Goal: Task Accomplishment & Management: Complete application form

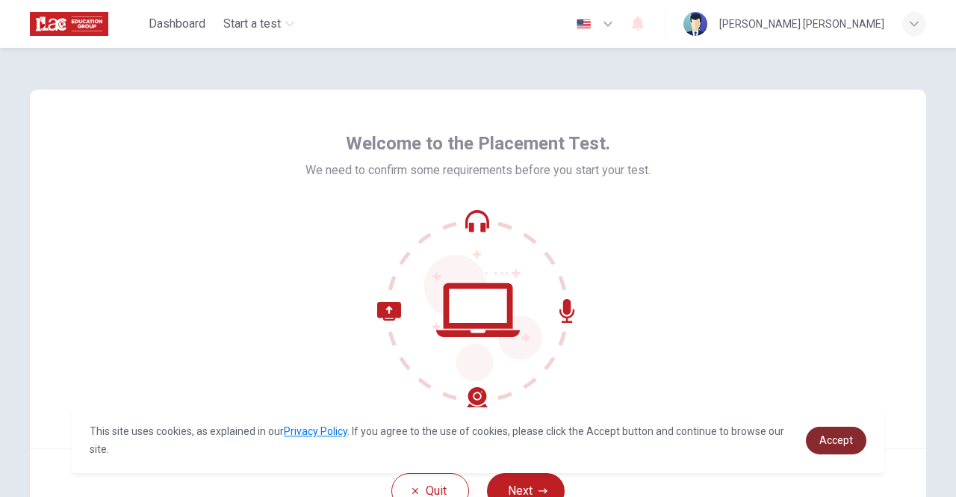
click at [849, 446] on span "Accept" at bounding box center [837, 440] width 34 height 12
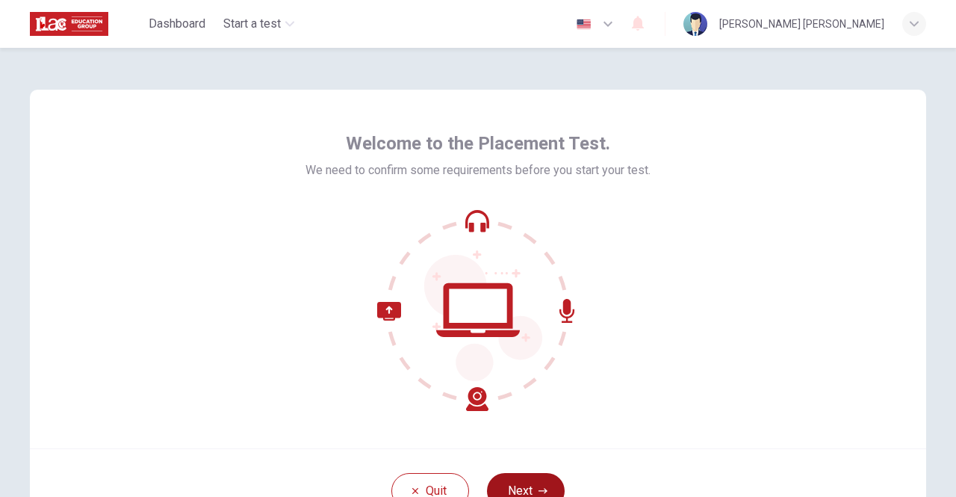
click at [518, 482] on button "Next" at bounding box center [526, 491] width 78 height 36
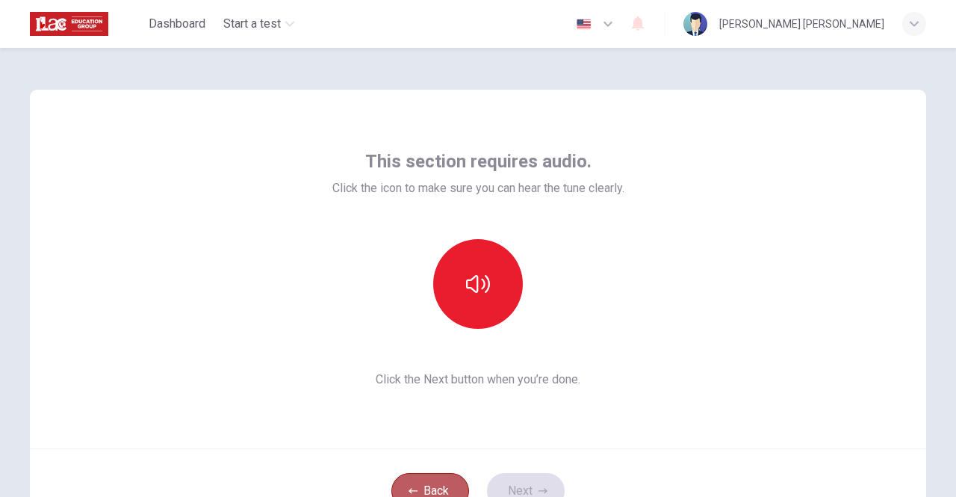
click at [414, 482] on button "Back" at bounding box center [430, 491] width 78 height 36
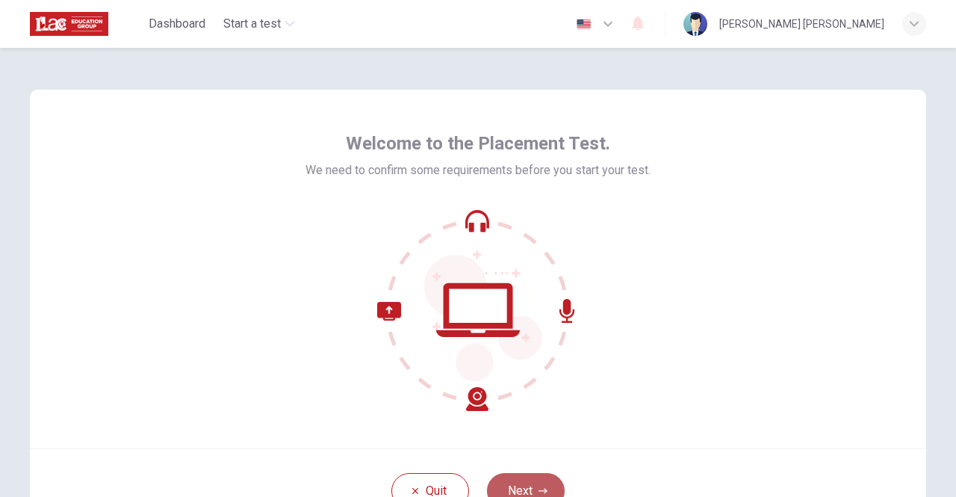
click at [532, 490] on button "Next" at bounding box center [526, 491] width 78 height 36
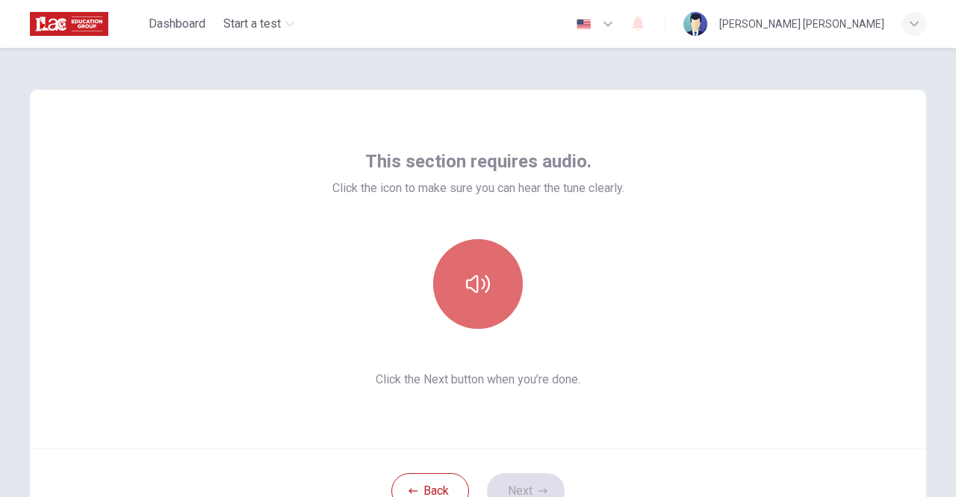
click at [477, 273] on icon "button" at bounding box center [478, 284] width 24 height 24
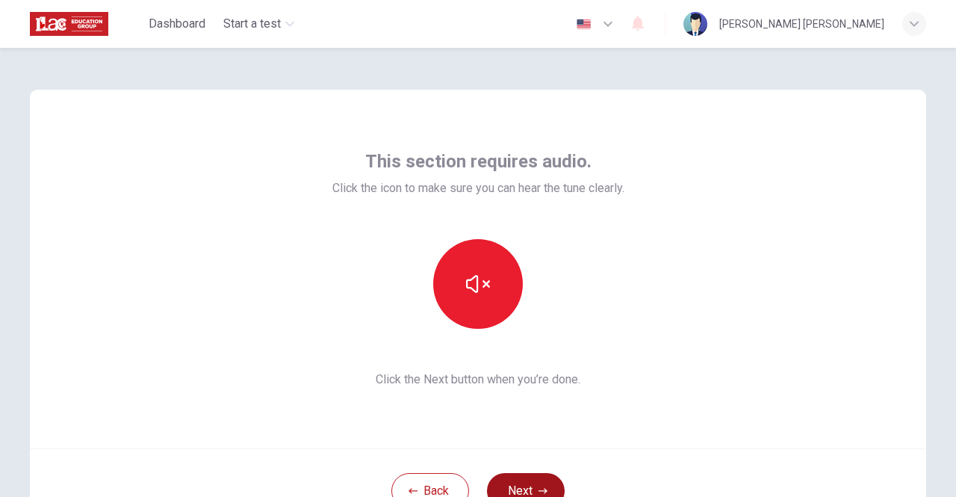
click at [527, 478] on button "Next" at bounding box center [526, 491] width 78 height 36
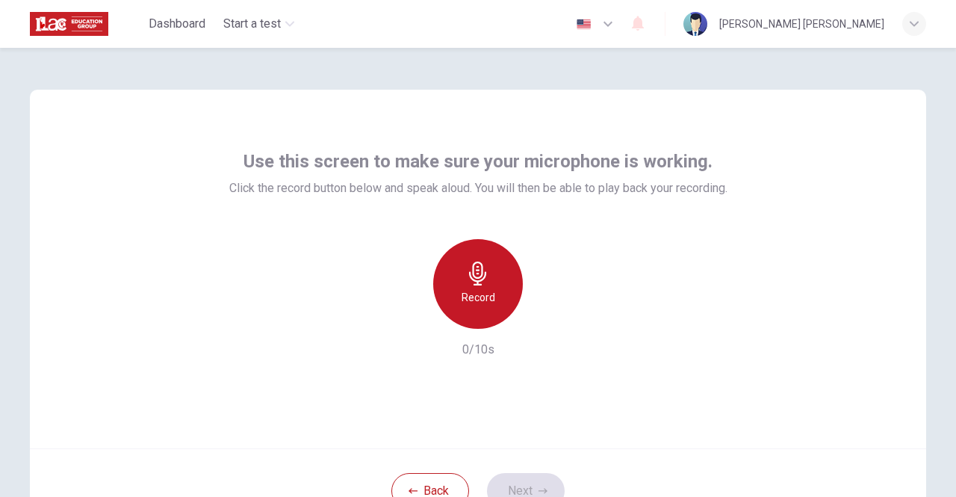
click at [477, 283] on icon "button" at bounding box center [478, 273] width 24 height 24
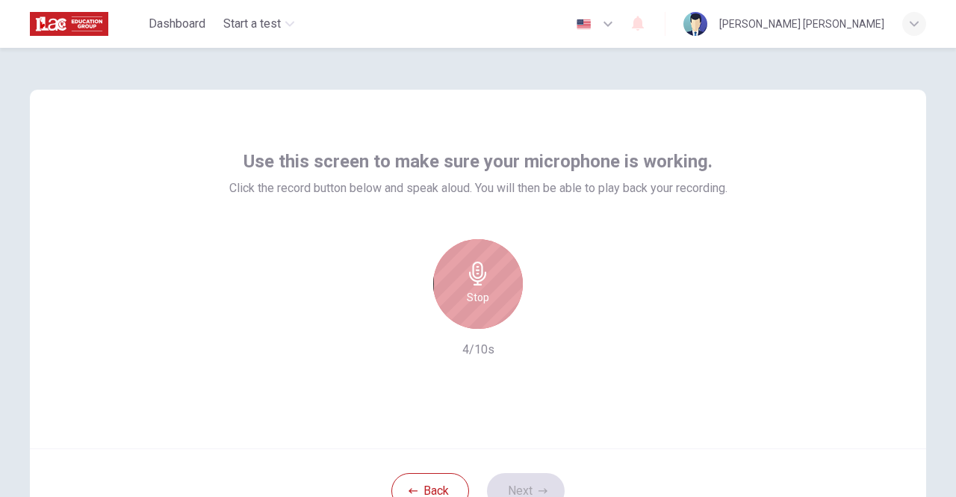
click at [477, 283] on icon "button" at bounding box center [478, 273] width 24 height 24
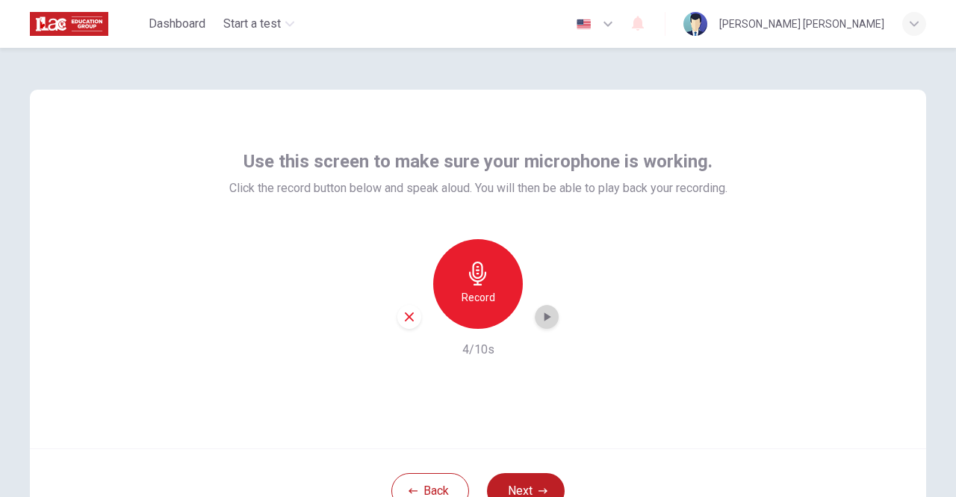
click at [545, 316] on icon "button" at bounding box center [548, 316] width 7 height 9
click at [520, 484] on button "Next" at bounding box center [526, 491] width 78 height 36
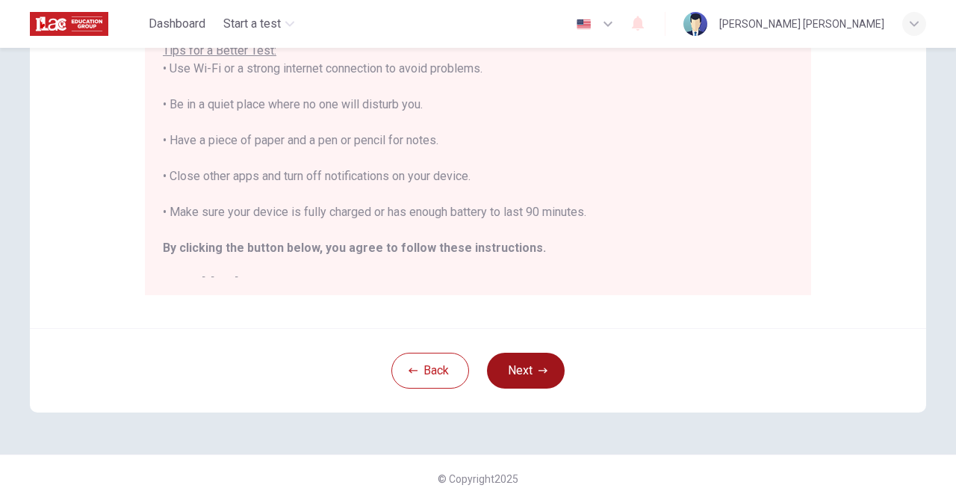
scroll to position [333, 0]
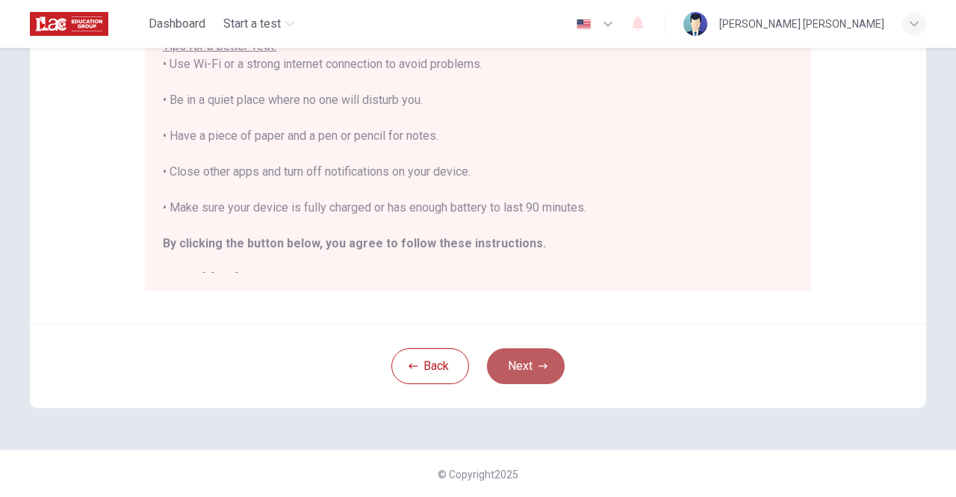
click at [528, 361] on button "Next" at bounding box center [526, 366] width 78 height 36
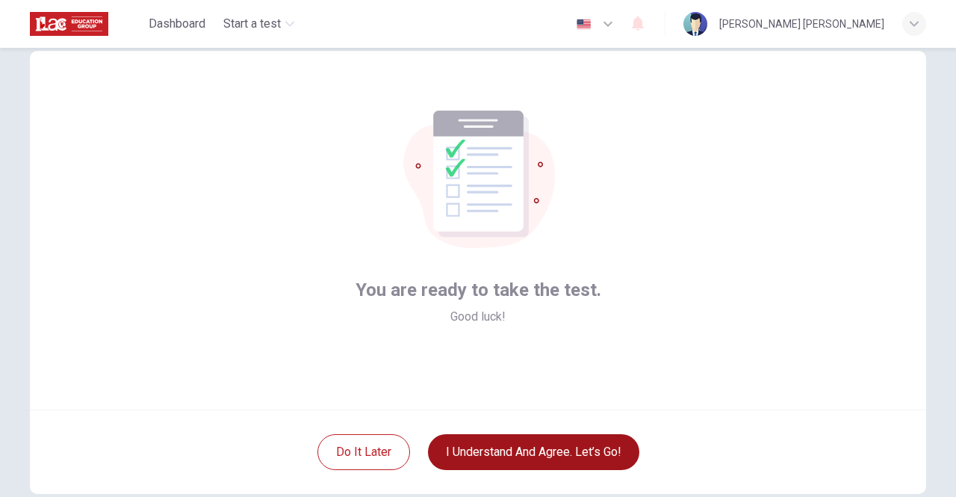
scroll to position [35, 0]
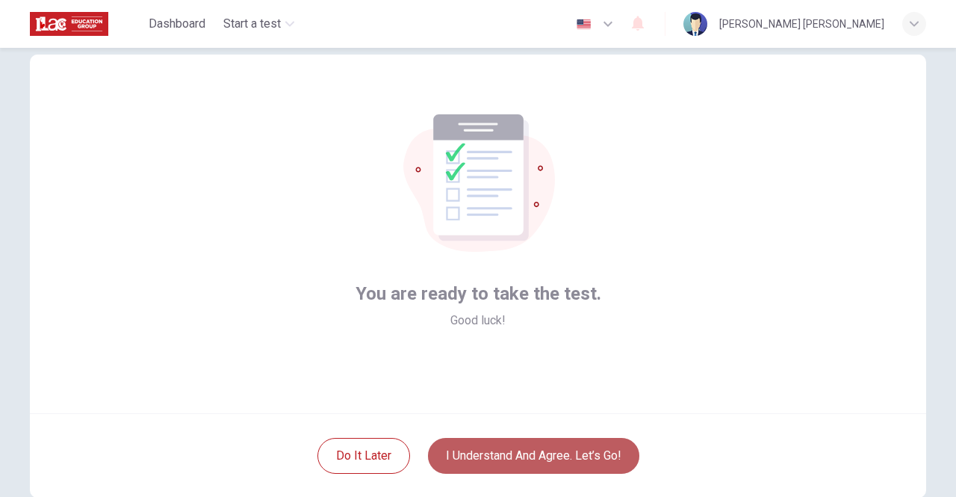
click at [523, 456] on button "I understand and agree. Let’s go!" at bounding box center [533, 456] width 211 height 36
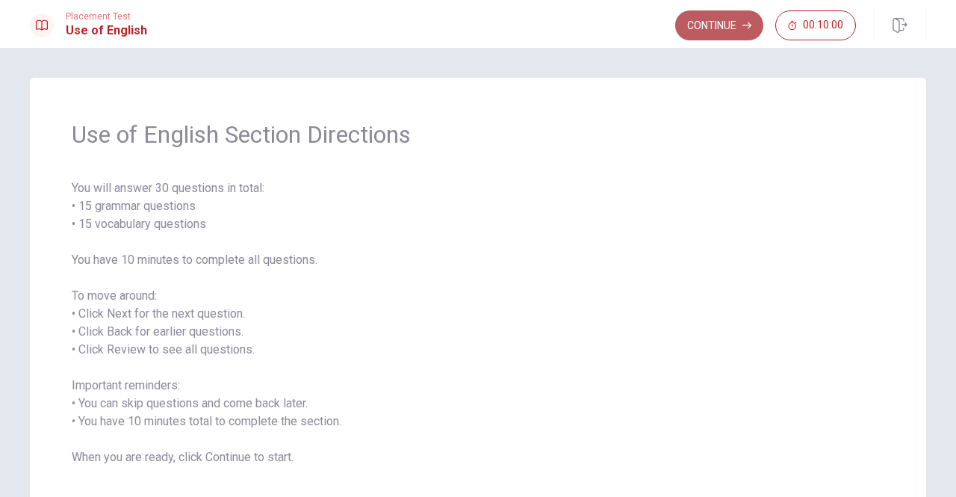
click at [689, 28] on button "Continue" at bounding box center [719, 25] width 88 height 30
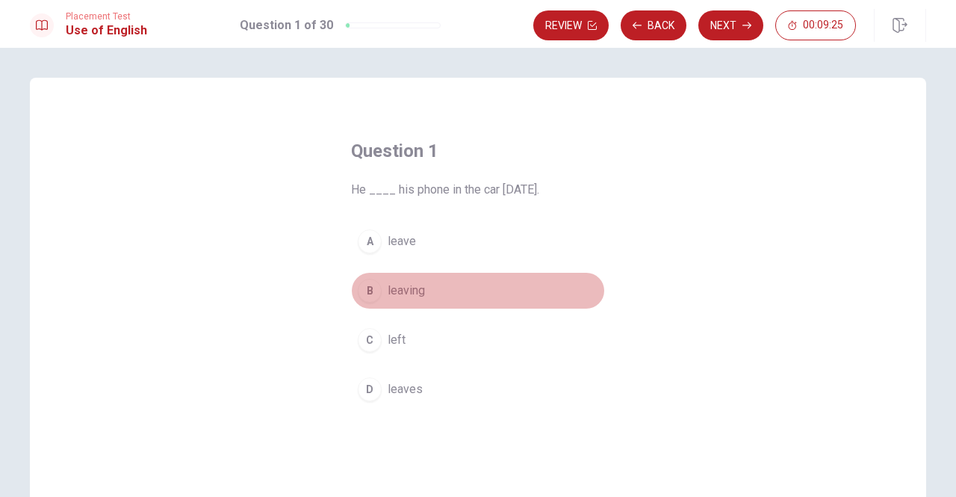
click at [360, 276] on button "B leaving" at bounding box center [478, 290] width 254 height 37
click at [399, 285] on span "leaving" at bounding box center [406, 291] width 37 height 18
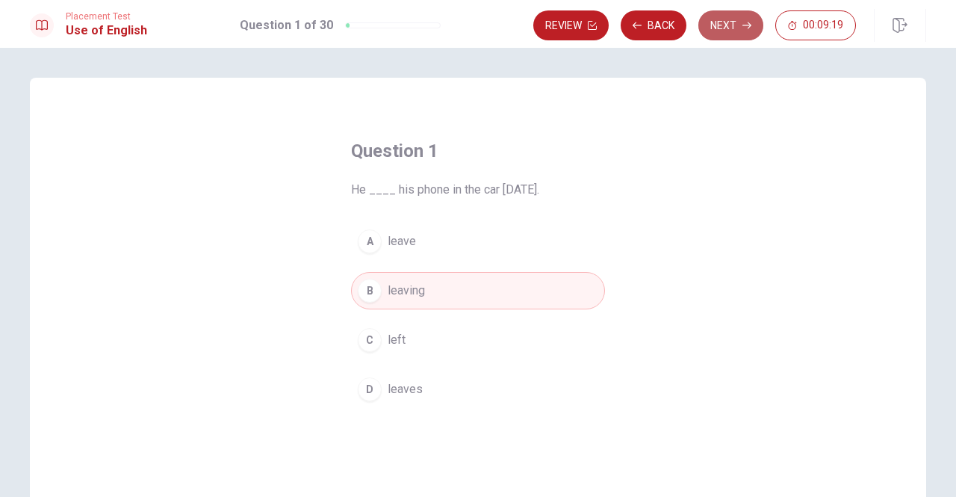
click at [756, 20] on button "Next" at bounding box center [731, 25] width 65 height 30
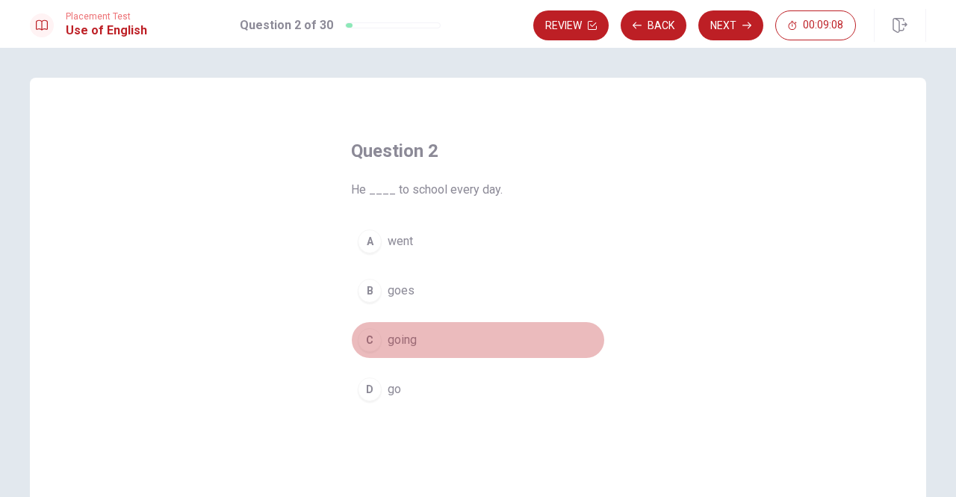
click at [368, 335] on div "C" at bounding box center [370, 340] width 24 height 24
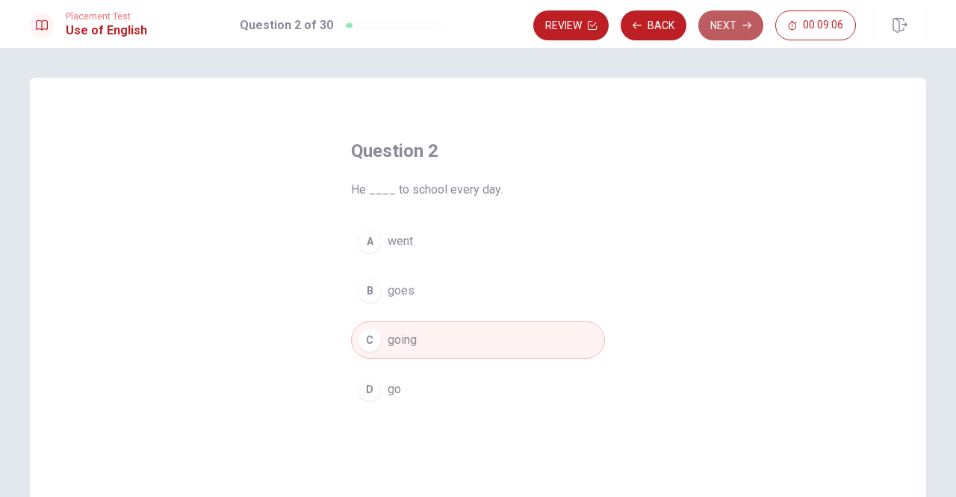
click at [729, 28] on button "Next" at bounding box center [731, 25] width 65 height 30
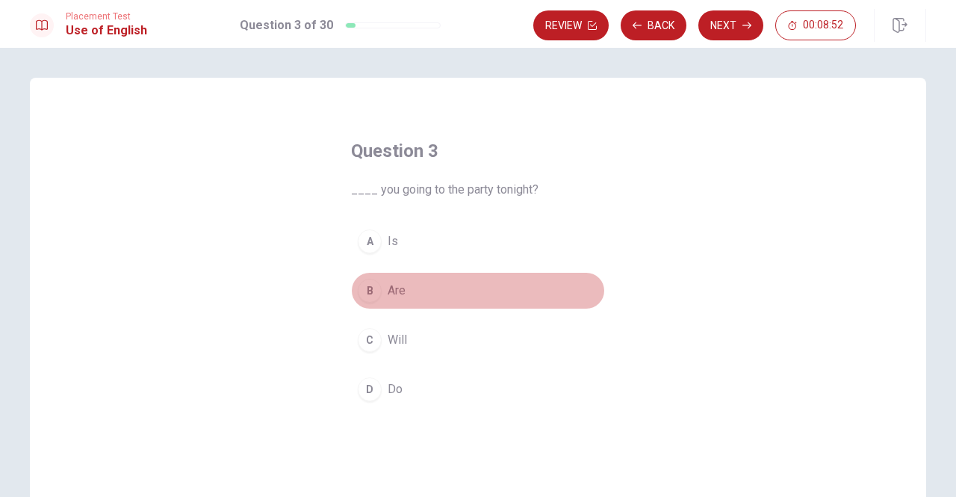
click at [363, 285] on div "B" at bounding box center [370, 291] width 24 height 24
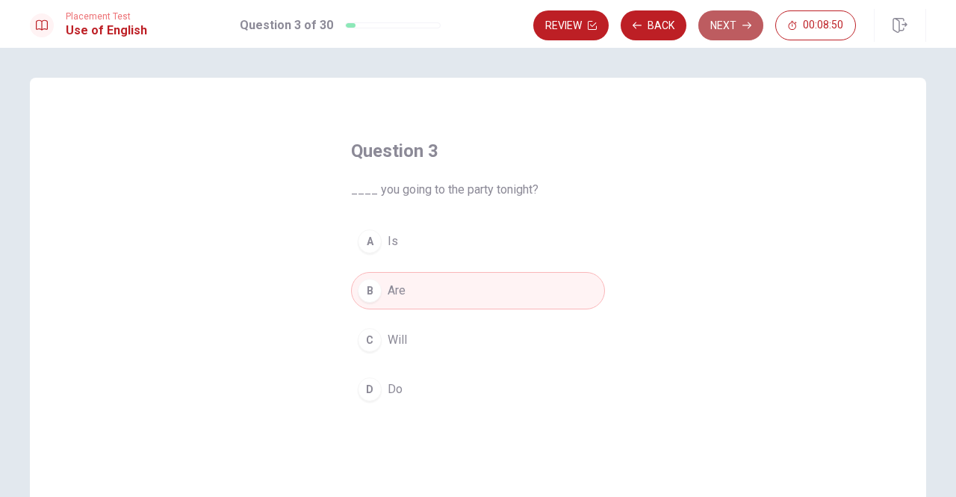
click at [750, 16] on button "Next" at bounding box center [731, 25] width 65 height 30
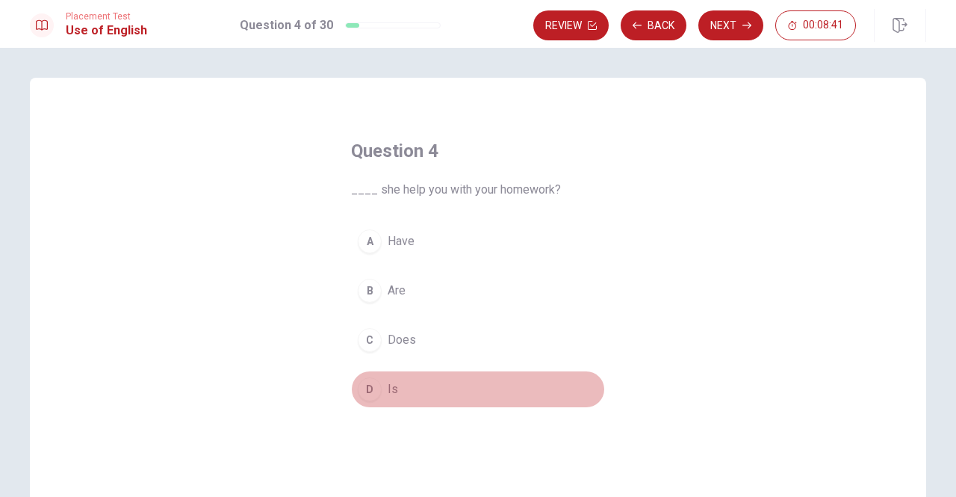
click at [362, 387] on div "D" at bounding box center [370, 389] width 24 height 24
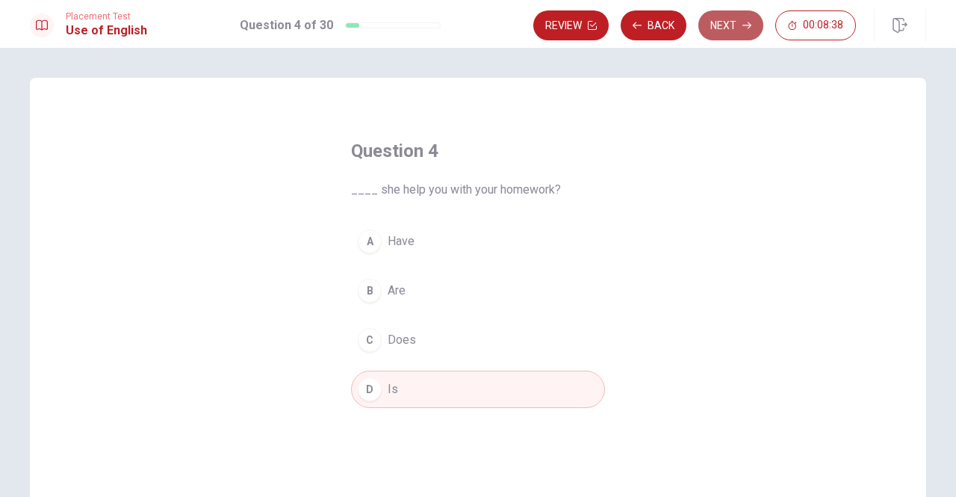
click at [722, 27] on button "Next" at bounding box center [731, 25] width 65 height 30
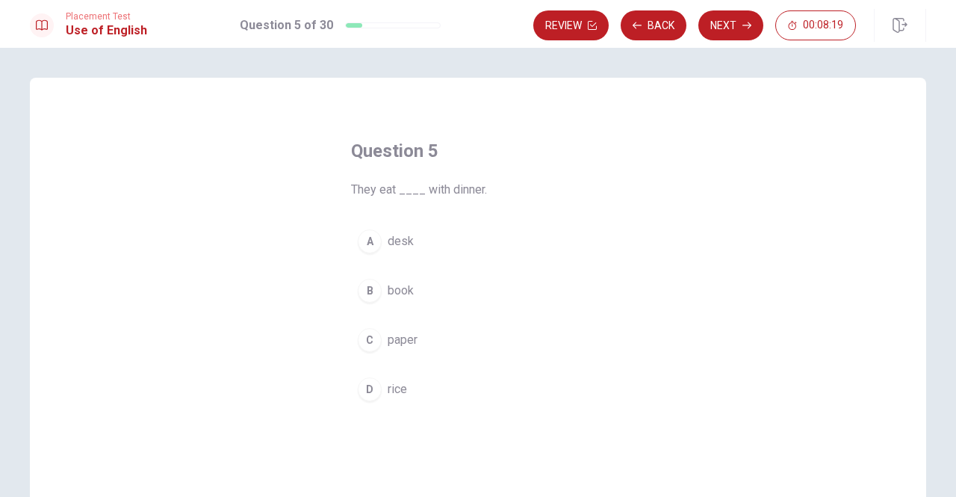
click at [467, 208] on div "Question 5 They eat ____ with dinner. A desk B book C paper D rice" at bounding box center [478, 273] width 314 height 317
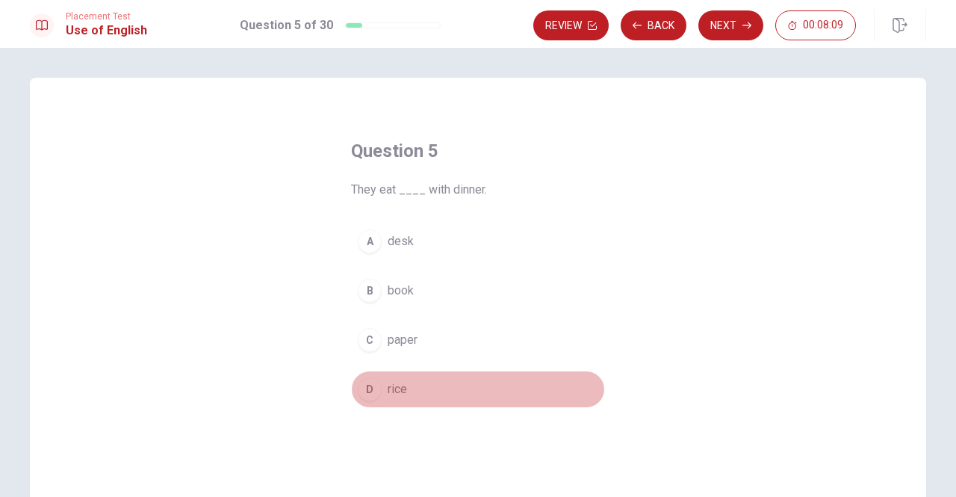
click at [365, 386] on div "D" at bounding box center [370, 389] width 24 height 24
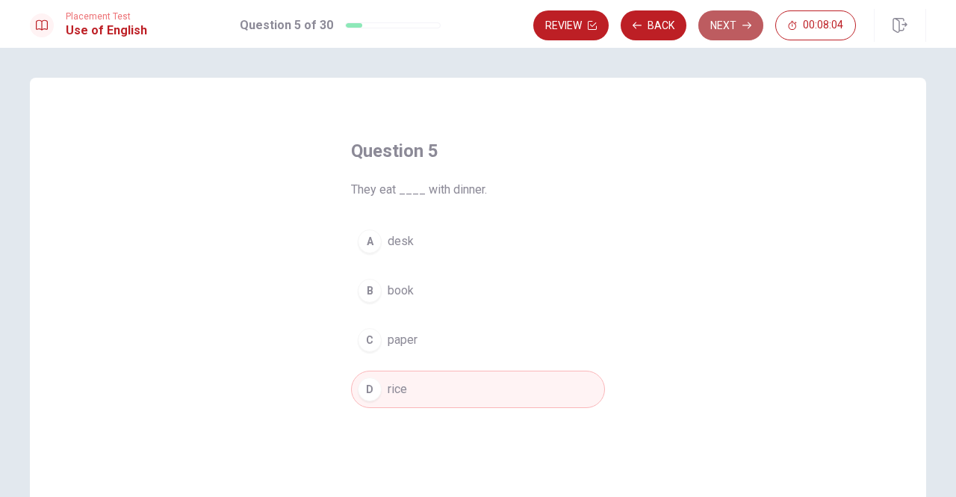
click at [735, 25] on button "Next" at bounding box center [731, 25] width 65 height 30
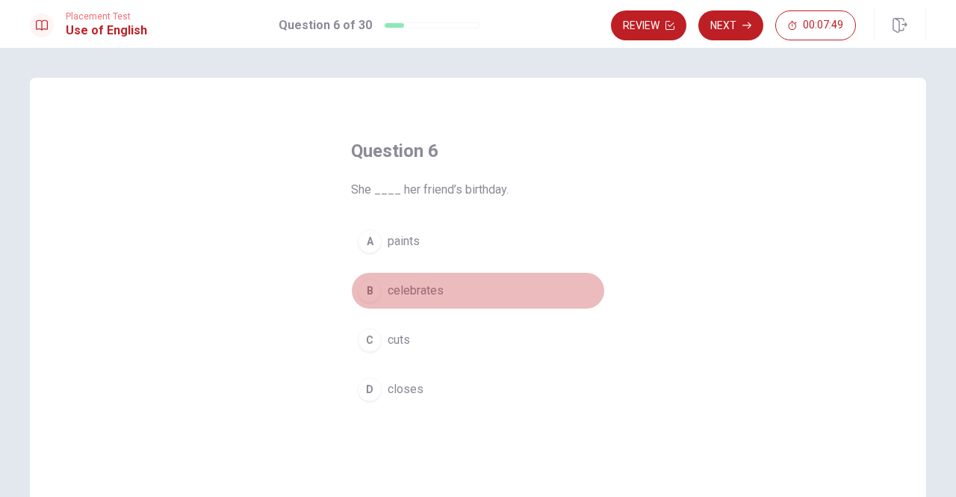
click at [365, 288] on div "B" at bounding box center [370, 291] width 24 height 24
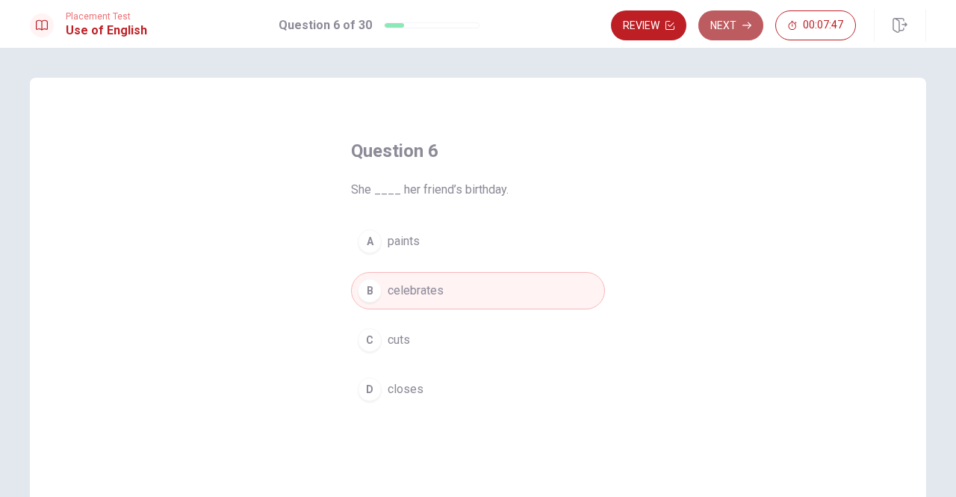
click at [738, 25] on button "Next" at bounding box center [731, 25] width 65 height 30
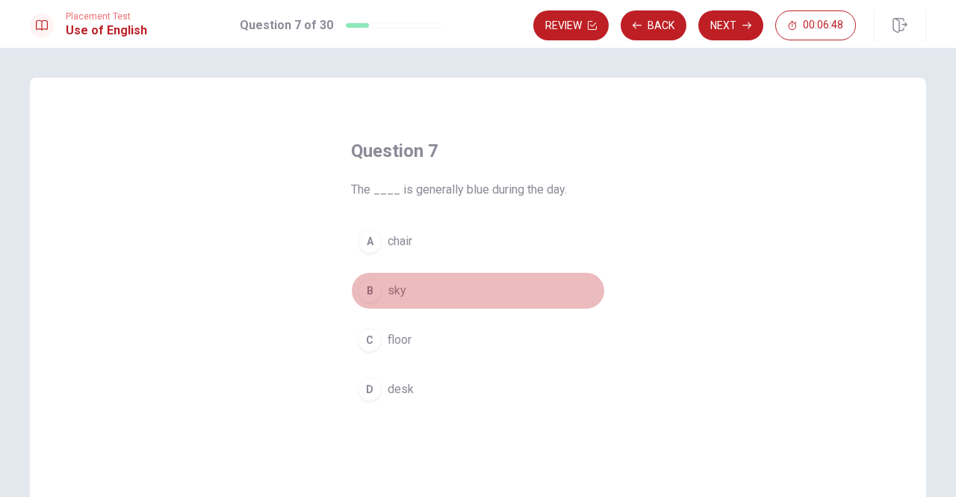
click at [365, 292] on div "B" at bounding box center [370, 291] width 24 height 24
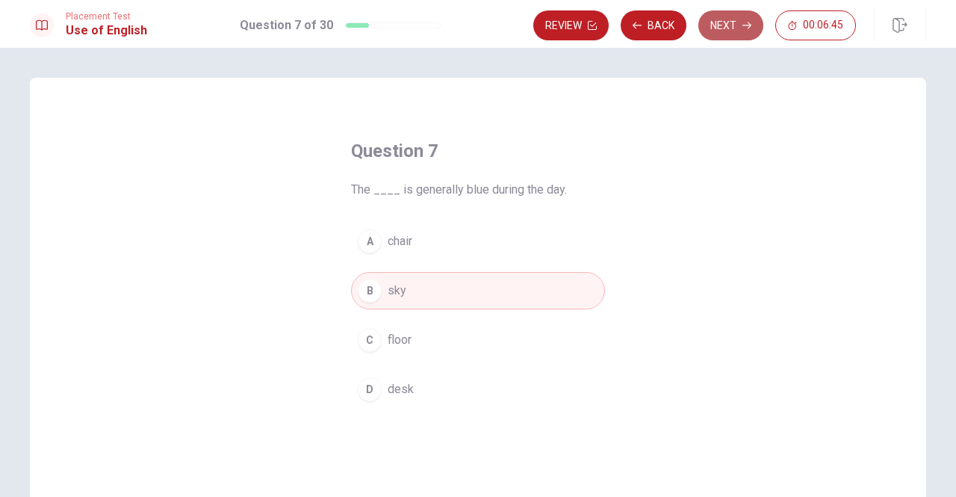
click at [740, 25] on button "Next" at bounding box center [731, 25] width 65 height 30
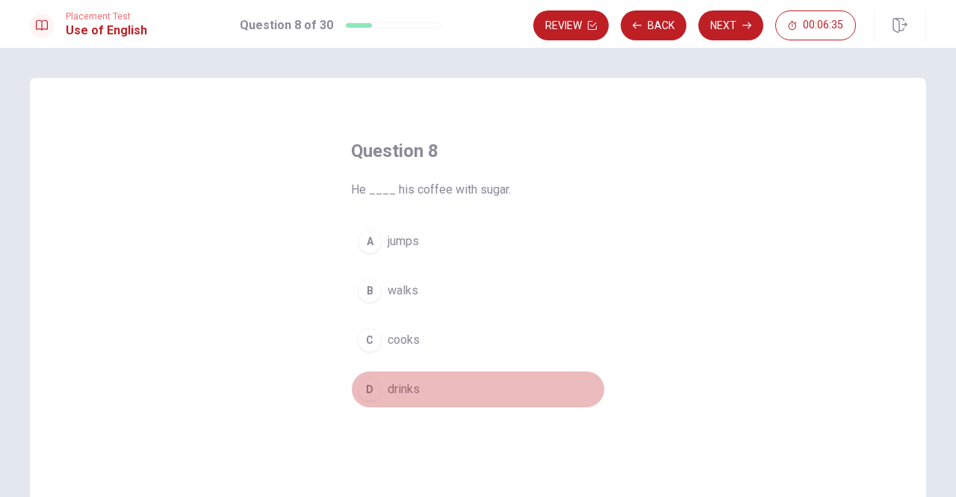
click at [365, 384] on div "D" at bounding box center [370, 389] width 24 height 24
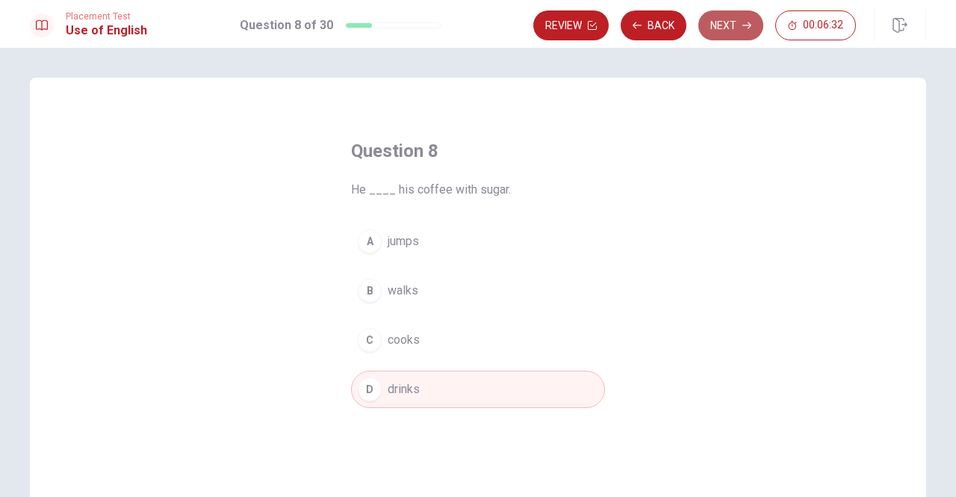
click at [726, 13] on button "Next" at bounding box center [731, 25] width 65 height 30
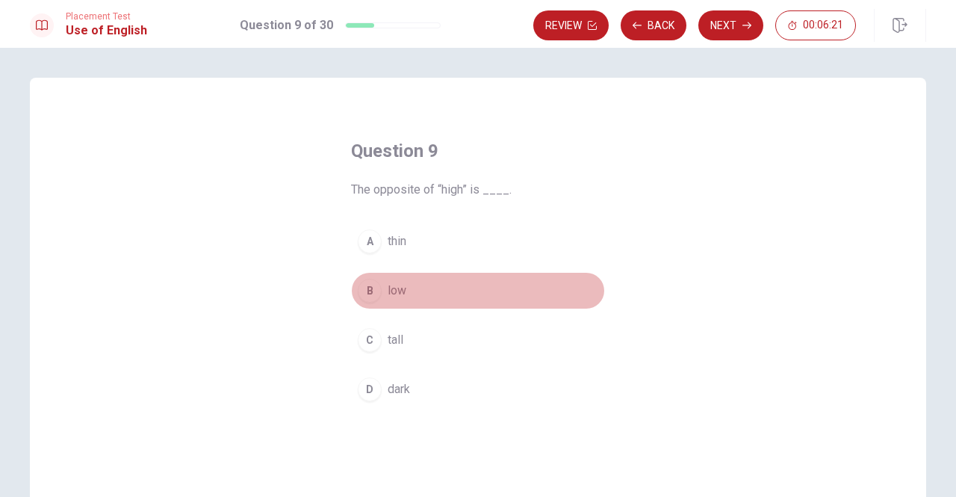
click at [364, 290] on div "B" at bounding box center [370, 291] width 24 height 24
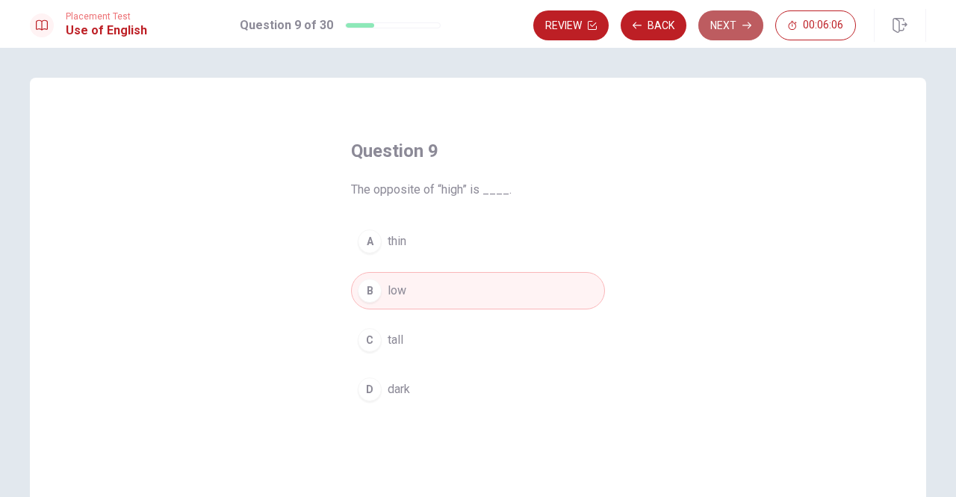
click at [741, 19] on button "Next" at bounding box center [731, 25] width 65 height 30
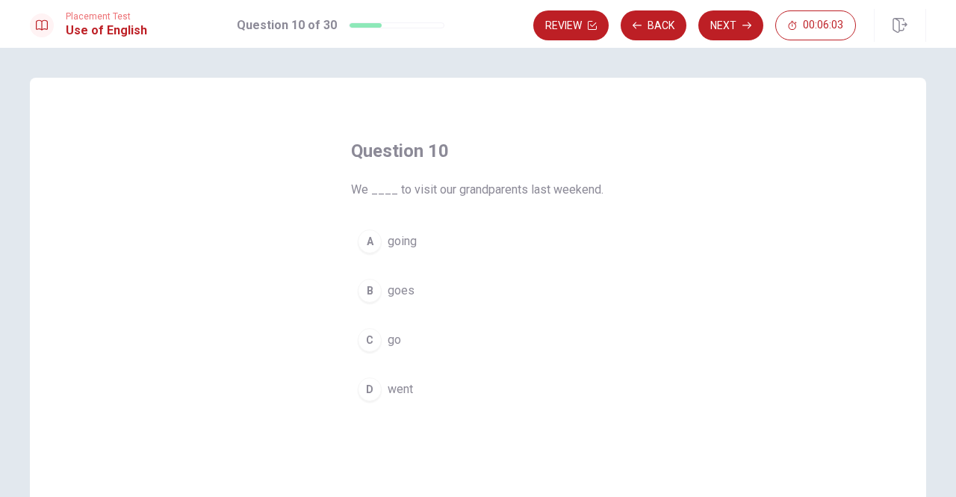
click at [414, 201] on div "Question 10 We ____ to visit our grandparents last weekend. A going B goes C go…" at bounding box center [478, 273] width 314 height 317
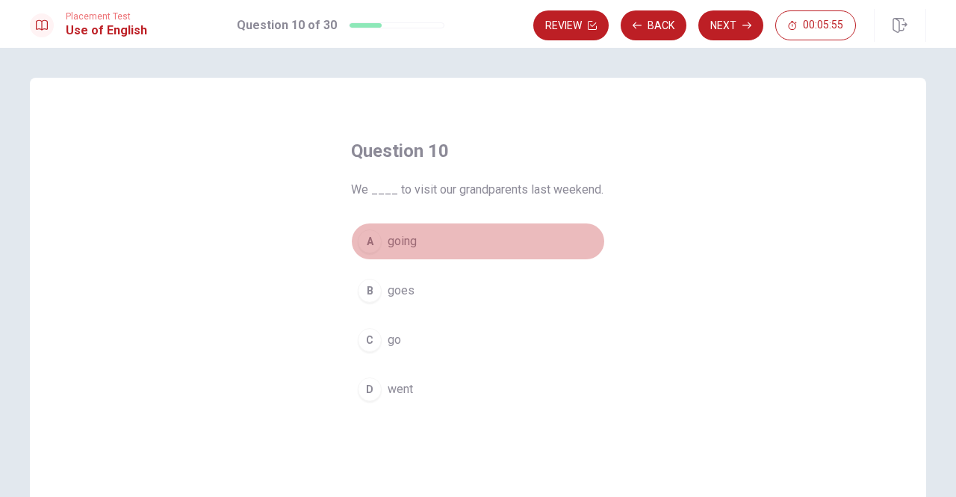
click at [361, 240] on div "A" at bounding box center [370, 241] width 24 height 24
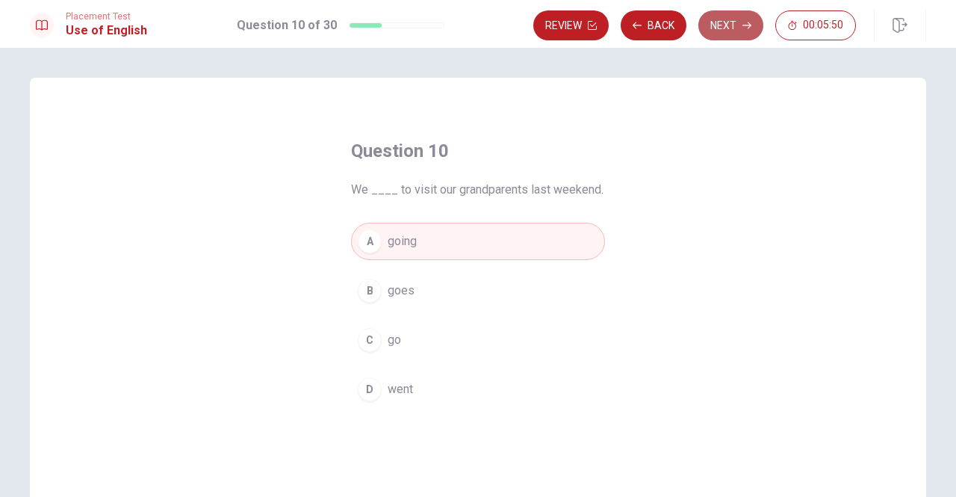
click at [735, 20] on button "Next" at bounding box center [731, 25] width 65 height 30
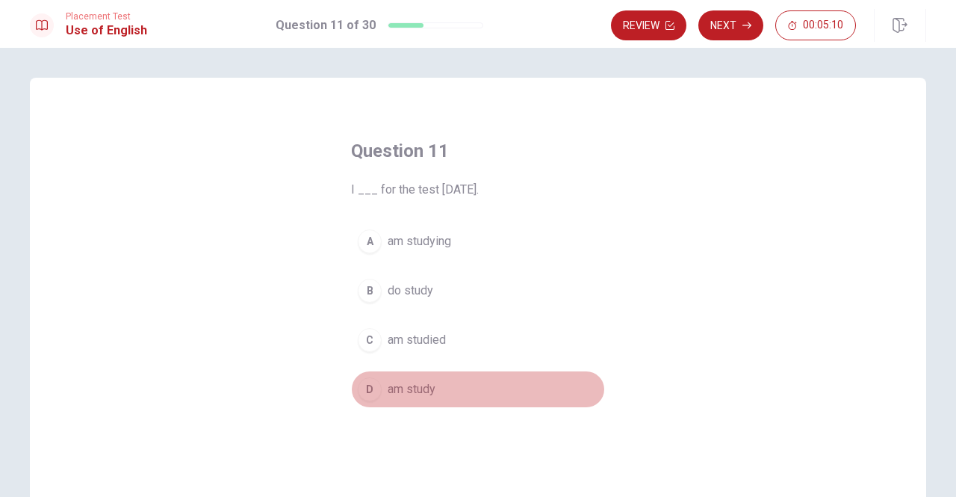
click at [363, 389] on div "D" at bounding box center [370, 389] width 24 height 24
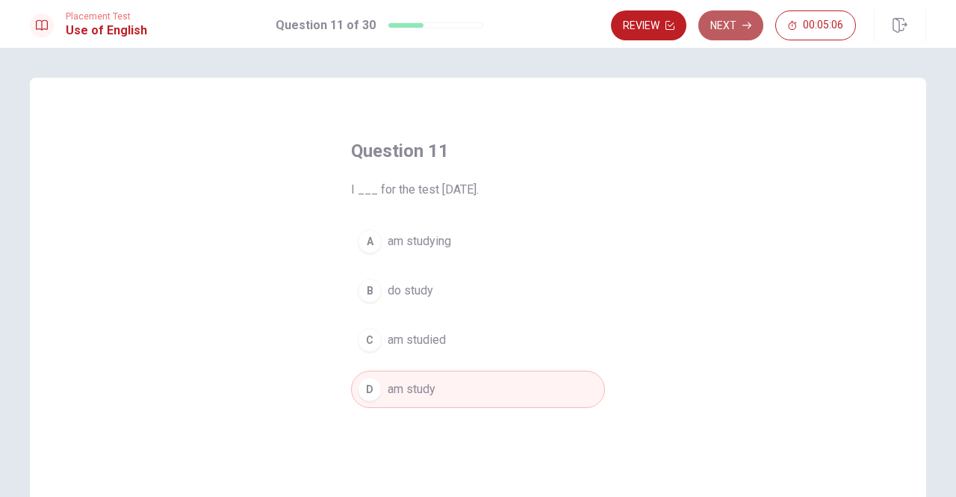
click at [741, 25] on button "Next" at bounding box center [731, 25] width 65 height 30
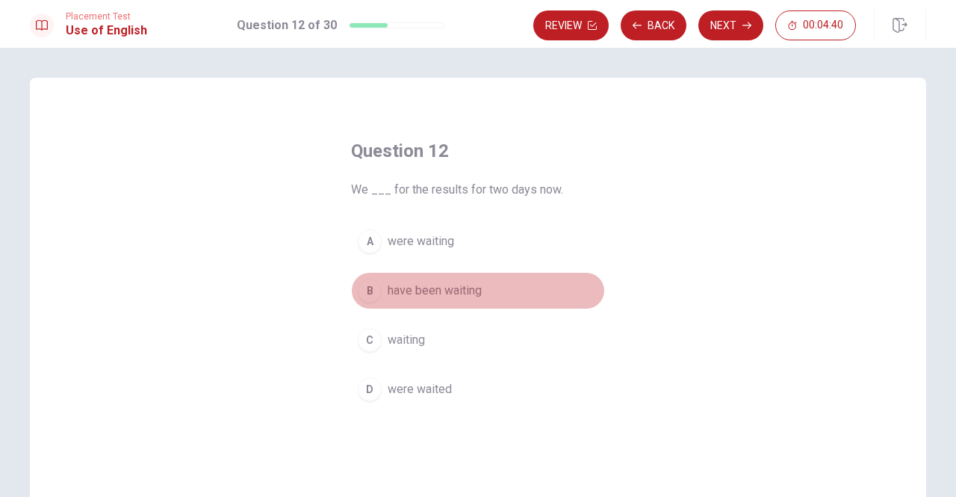
click at [365, 291] on div "B" at bounding box center [370, 291] width 24 height 24
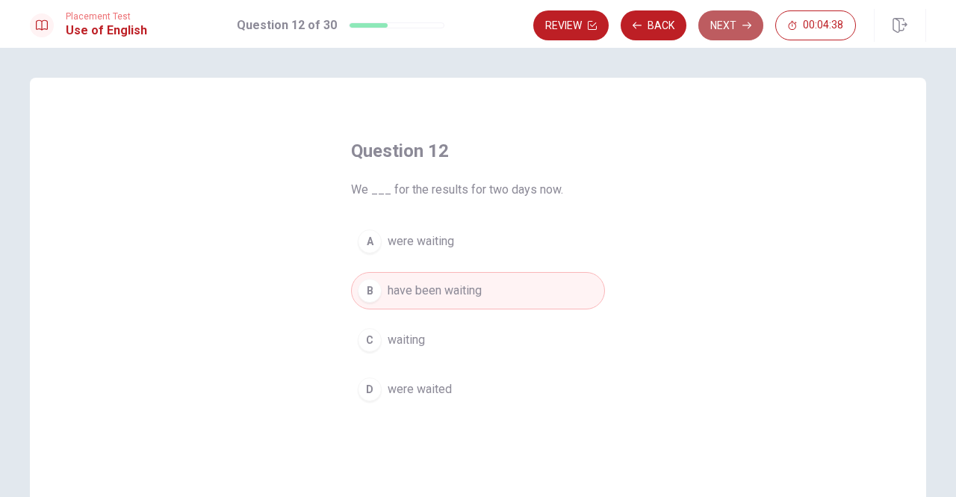
click at [725, 23] on button "Next" at bounding box center [731, 25] width 65 height 30
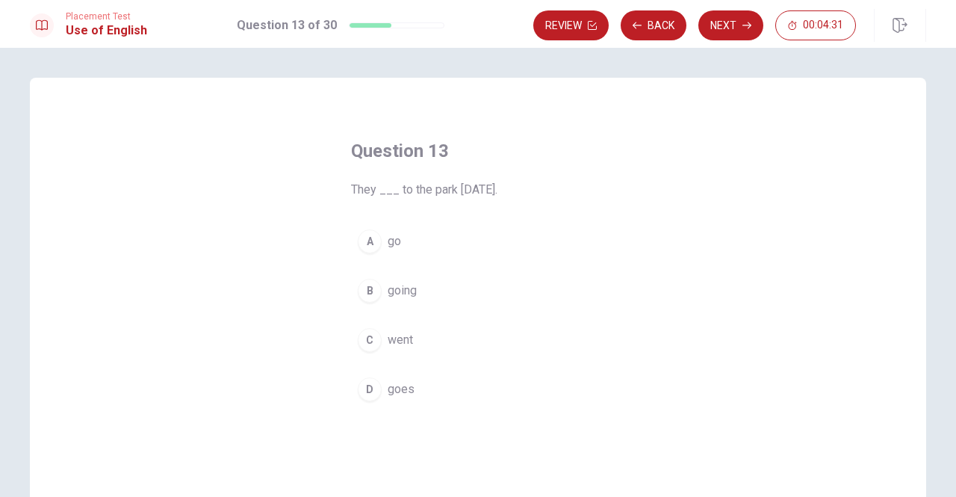
scroll to position [10, 0]
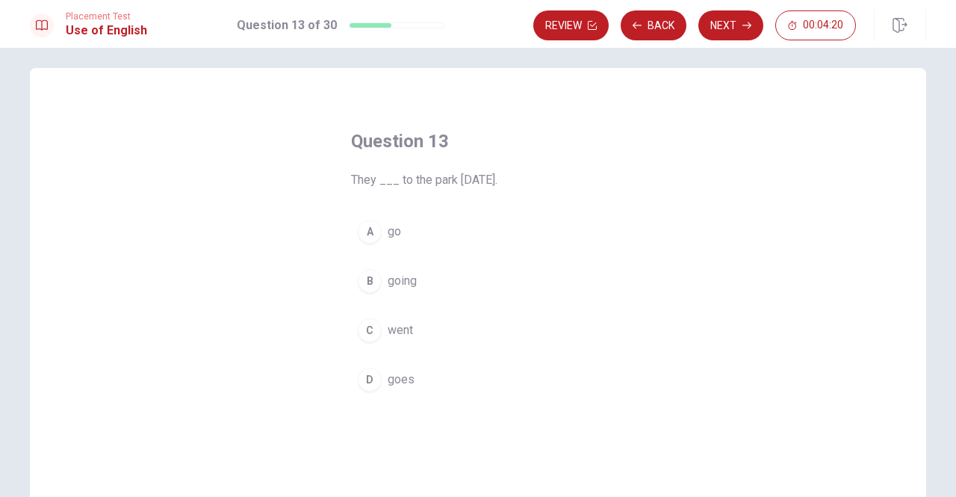
click at [369, 286] on div "B" at bounding box center [370, 281] width 24 height 24
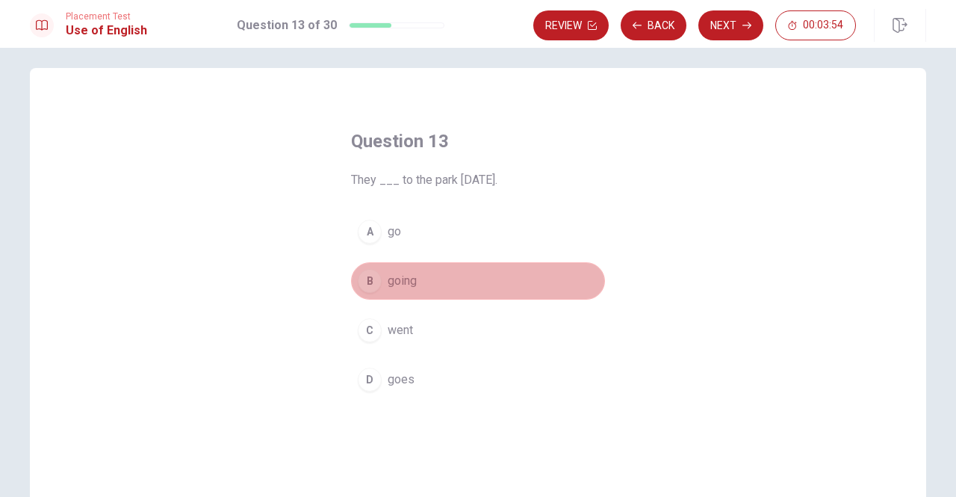
click at [474, 279] on button "B going" at bounding box center [478, 280] width 254 height 37
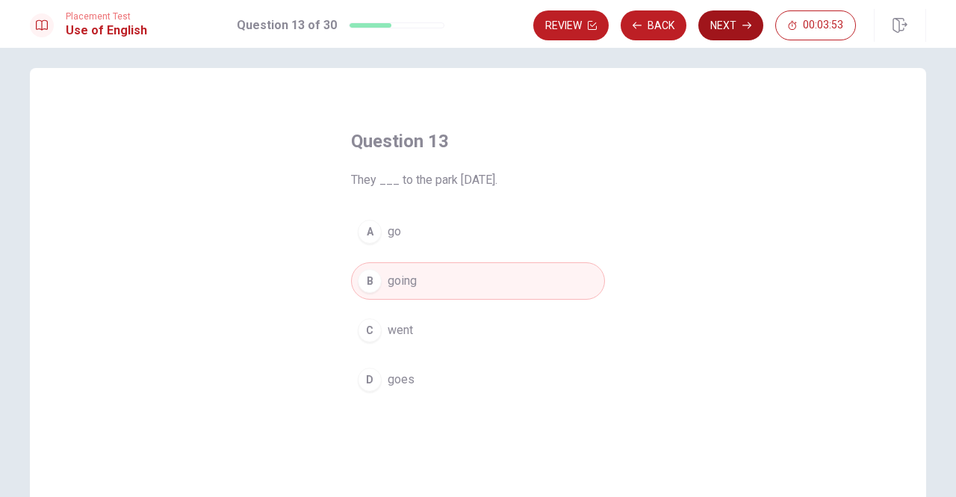
click at [735, 28] on button "Next" at bounding box center [731, 25] width 65 height 30
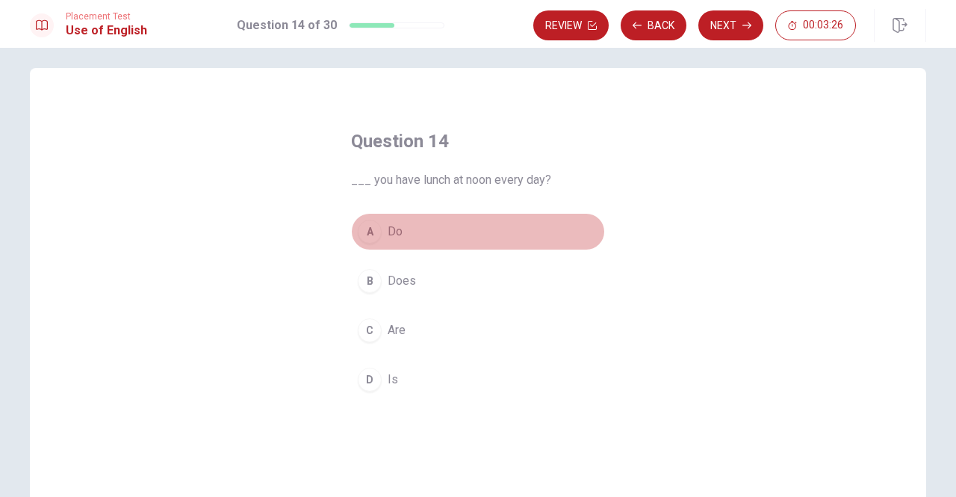
click at [369, 228] on div "A" at bounding box center [370, 232] width 24 height 24
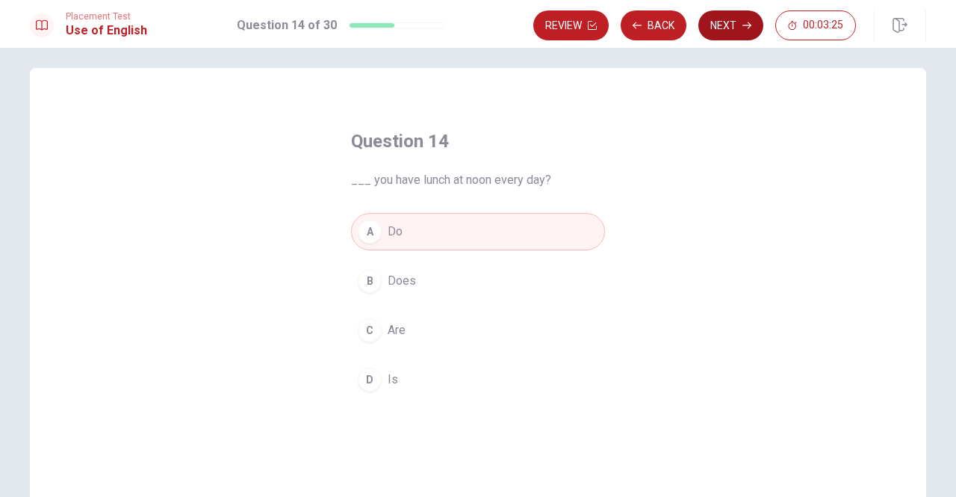
click at [749, 28] on icon "button" at bounding box center [747, 25] width 9 height 7
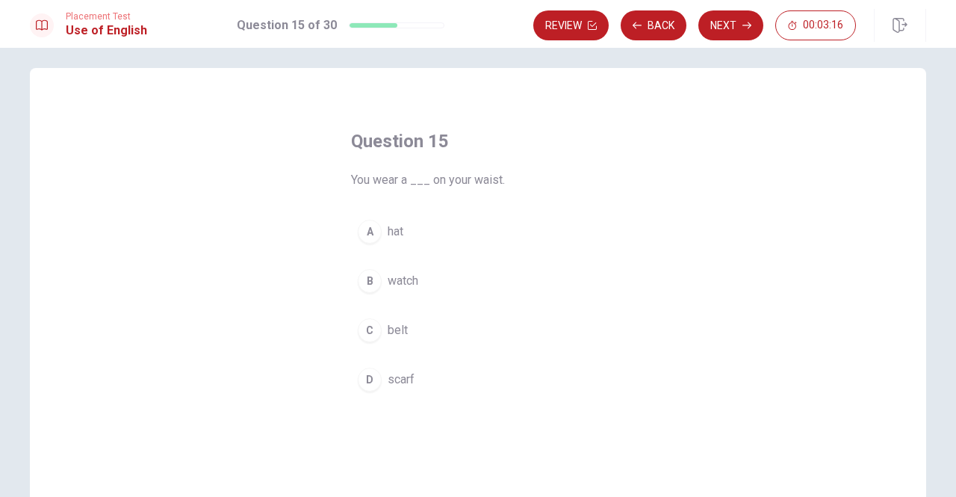
click at [421, 206] on div "Question 15 You wear a ___ on your waist. A hat B watch C belt D scarf" at bounding box center [478, 263] width 314 height 317
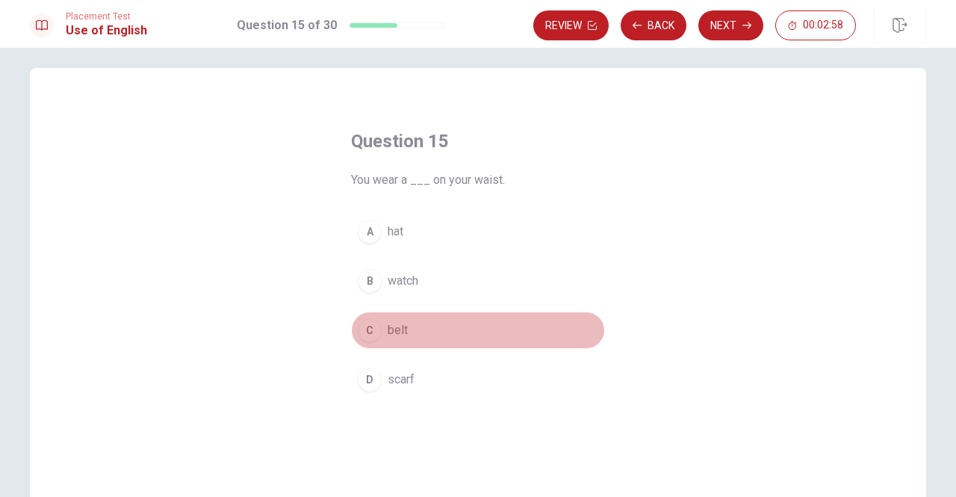
click at [366, 328] on div "C" at bounding box center [370, 330] width 24 height 24
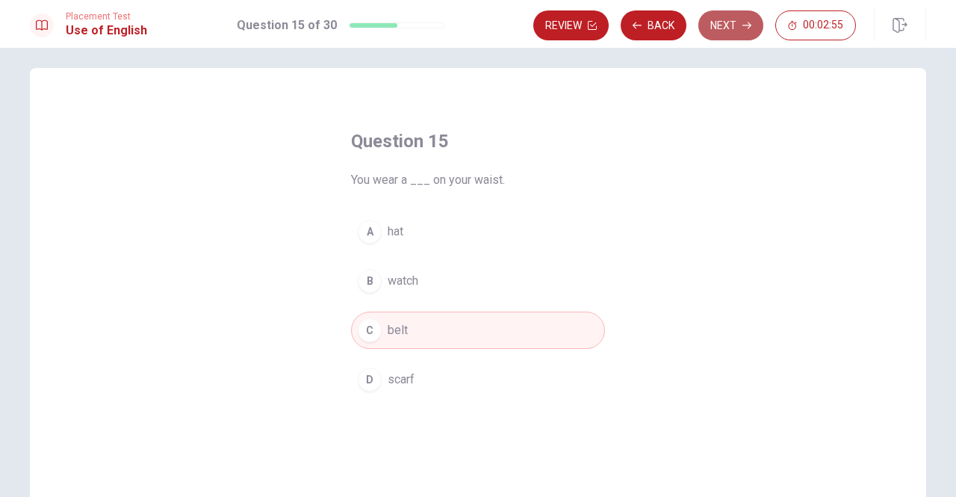
click at [735, 27] on button "Next" at bounding box center [731, 25] width 65 height 30
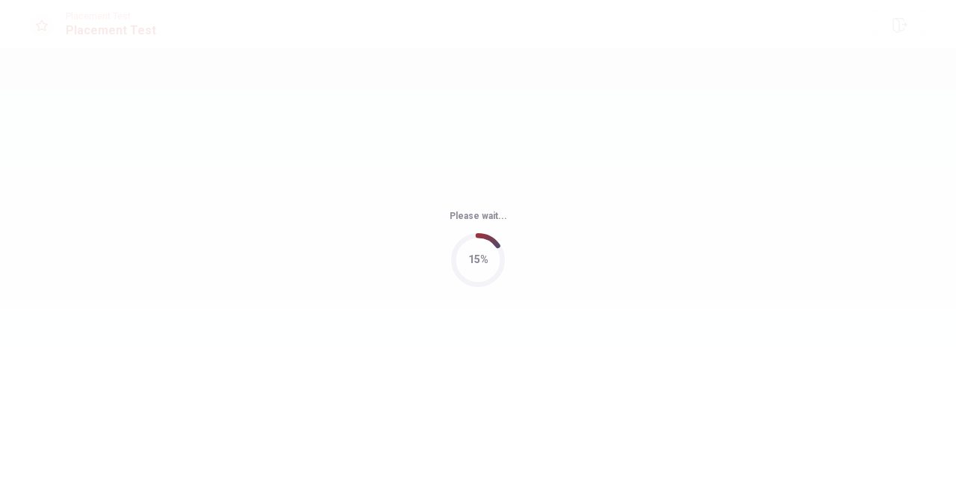
scroll to position [0, 0]
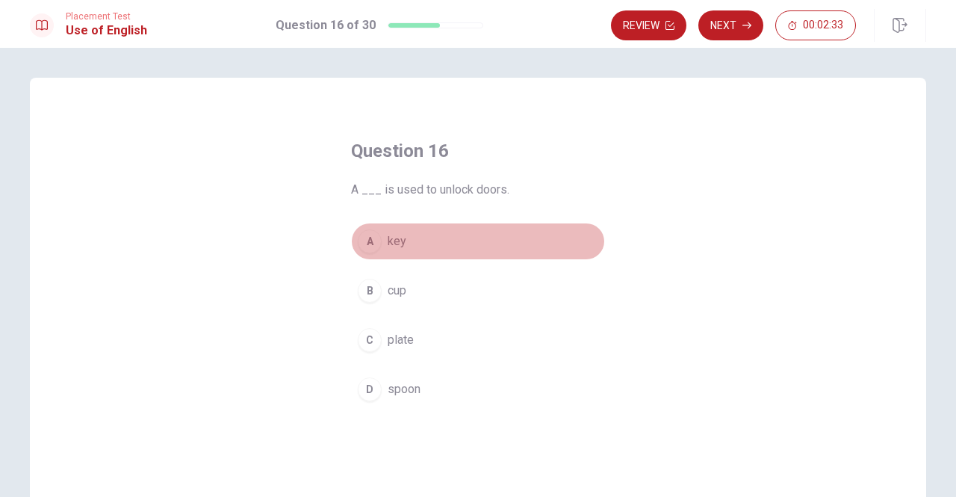
click at [377, 240] on div "A" at bounding box center [370, 241] width 24 height 24
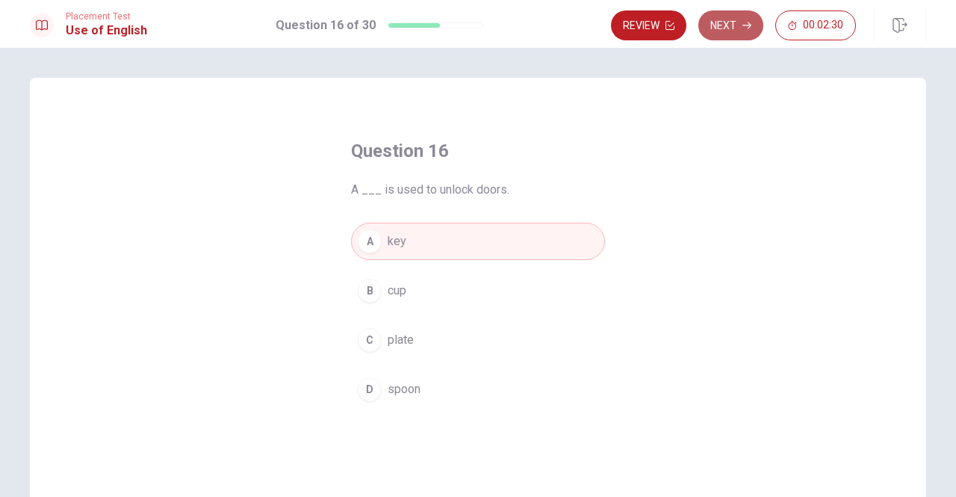
click at [740, 30] on button "Next" at bounding box center [731, 25] width 65 height 30
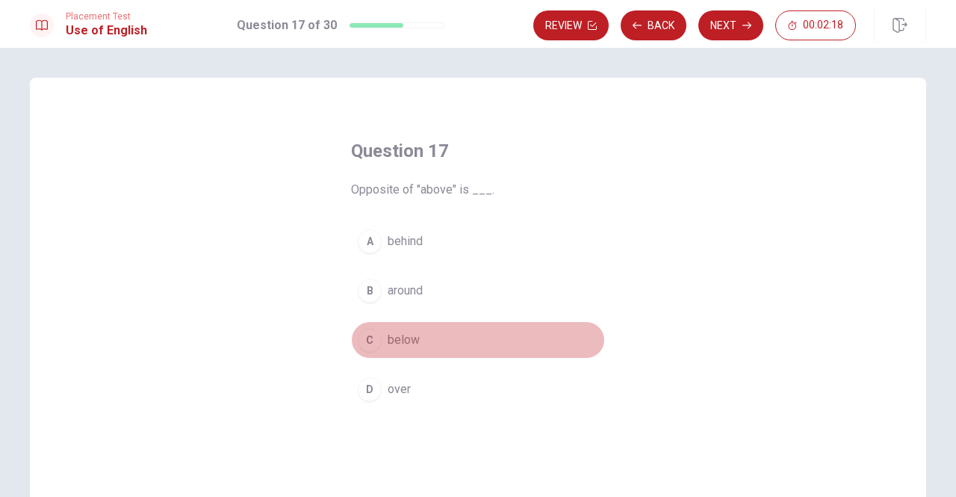
click at [368, 345] on div "C" at bounding box center [370, 340] width 24 height 24
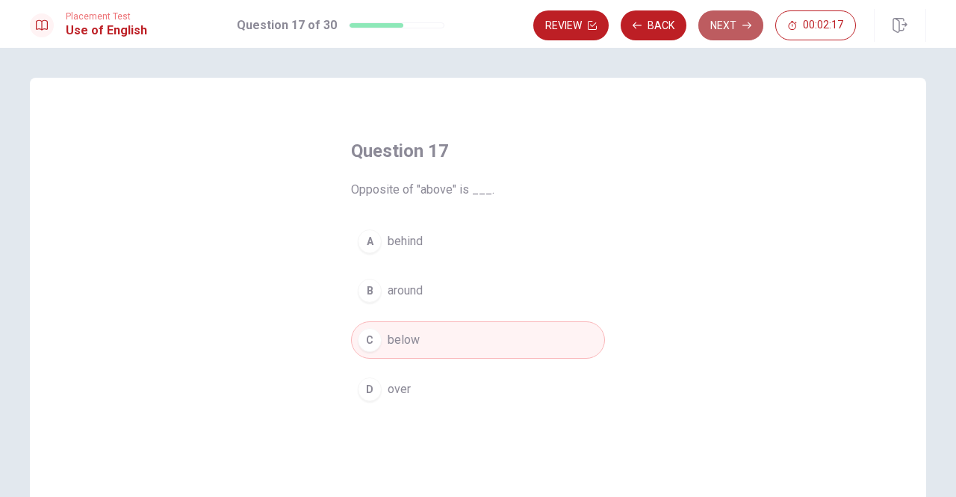
click at [716, 26] on button "Next" at bounding box center [731, 25] width 65 height 30
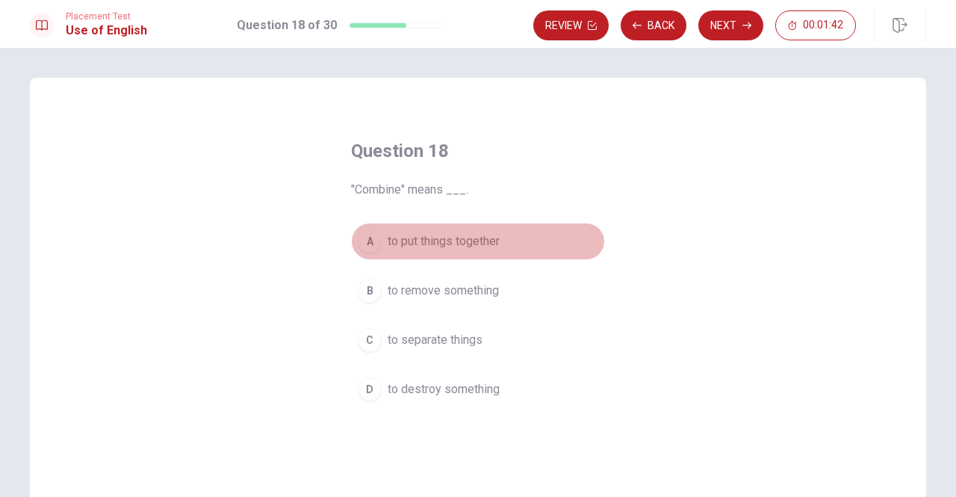
click at [365, 235] on div "A" at bounding box center [370, 241] width 24 height 24
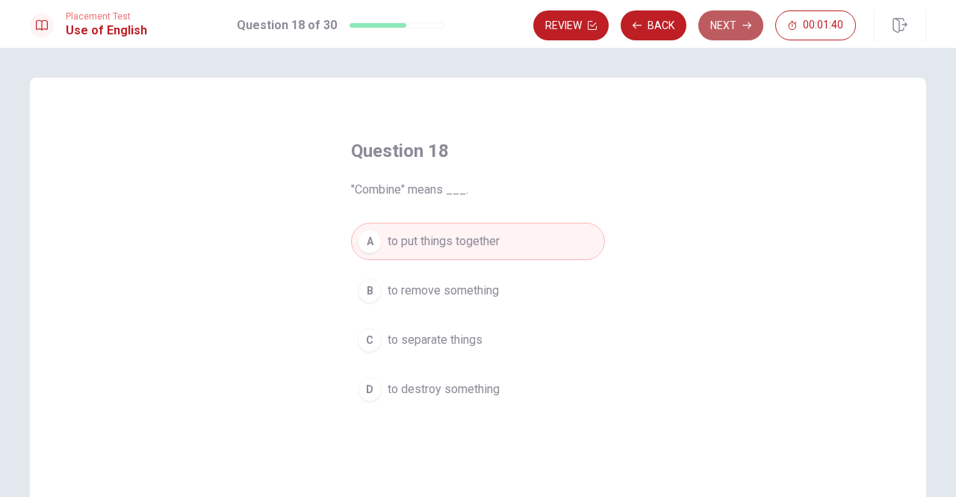
click at [734, 18] on button "Next" at bounding box center [731, 25] width 65 height 30
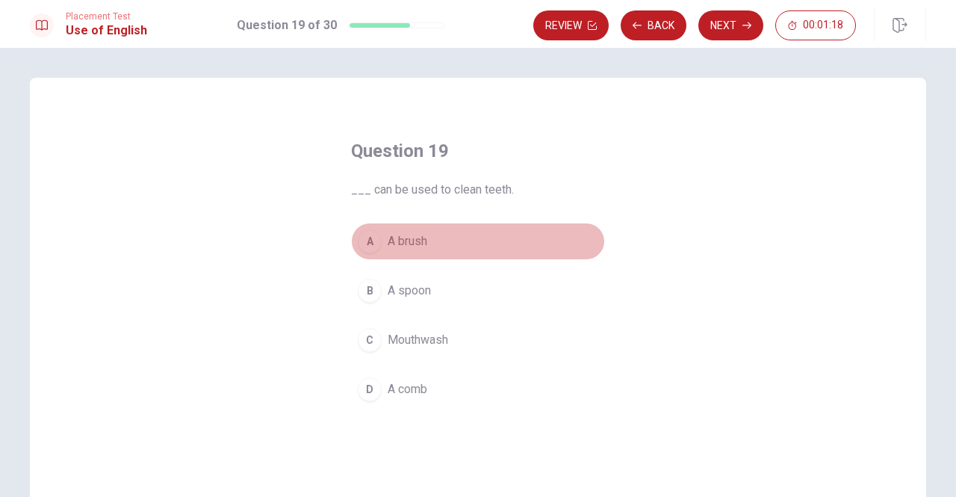
click at [369, 247] on div "A" at bounding box center [370, 241] width 24 height 24
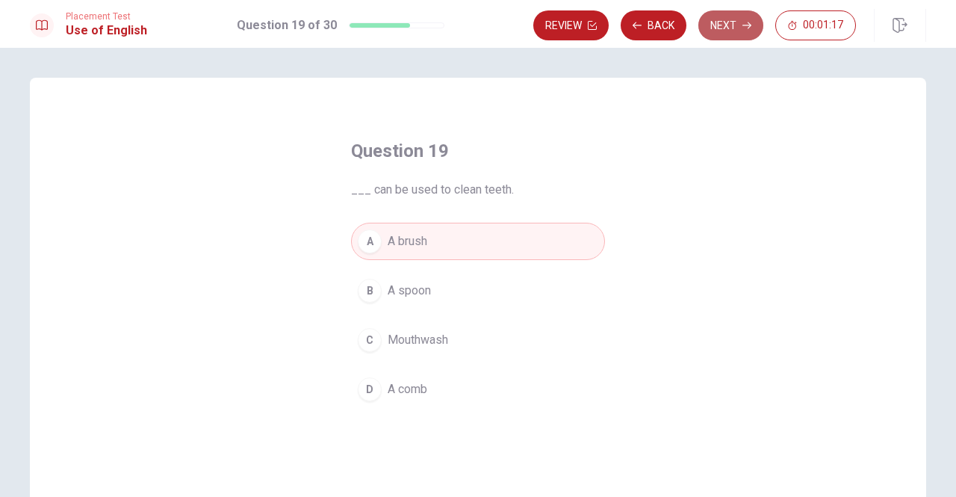
click at [738, 29] on button "Next" at bounding box center [731, 25] width 65 height 30
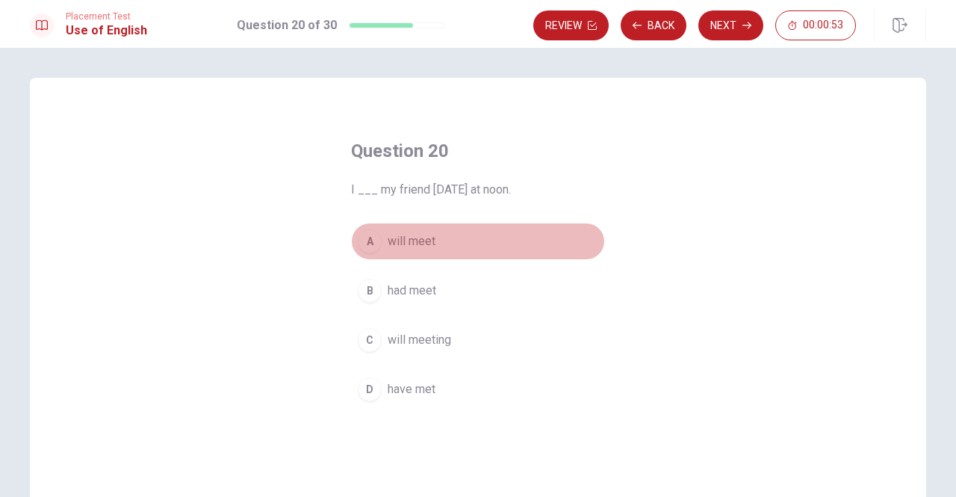
click at [365, 240] on div "A" at bounding box center [370, 241] width 24 height 24
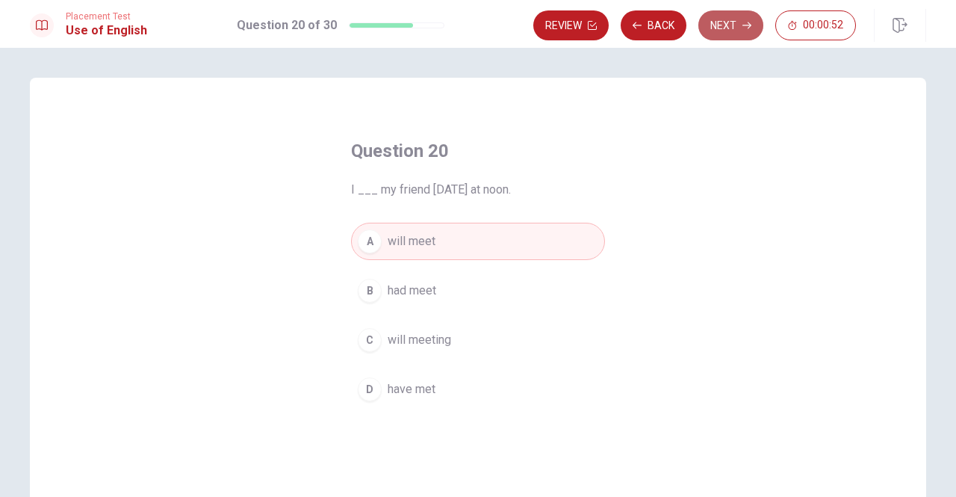
click at [733, 25] on button "Next" at bounding box center [731, 25] width 65 height 30
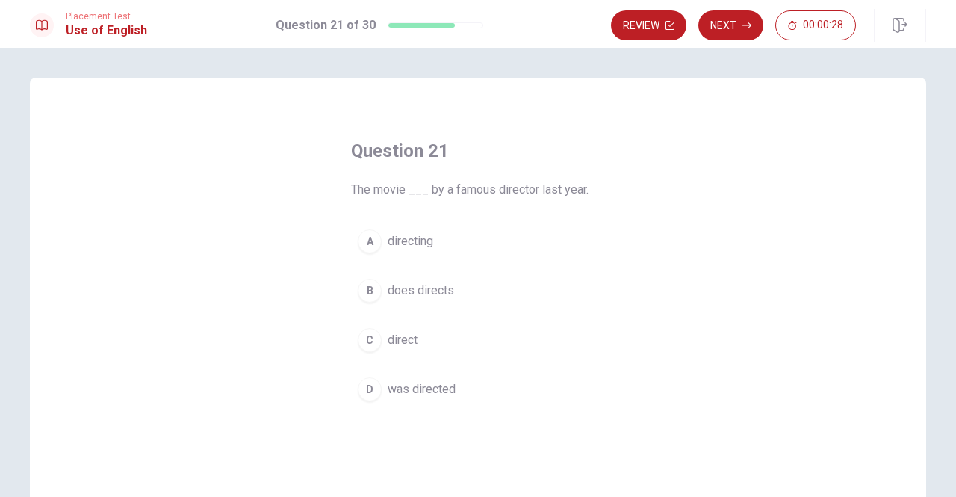
click at [405, 246] on span "directing" at bounding box center [411, 241] width 46 height 18
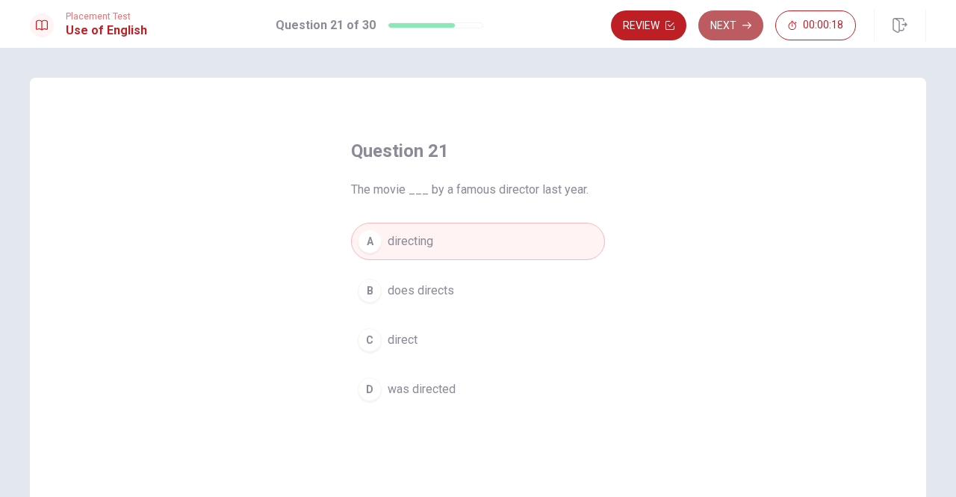
click at [732, 32] on button "Next" at bounding box center [731, 25] width 65 height 30
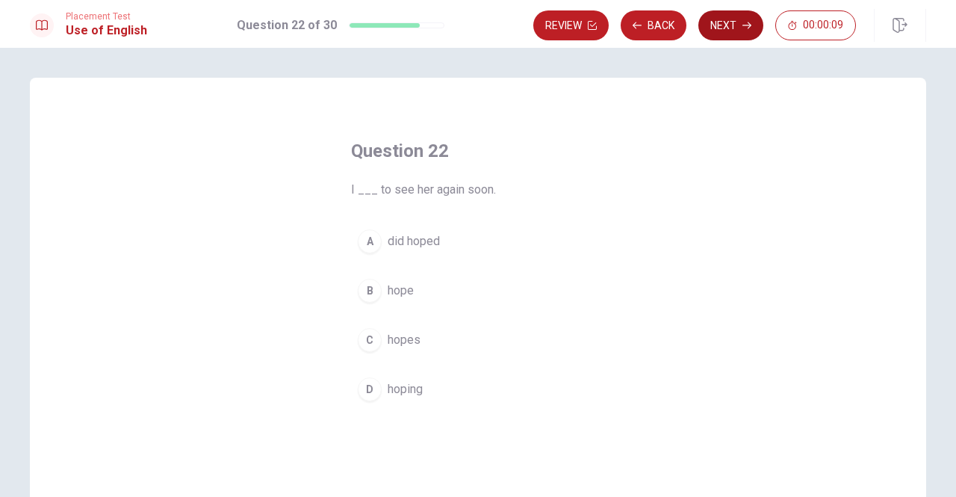
click at [716, 30] on button "Next" at bounding box center [731, 25] width 65 height 30
click at [385, 362] on div "A you did B did you do C you do D are you doing" at bounding box center [478, 315] width 254 height 185
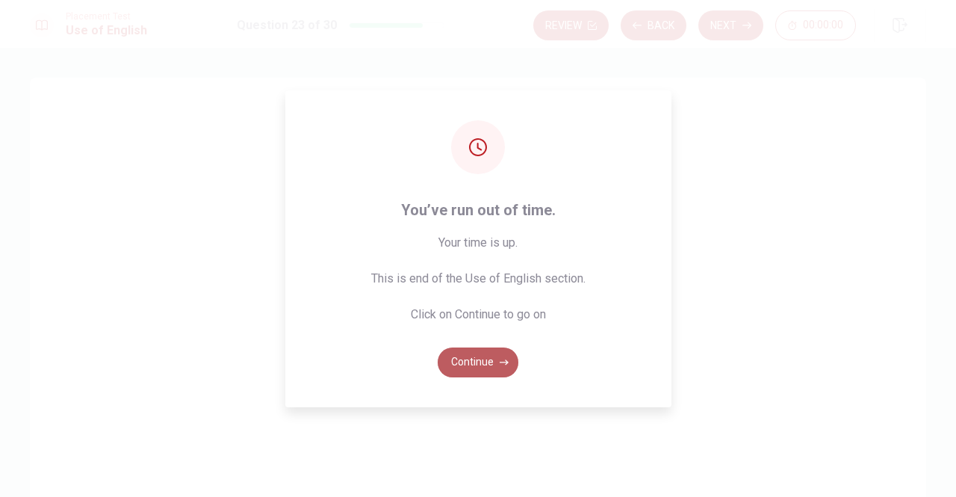
click at [478, 365] on button "Continue" at bounding box center [478, 362] width 81 height 30
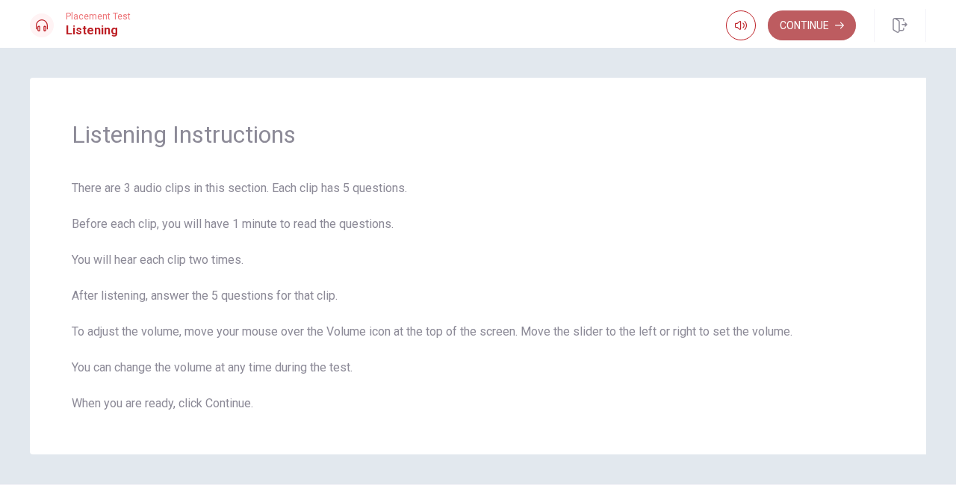
click at [811, 16] on button "Continue" at bounding box center [812, 25] width 88 height 30
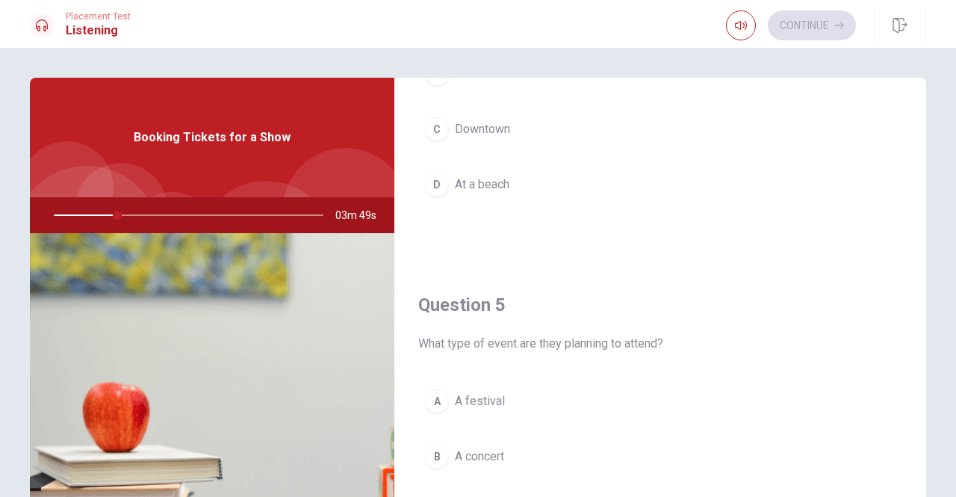
scroll to position [1383, 0]
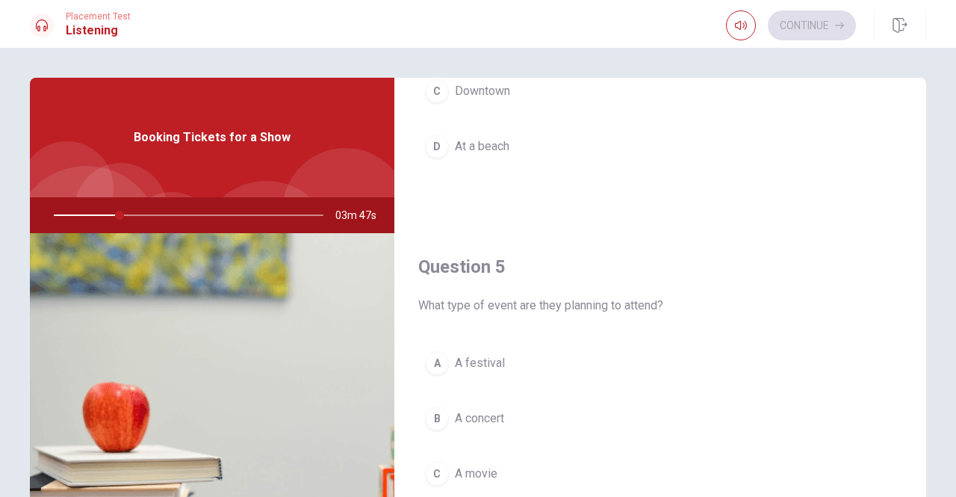
click at [799, 428] on div "A A festival B A concert C A movie D A play" at bounding box center [660, 460] width 484 height 233
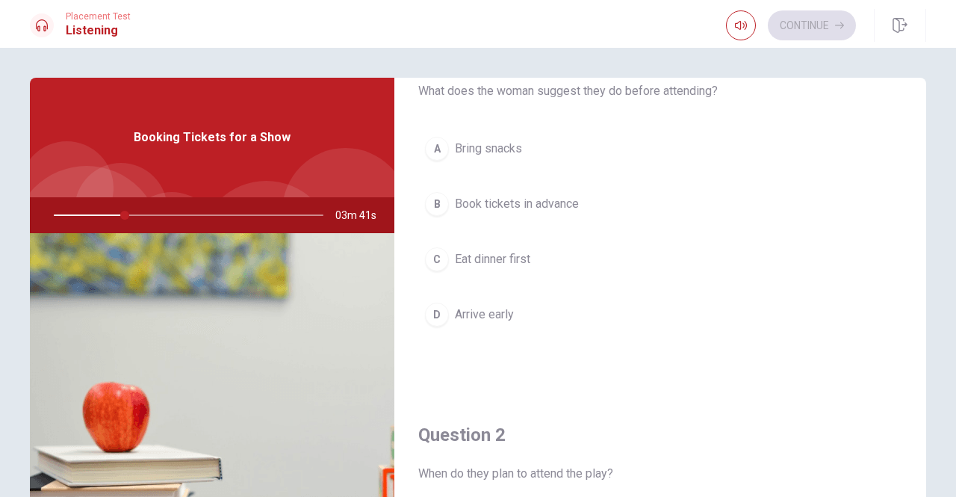
scroll to position [0, 0]
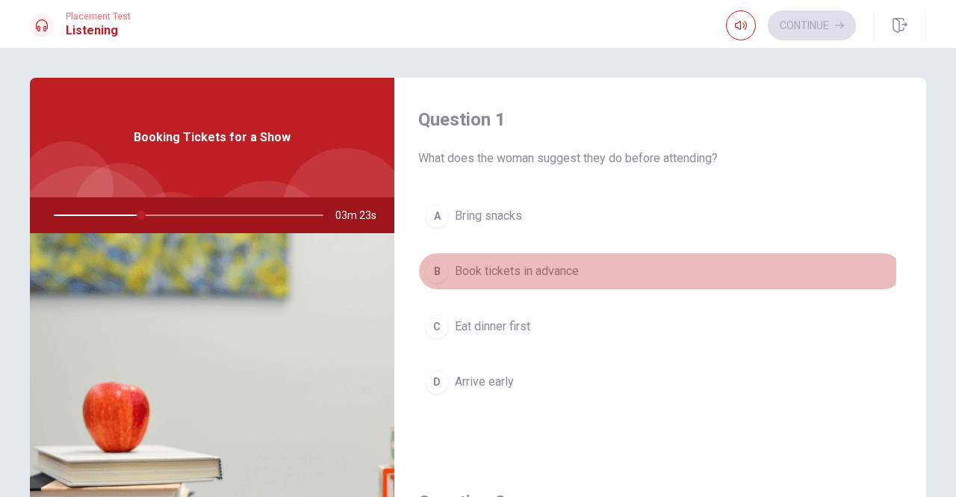
click at [435, 269] on div "B" at bounding box center [437, 271] width 24 height 24
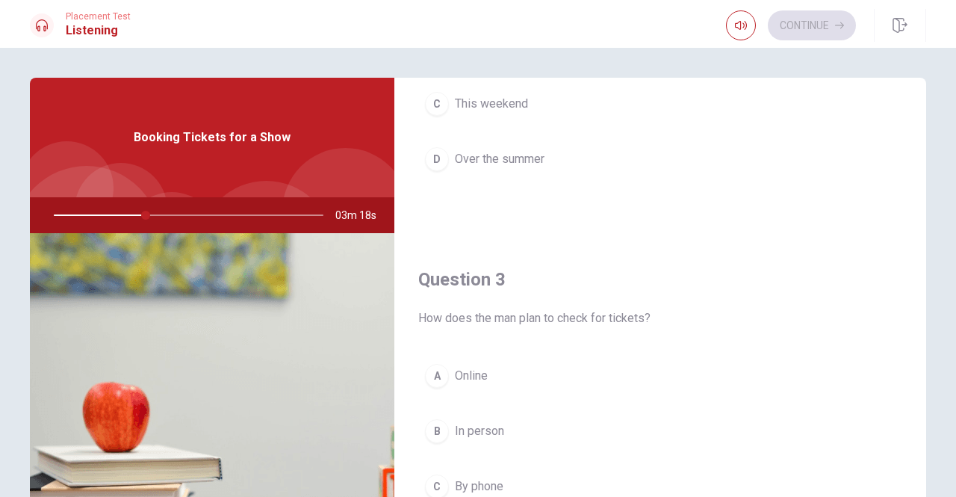
scroll to position [151, 0]
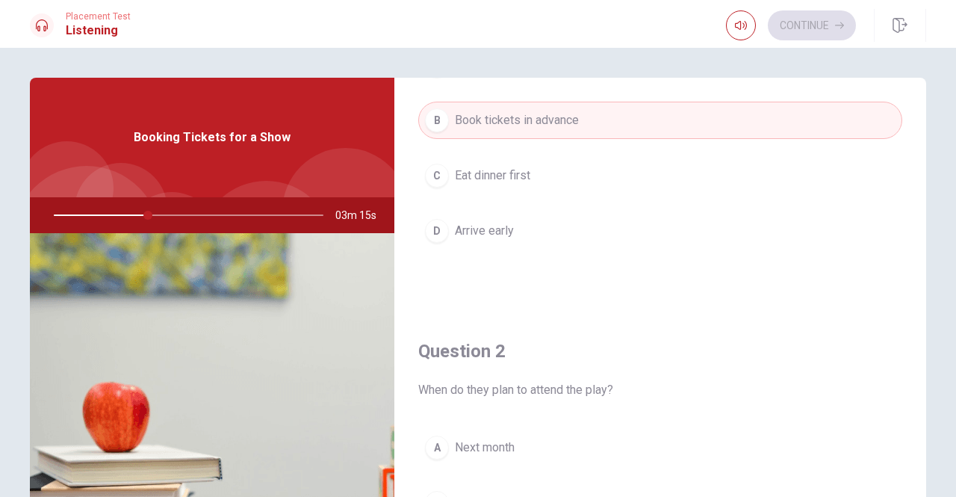
drag, startPoint x: 743, startPoint y: 388, endPoint x: 749, endPoint y: 306, distance: 82.5
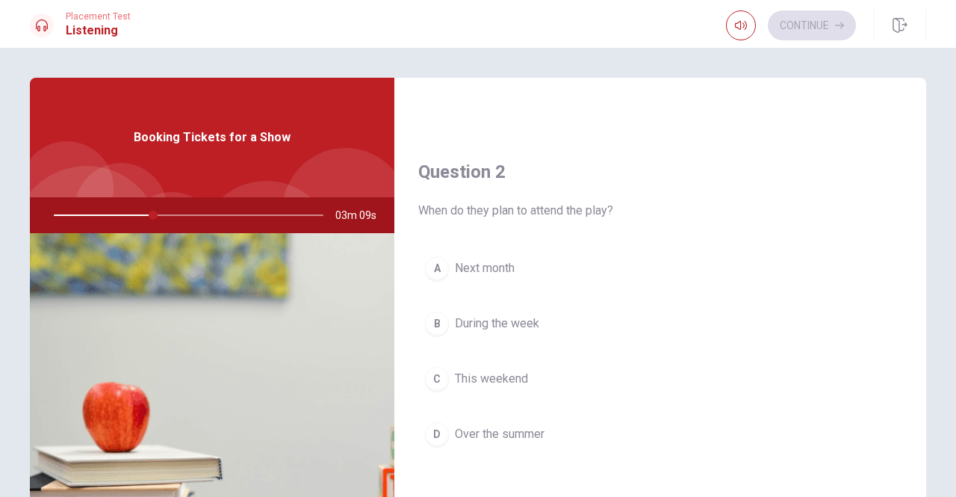
scroll to position [360, 0]
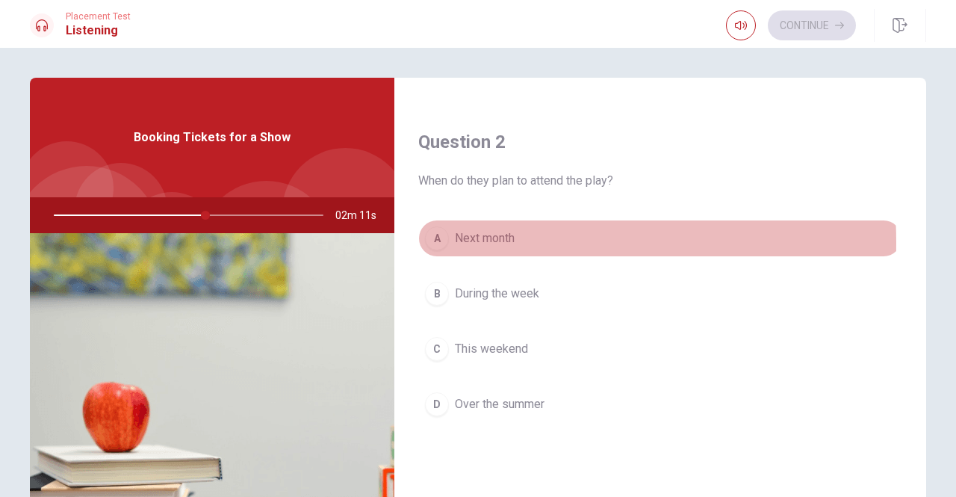
click at [434, 240] on div "A" at bounding box center [437, 238] width 24 height 24
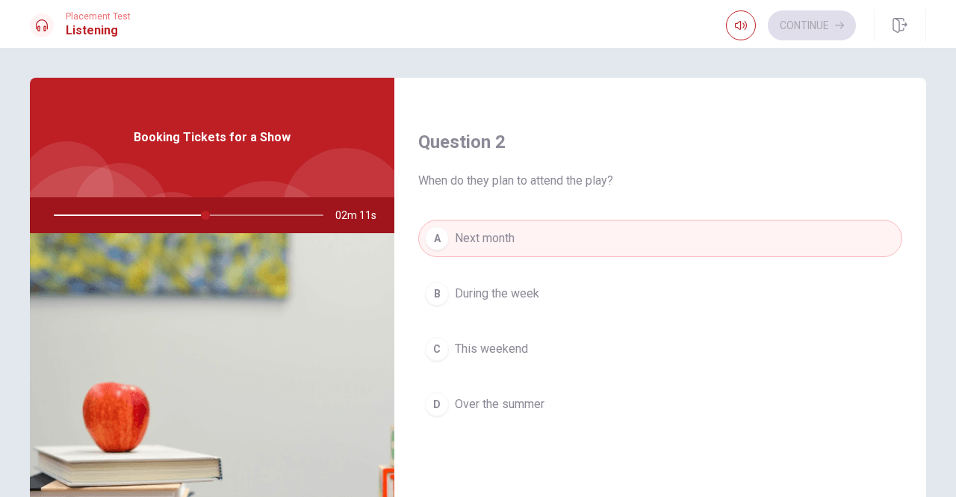
type input "57"
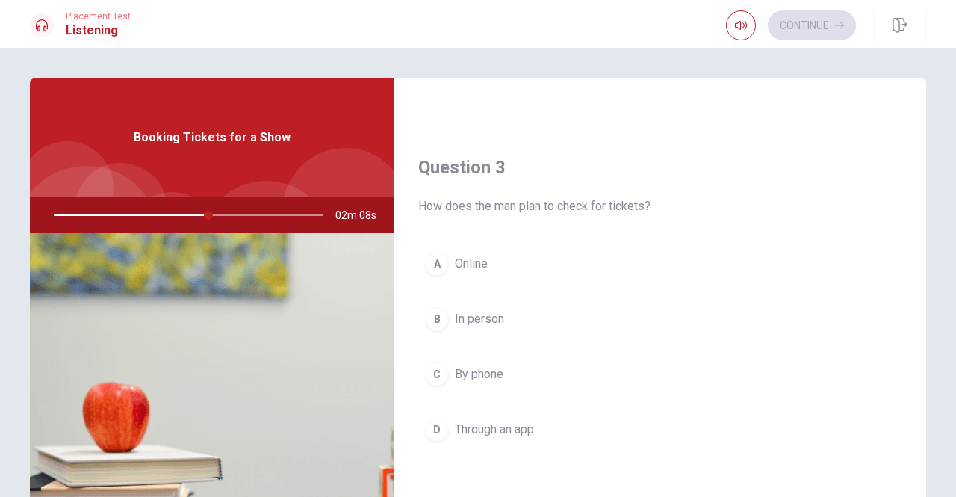
scroll to position [719, 0]
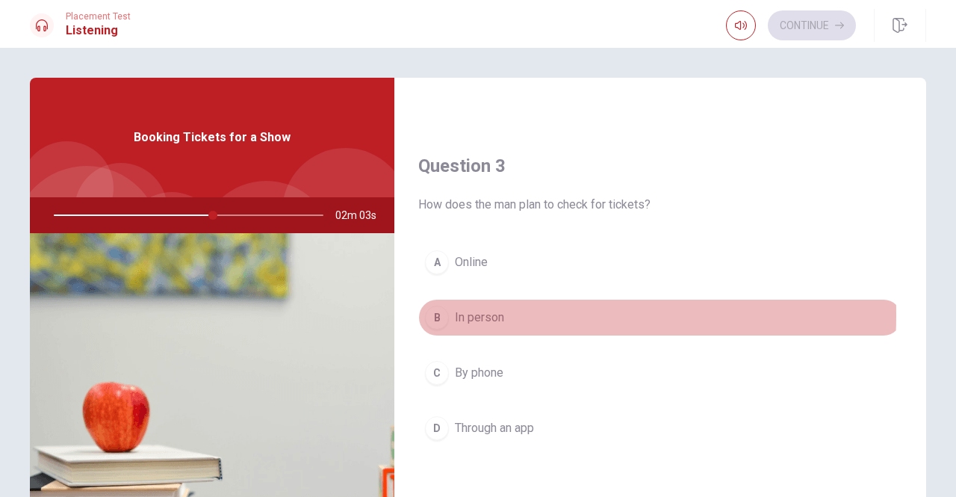
click at [432, 309] on div "B" at bounding box center [437, 318] width 24 height 24
type input "59"
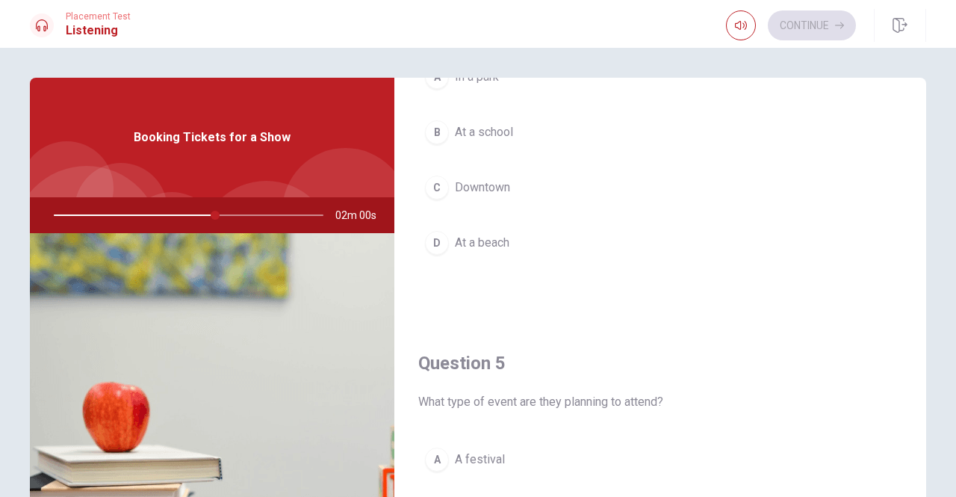
scroll to position [1167, 0]
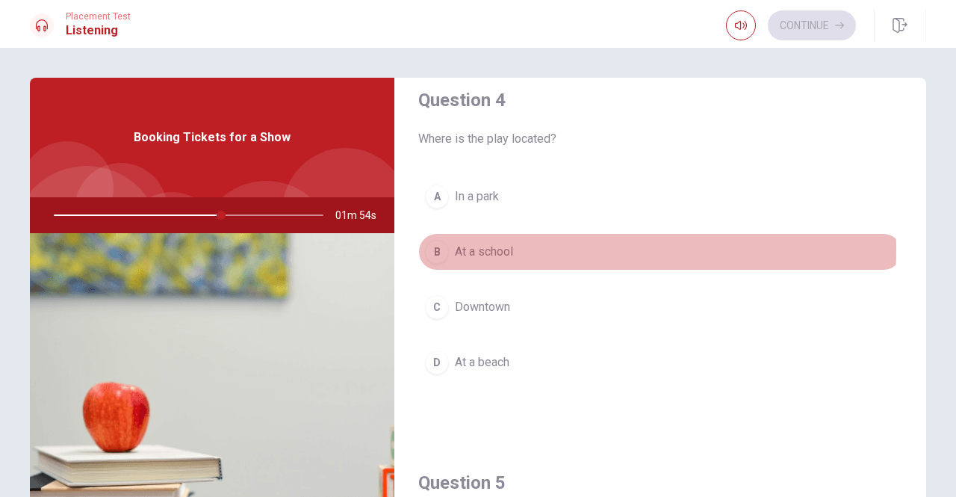
click at [436, 243] on div "B" at bounding box center [437, 252] width 24 height 24
type input "62"
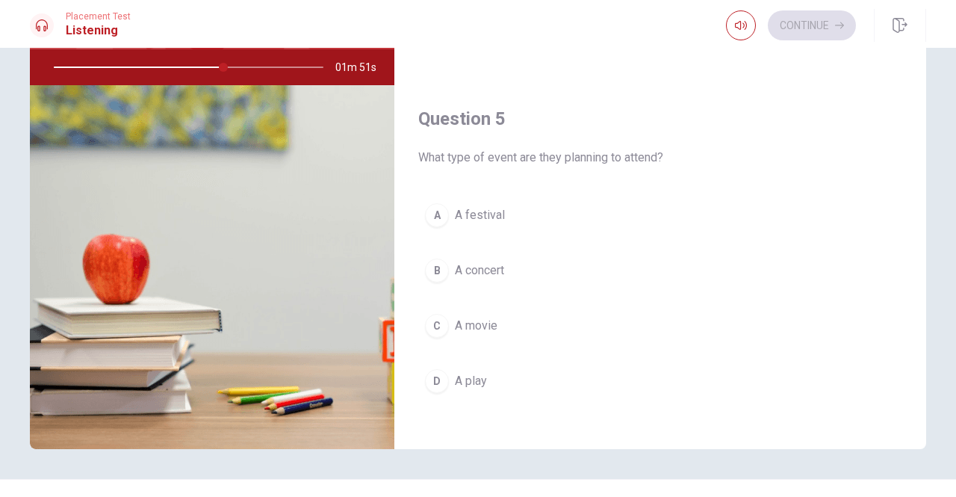
scroll to position [149, 0]
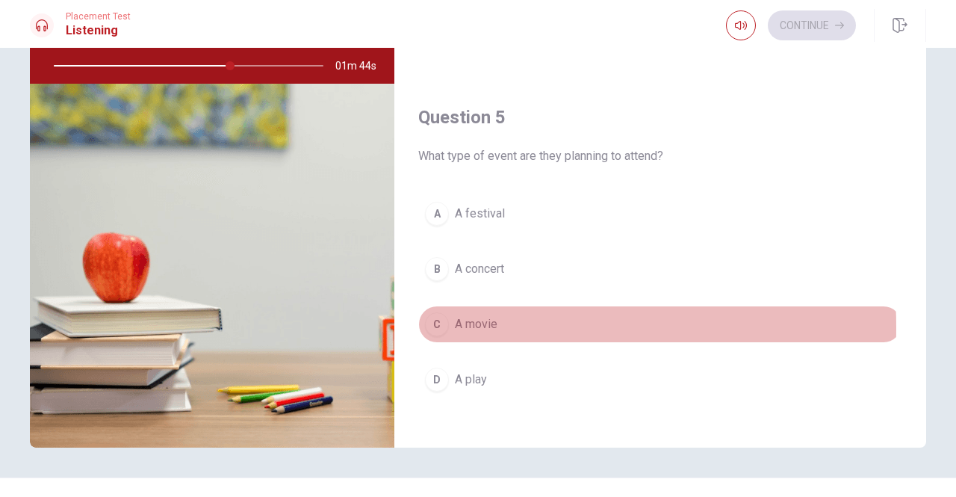
click at [433, 318] on div "C" at bounding box center [437, 324] width 24 height 24
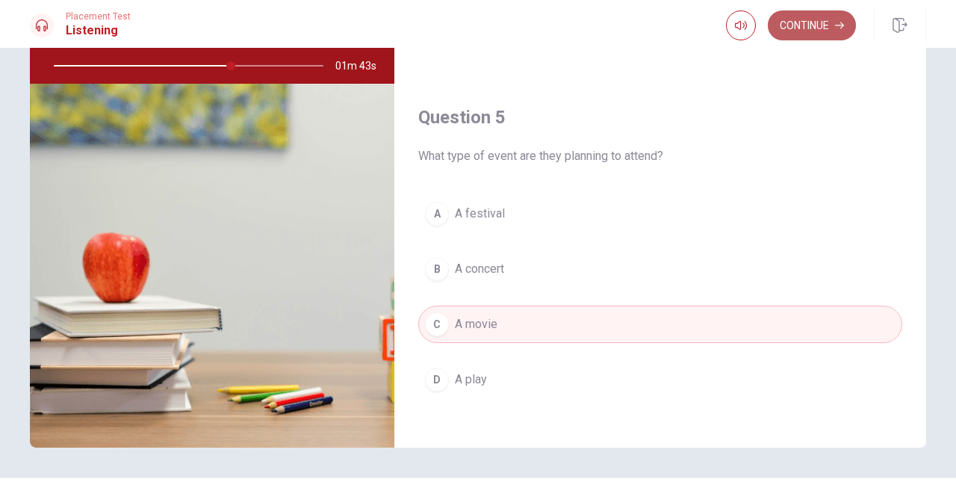
click at [834, 20] on button "Continue" at bounding box center [812, 25] width 88 height 30
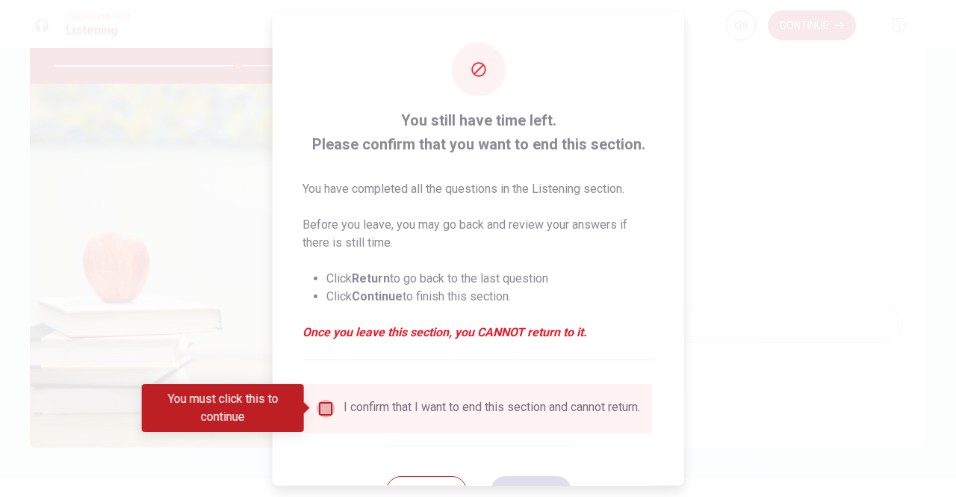
click at [323, 406] on input "You must click this to continue" at bounding box center [326, 408] width 18 height 18
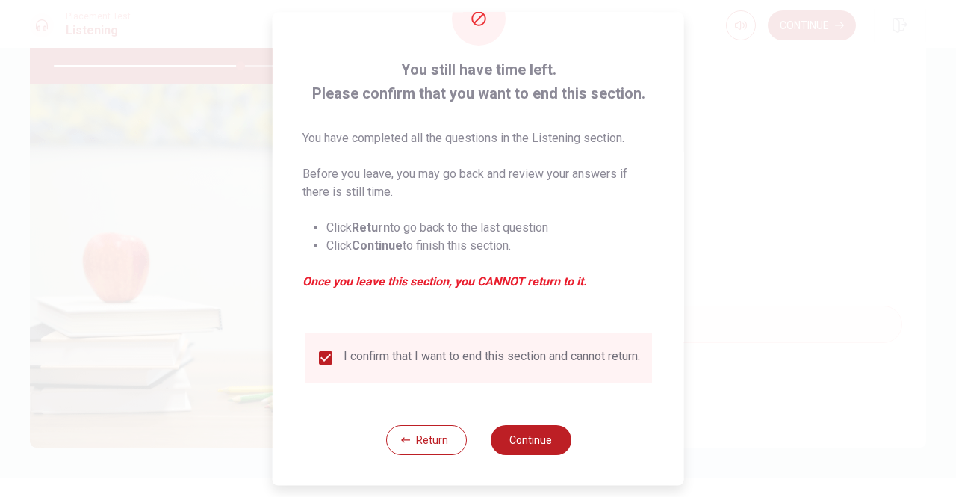
scroll to position [60, 0]
click at [512, 445] on button "Continue" at bounding box center [530, 440] width 81 height 30
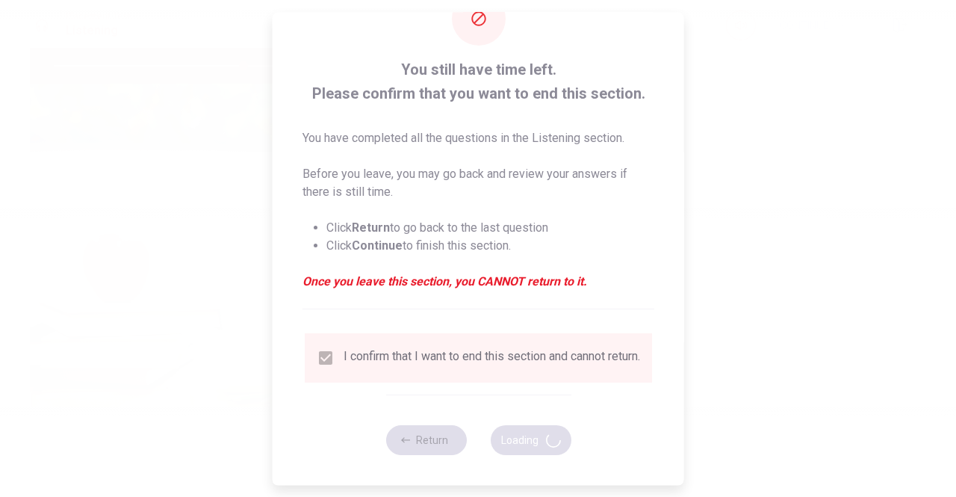
type input "71"
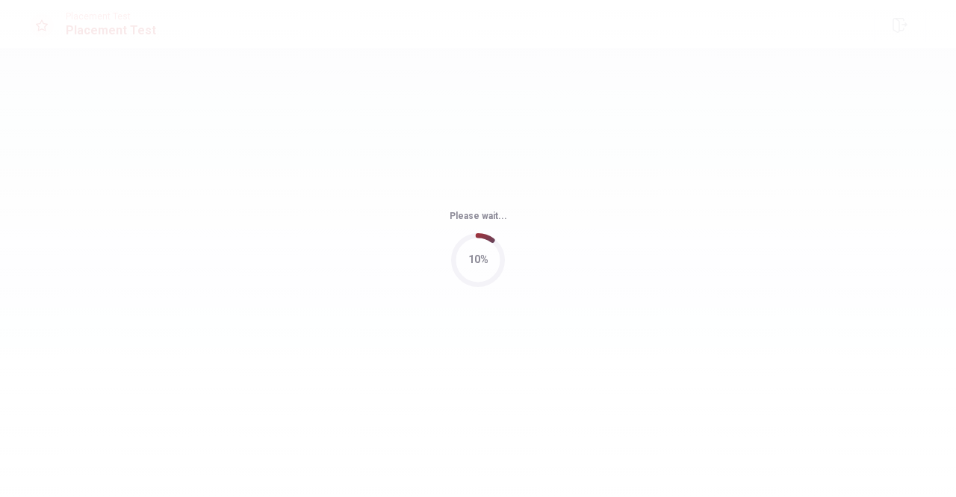
scroll to position [0, 0]
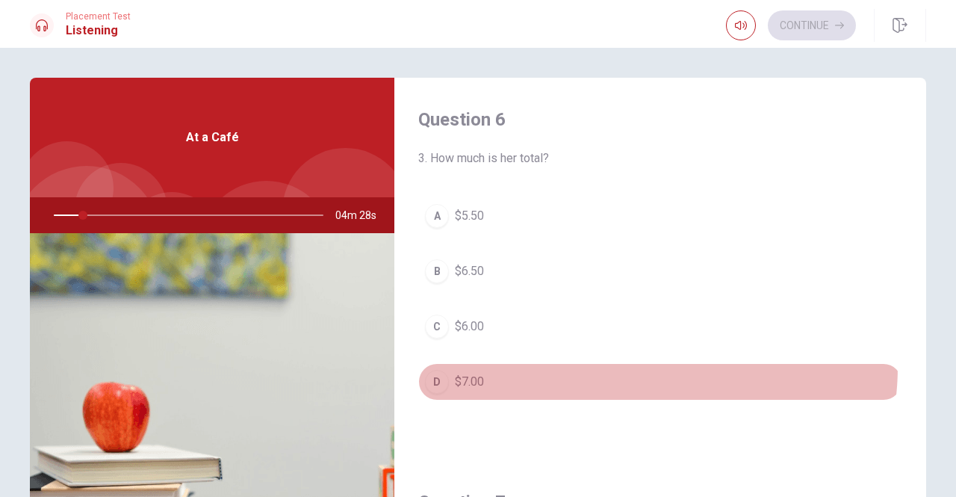
click at [629, 365] on button "D $7.00" at bounding box center [660, 381] width 484 height 37
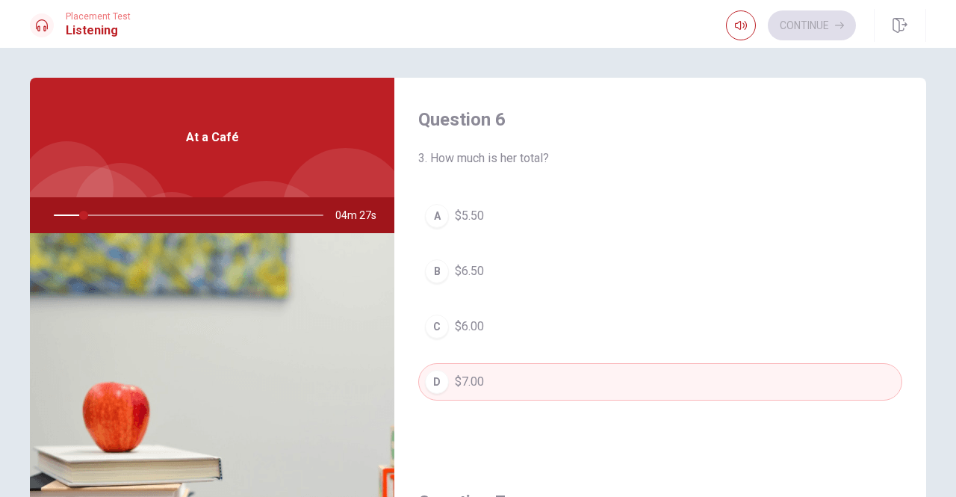
type input "11"
click at [448, 163] on span "3. How much is her total?" at bounding box center [660, 158] width 484 height 18
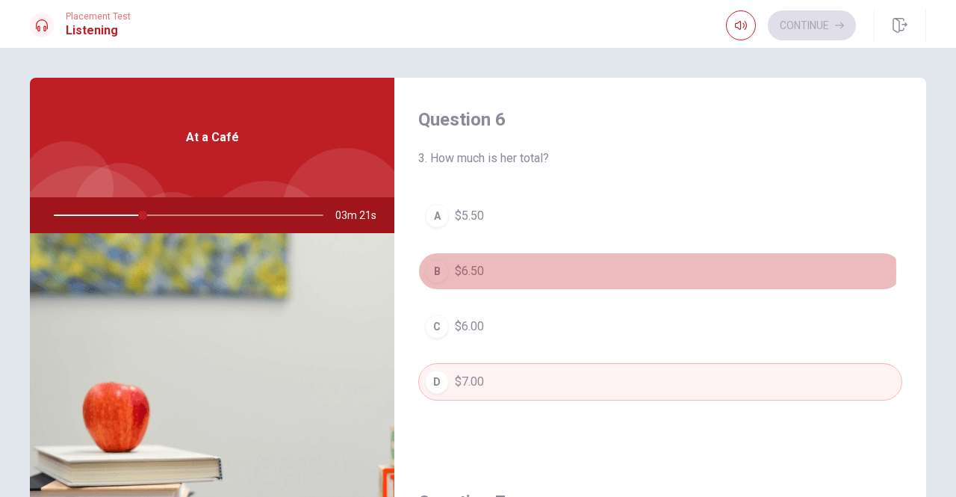
click at [477, 271] on span "$6.50" at bounding box center [469, 271] width 29 height 18
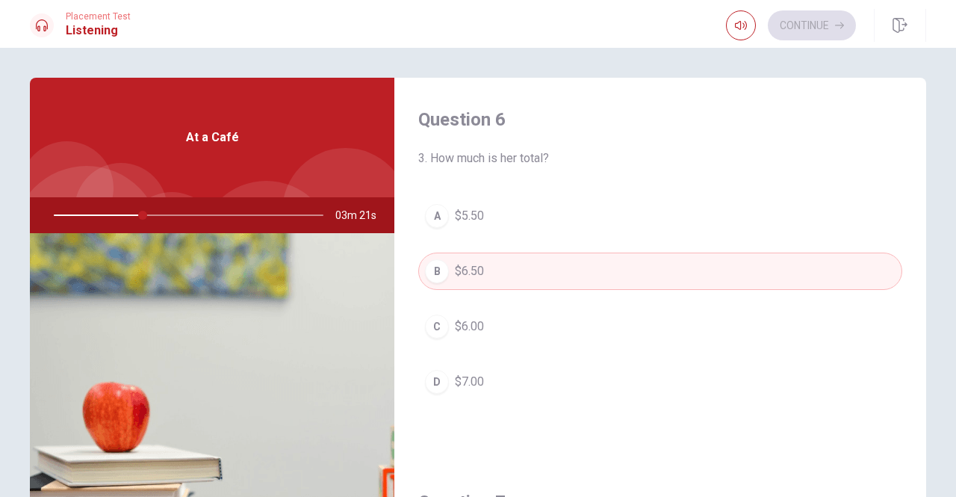
type input "33"
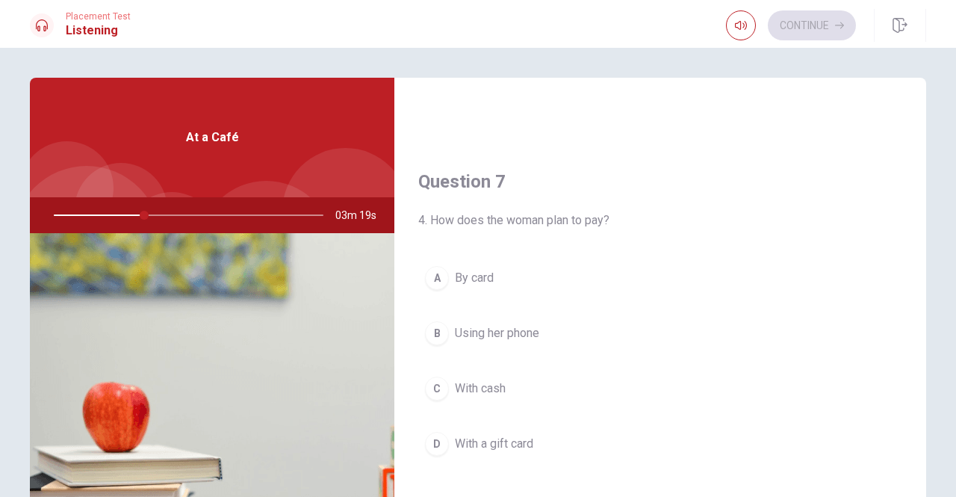
scroll to position [329, 0]
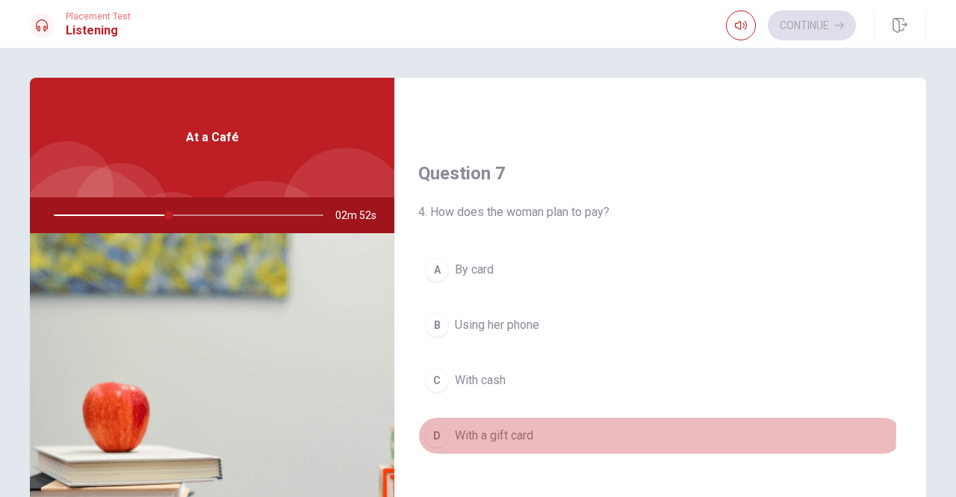
click at [428, 425] on div "D" at bounding box center [437, 436] width 24 height 24
type input "43"
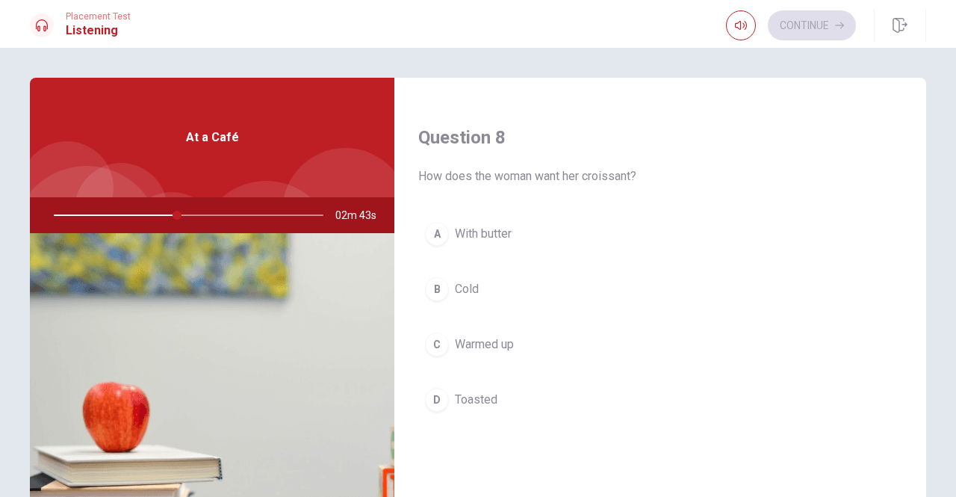
scroll to position [717, 0]
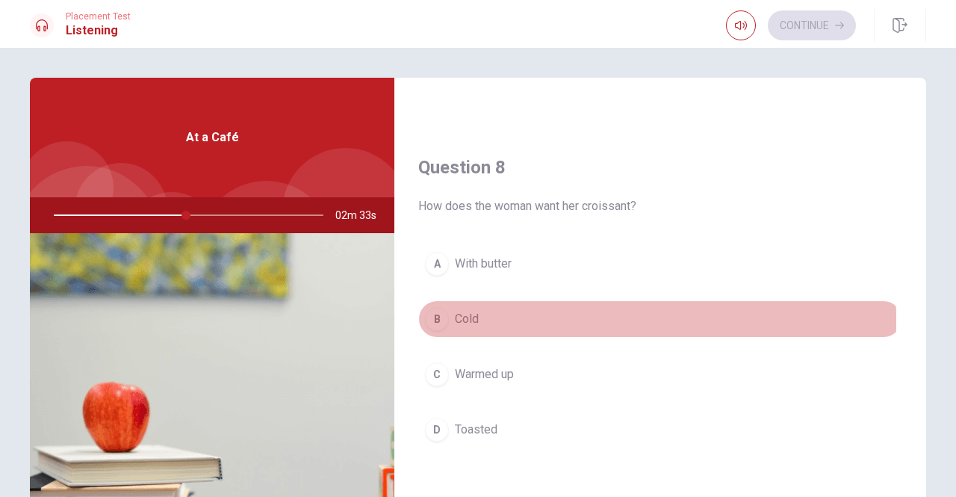
click at [433, 316] on div "B" at bounding box center [437, 319] width 24 height 24
type input "49"
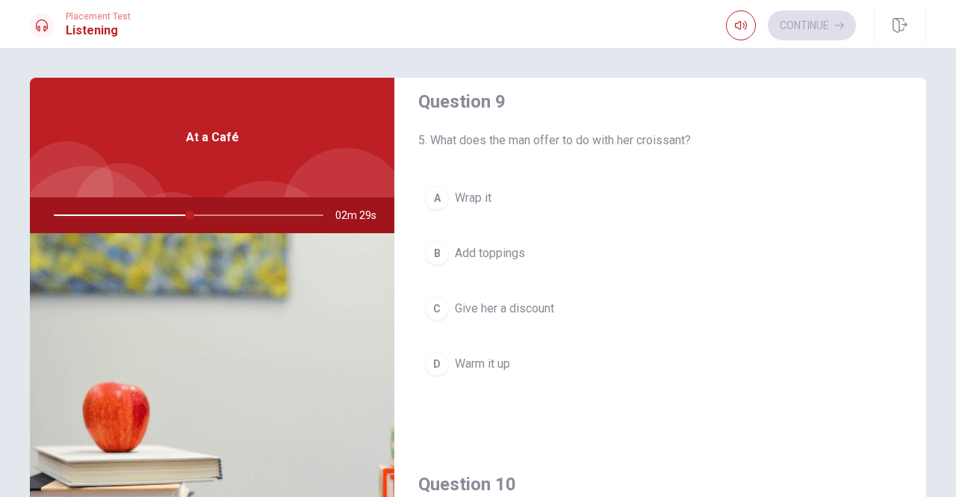
scroll to position [1136, 0]
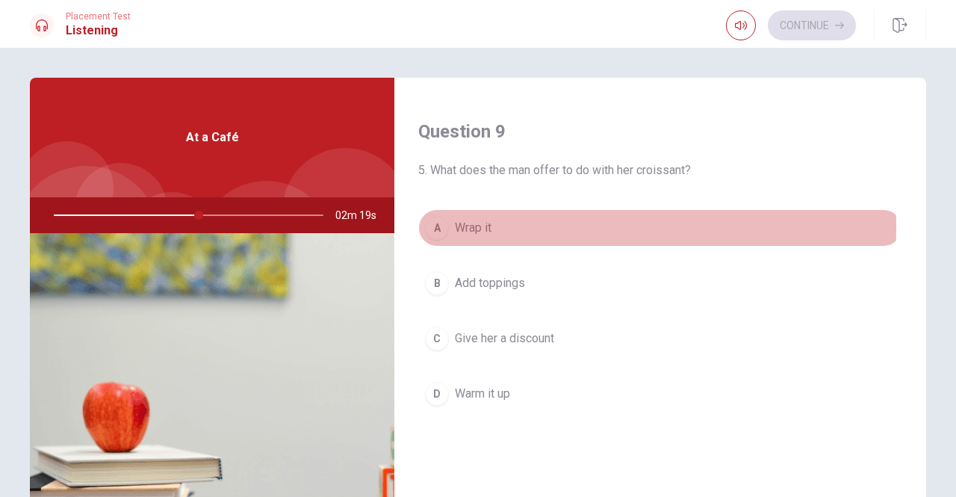
click at [435, 220] on div "A" at bounding box center [437, 228] width 24 height 24
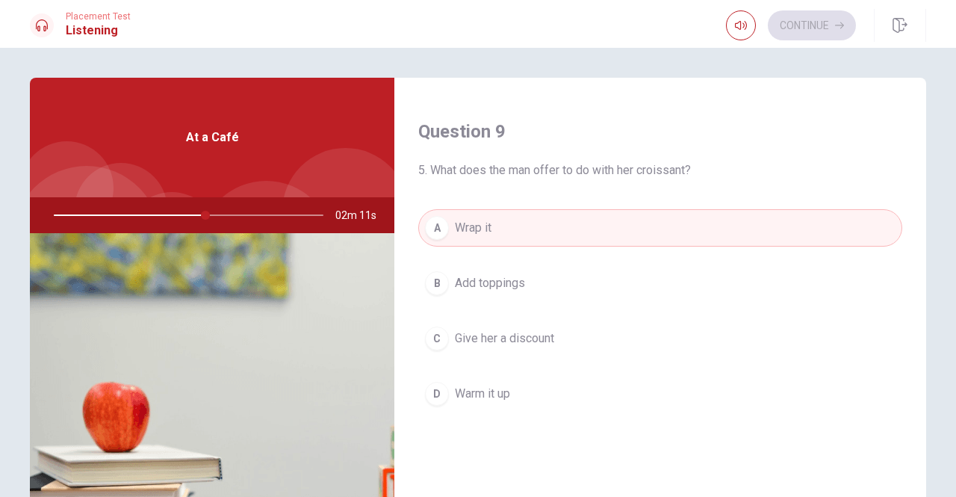
type input "57"
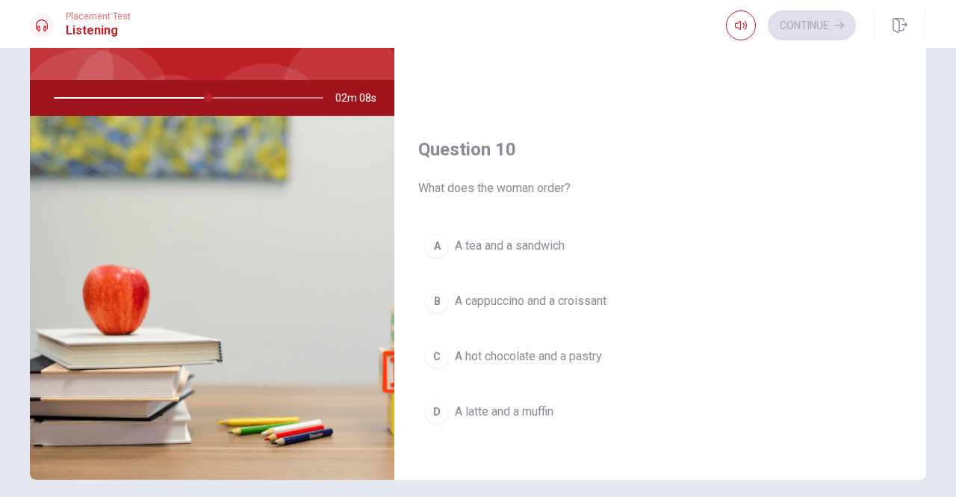
scroll to position [120, 0]
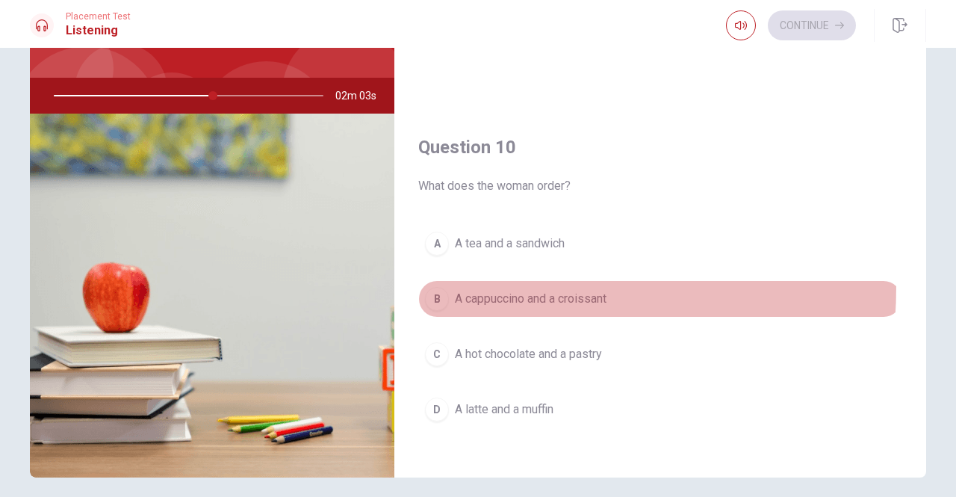
click at [438, 280] on button "B A cappuccino and a croissant" at bounding box center [660, 298] width 484 height 37
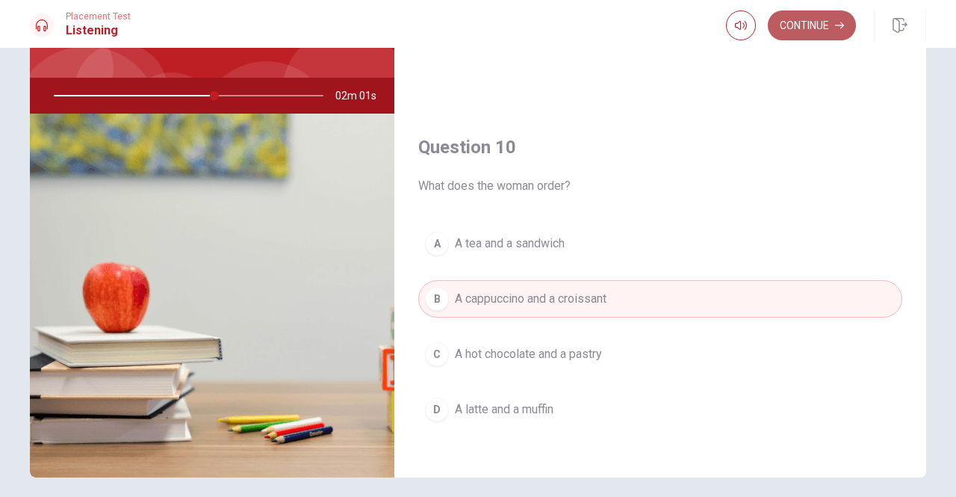
click at [796, 20] on button "Continue" at bounding box center [812, 25] width 88 height 30
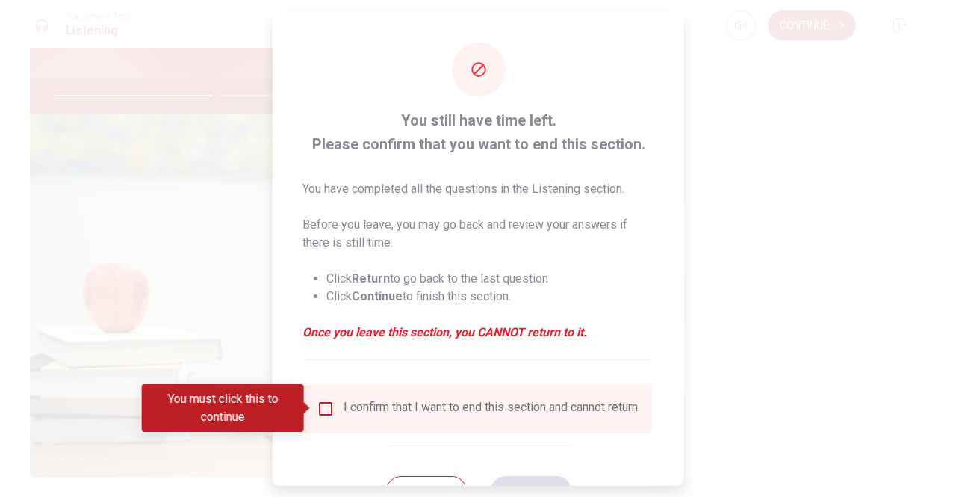
click at [331, 412] on input "You must click this to continue" at bounding box center [326, 408] width 18 height 18
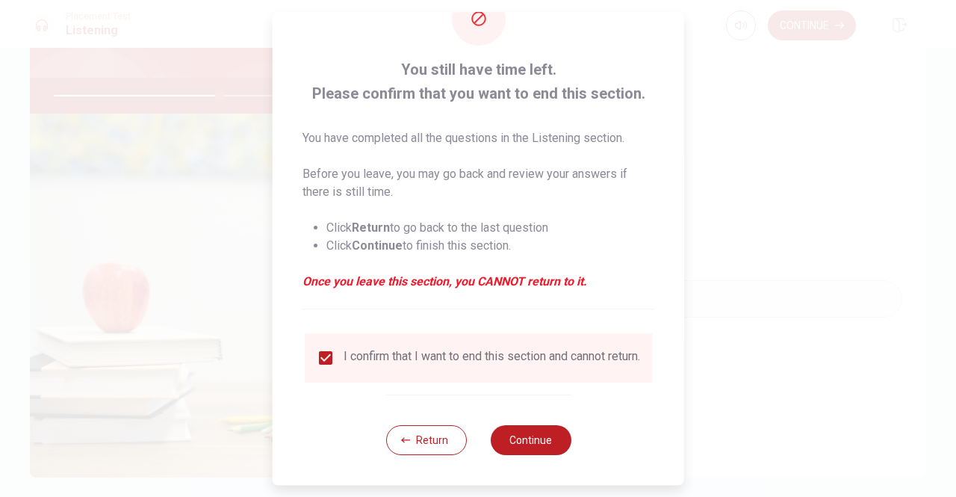
scroll to position [60, 0]
click at [527, 433] on button "Continue" at bounding box center [530, 440] width 81 height 30
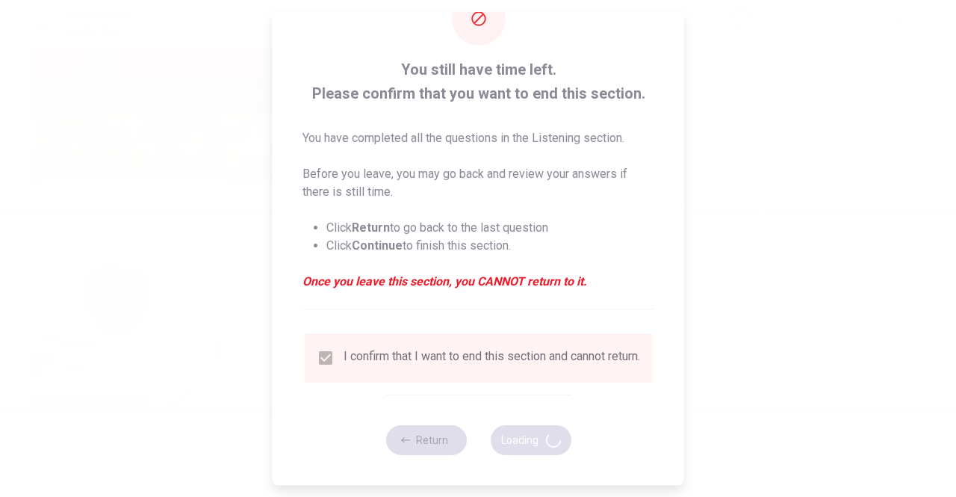
type input "63"
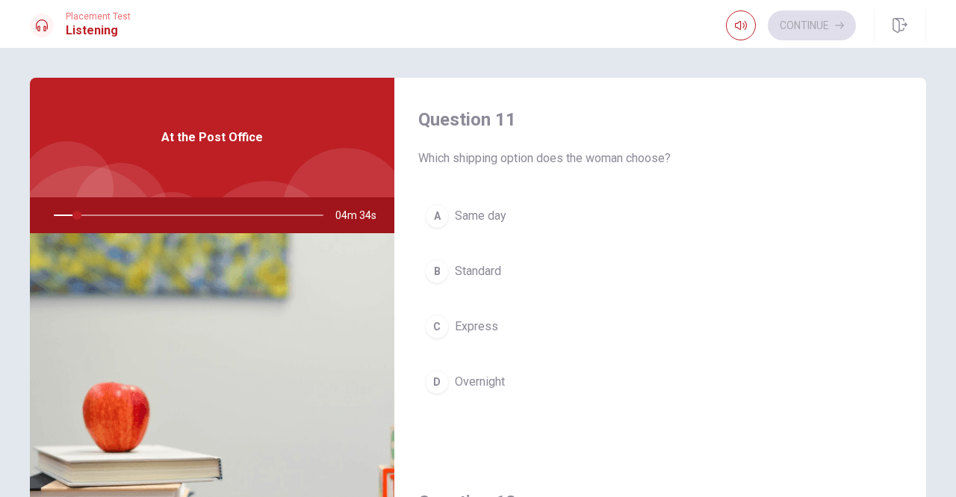
click at [527, 433] on div "Question 11 Which shipping option does the woman choose? A Same day B Standard …" at bounding box center [660, 269] width 532 height 383
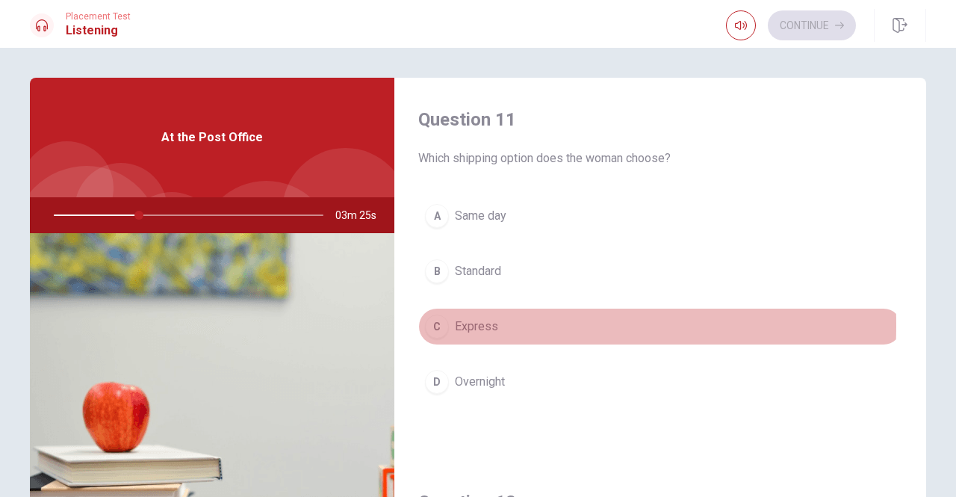
click at [435, 323] on div "C" at bounding box center [437, 327] width 24 height 24
type input "32"
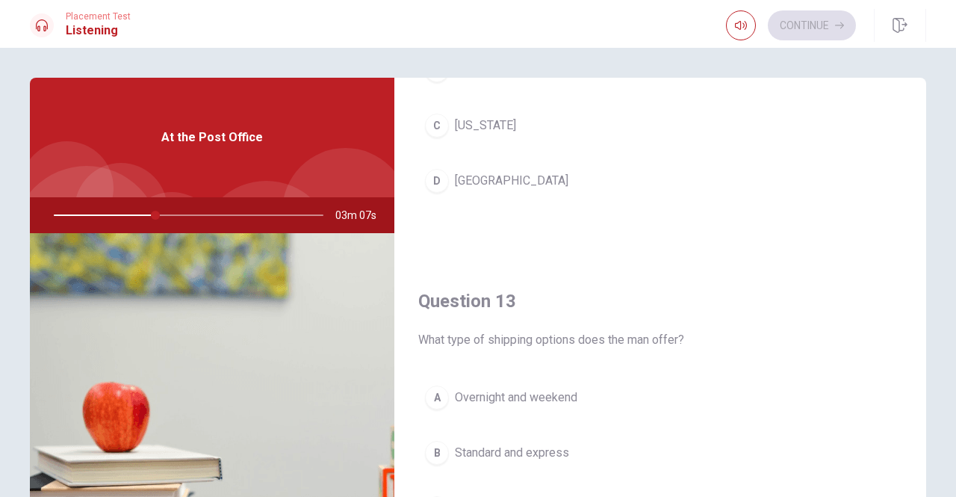
scroll to position [418, 0]
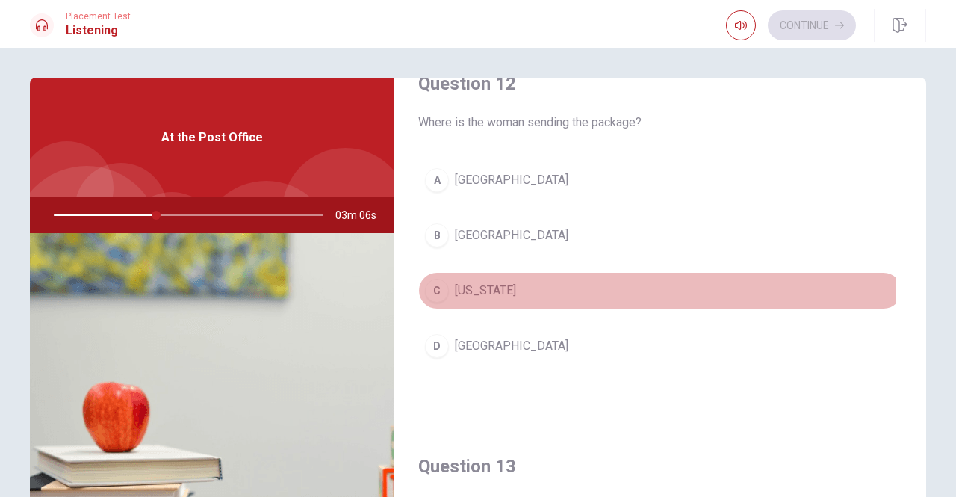
click at [442, 285] on div "C" at bounding box center [437, 291] width 24 height 24
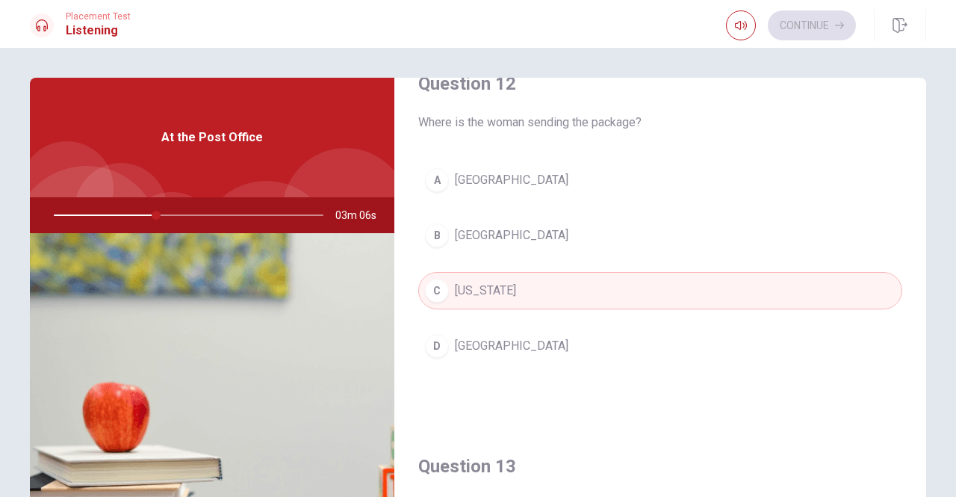
type input "38"
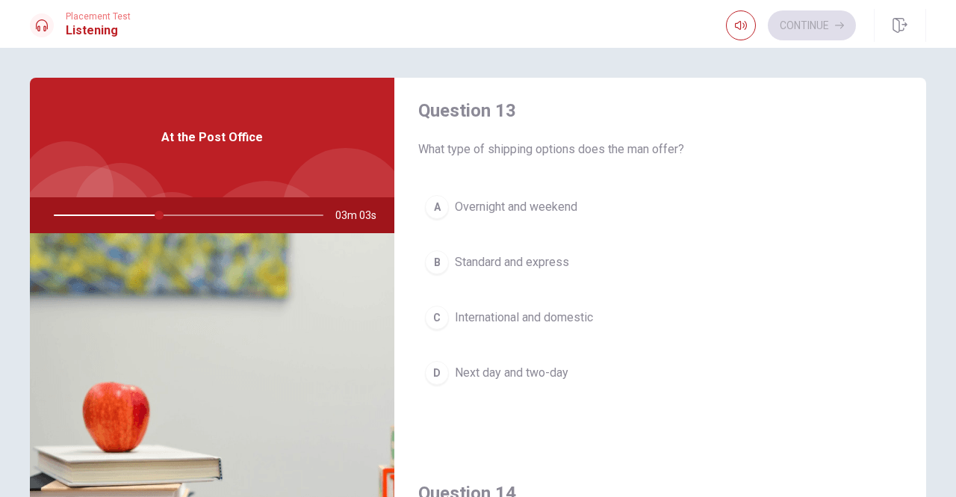
scroll to position [777, 0]
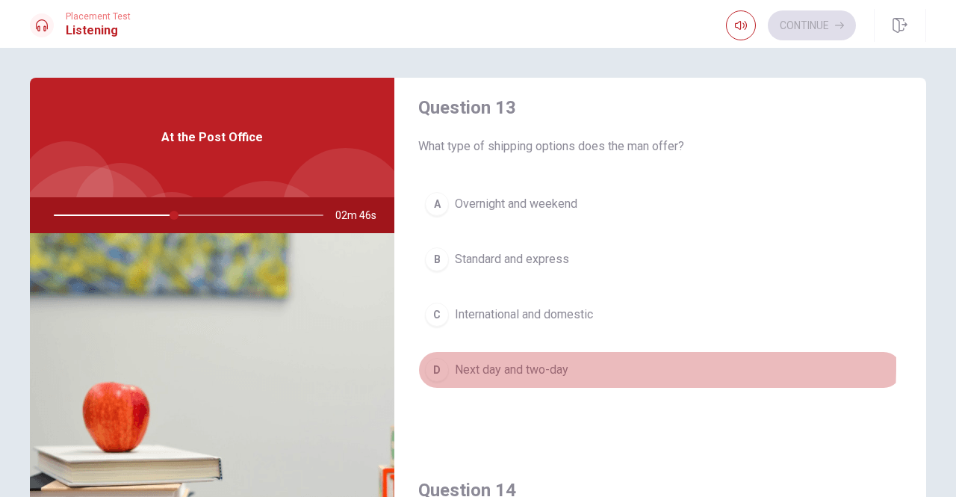
click at [430, 358] on div "D" at bounding box center [437, 370] width 24 height 24
type input "45"
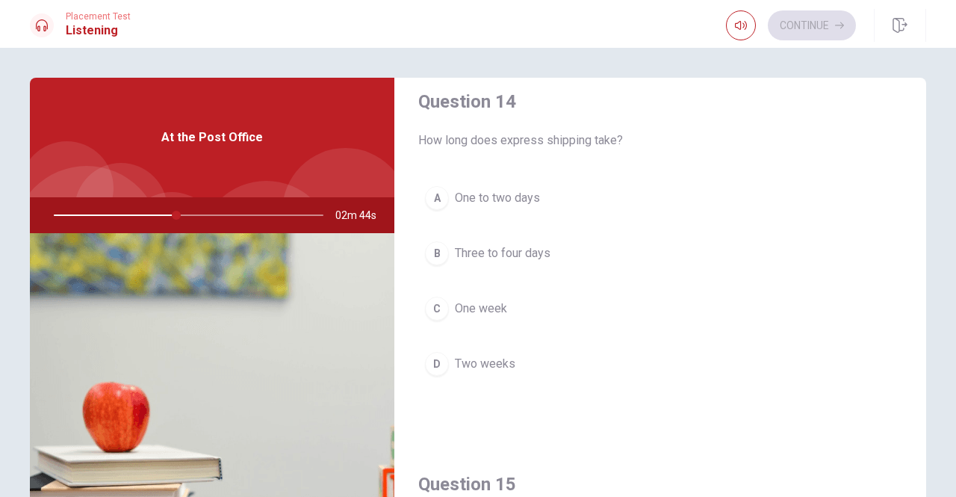
scroll to position [1136, 0]
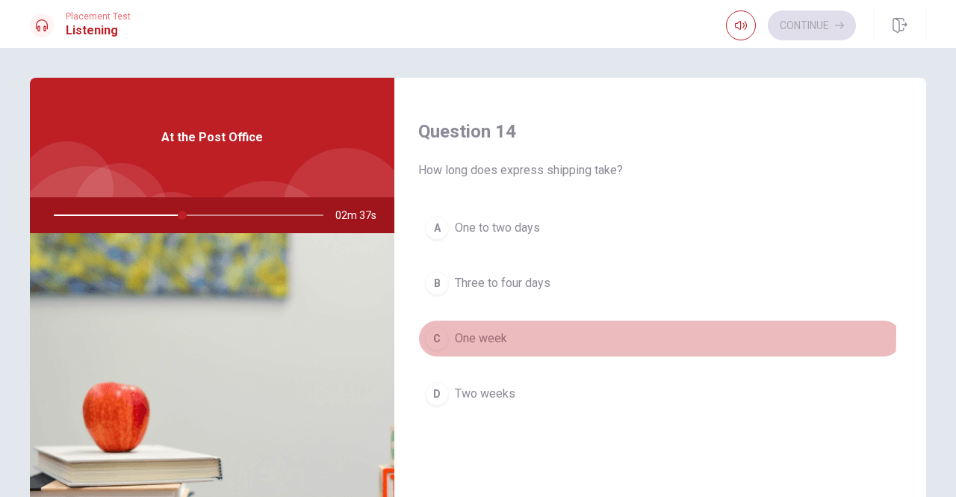
click at [445, 326] on button "C One week" at bounding box center [660, 338] width 484 height 37
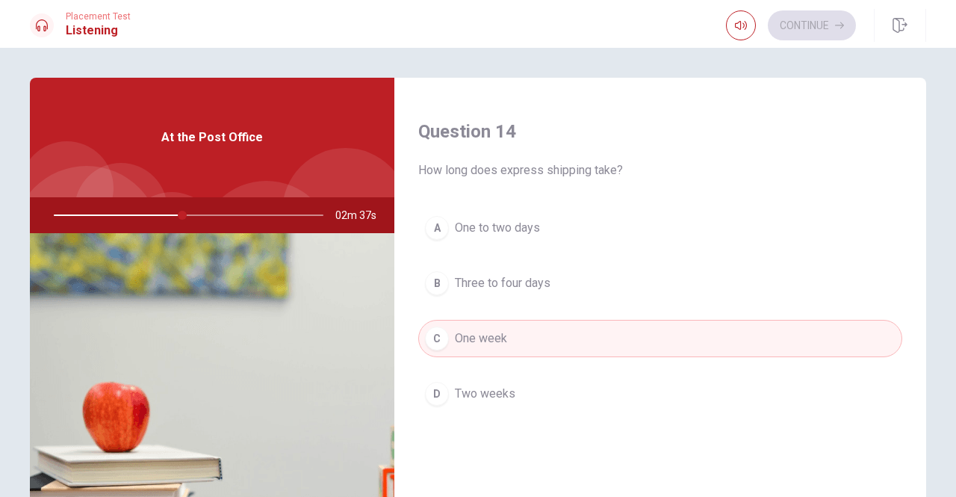
type input "48"
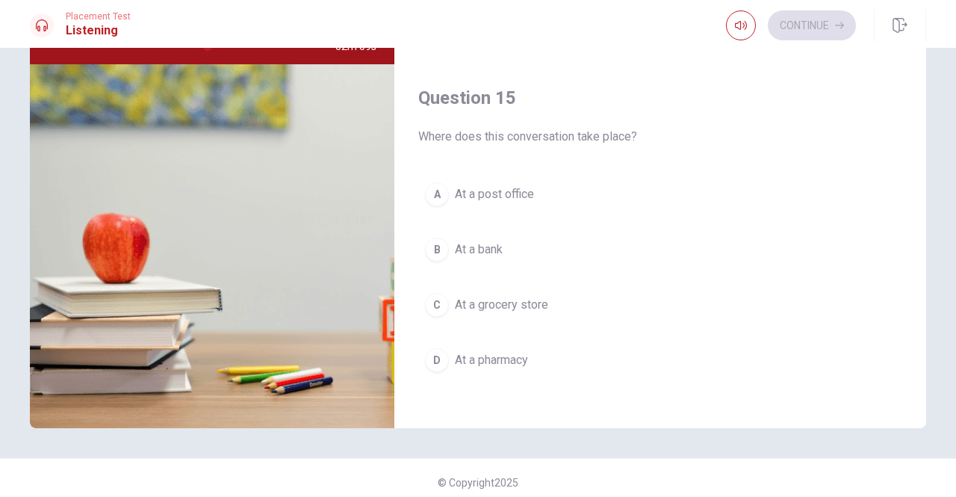
scroll to position [178, 0]
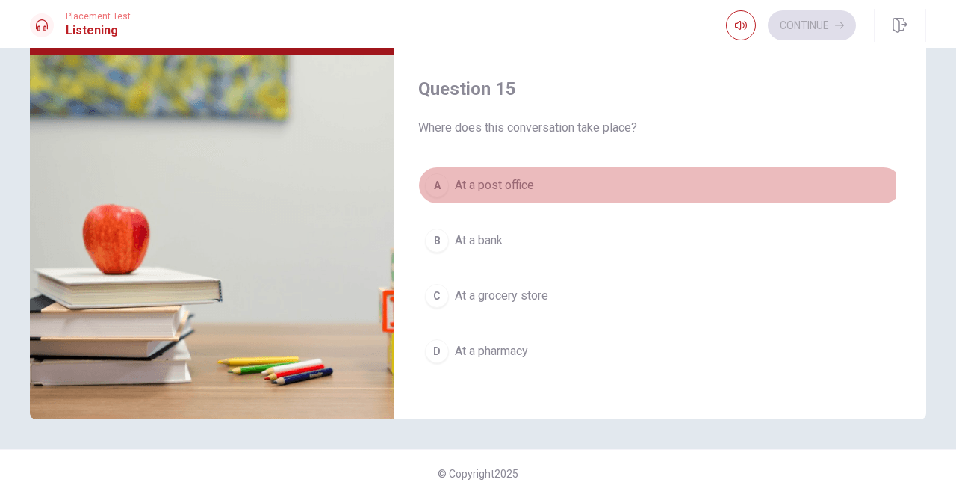
click at [441, 173] on div "A" at bounding box center [437, 185] width 24 height 24
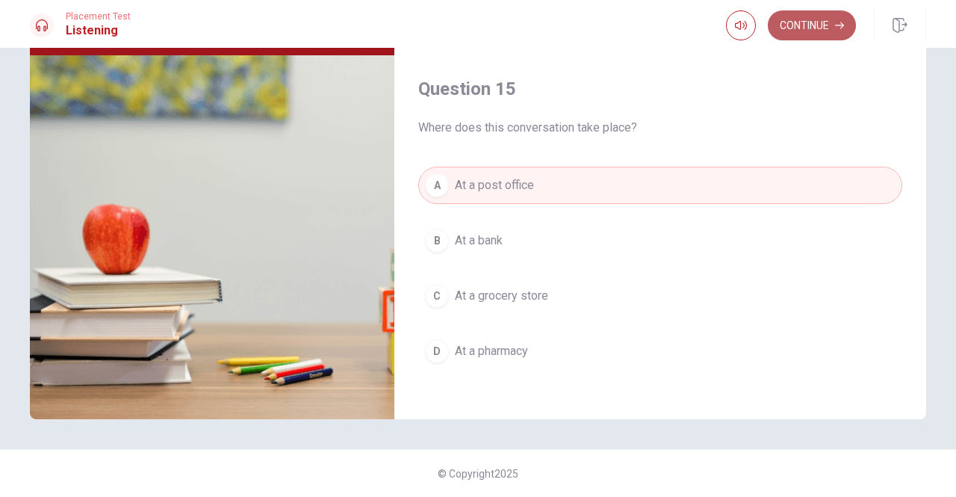
click at [807, 20] on button "Continue" at bounding box center [812, 25] width 88 height 30
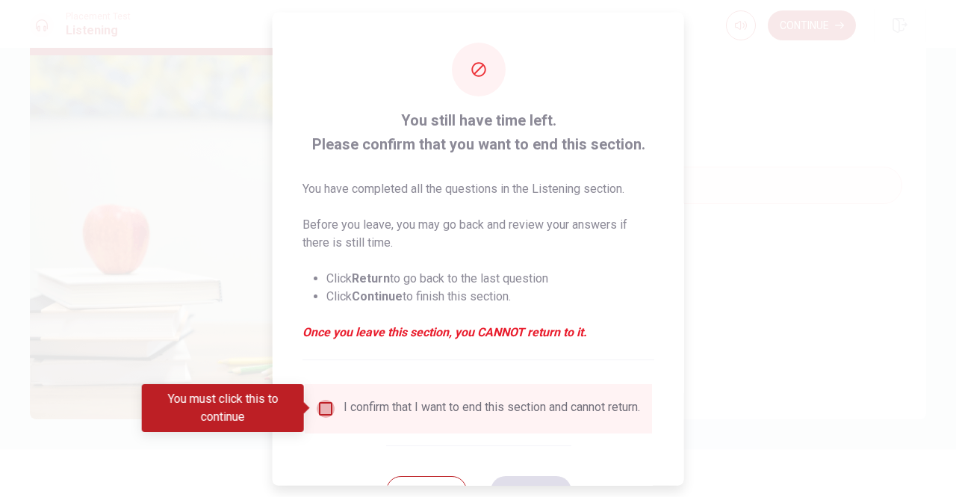
click at [323, 409] on input "You must click this to continue" at bounding box center [326, 408] width 18 height 18
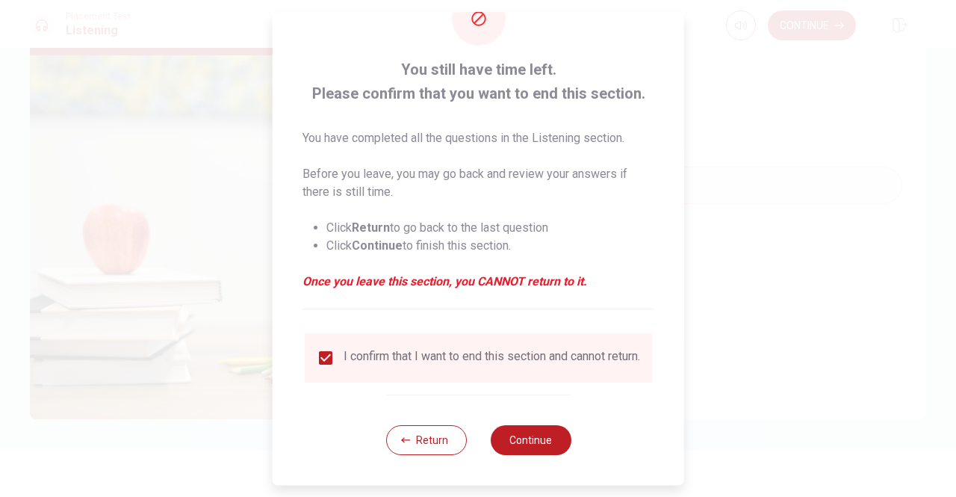
scroll to position [60, 0]
click at [551, 439] on button "Continue" at bounding box center [530, 440] width 81 height 30
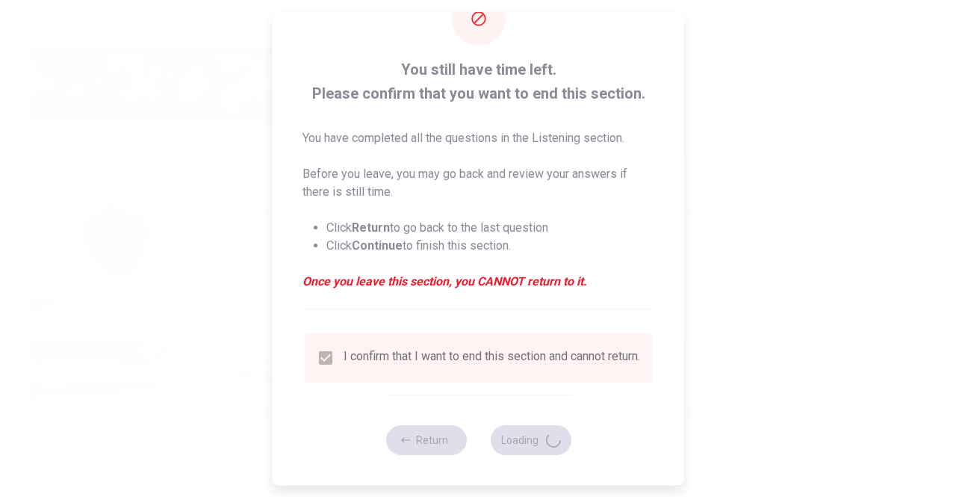
type input "61"
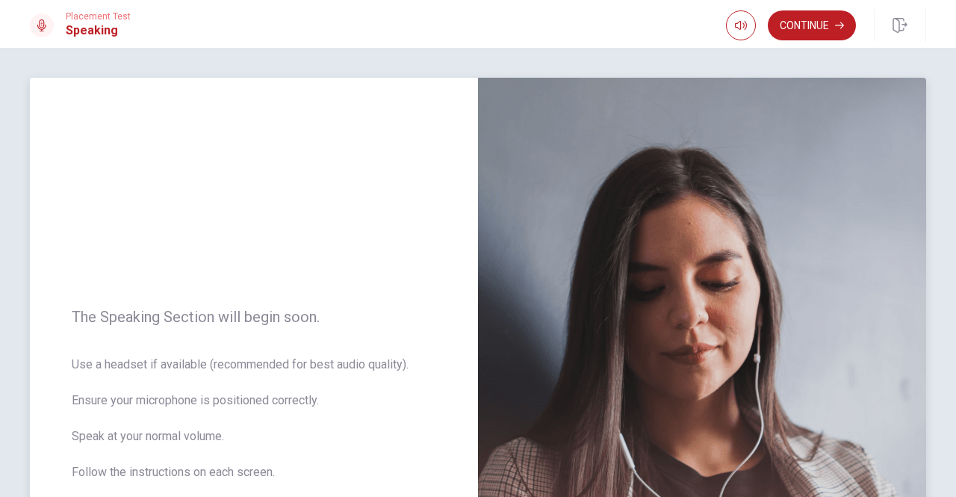
click at [399, 291] on div "The Speaking Section will begin soon. Use a headset if available (recommended f…" at bounding box center [254, 403] width 448 height 651
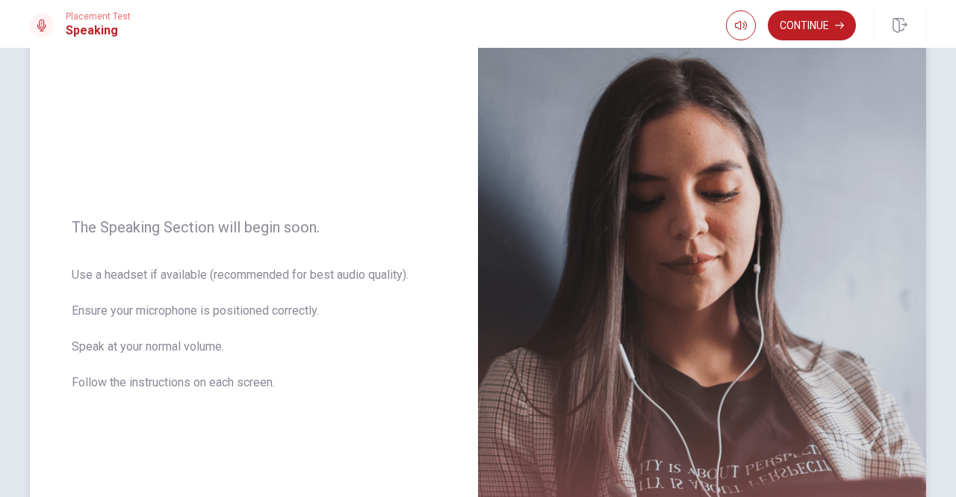
scroll to position [120, 0]
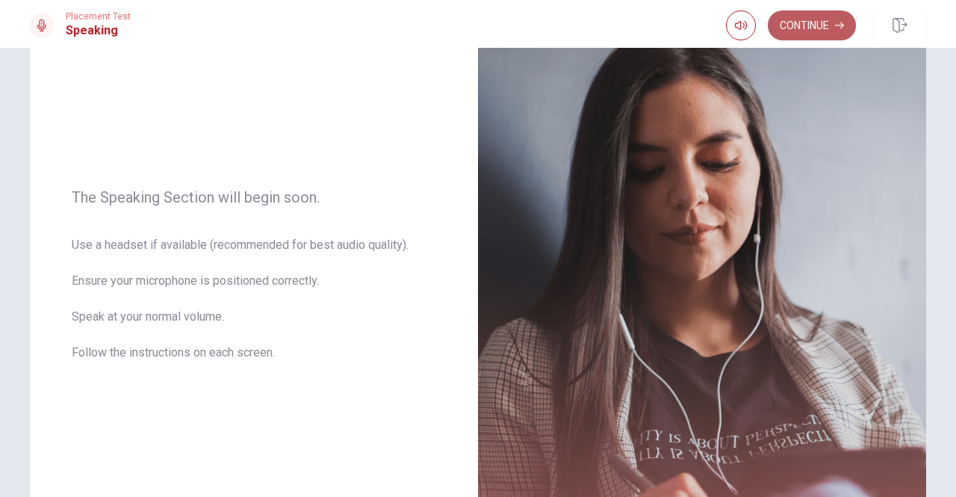
click at [816, 22] on button "Continue" at bounding box center [812, 25] width 88 height 30
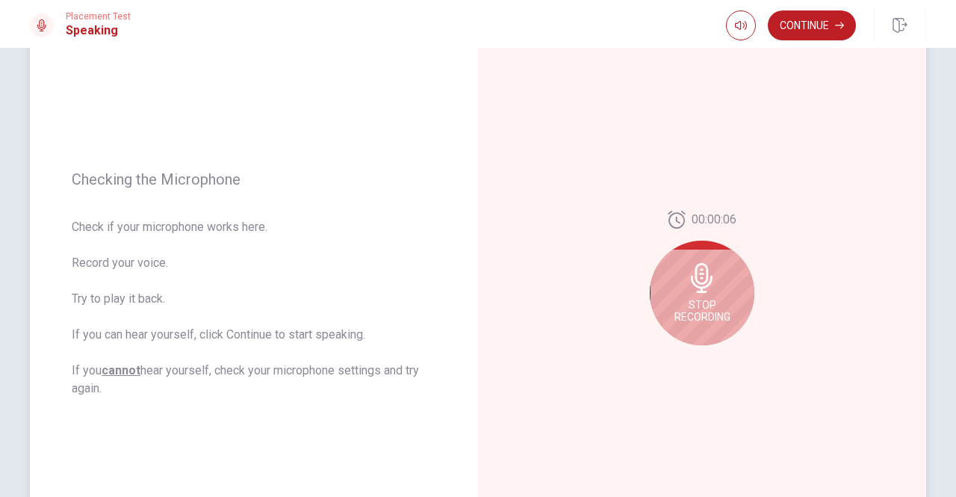
click at [720, 279] on div "Stop Recording" at bounding box center [702, 293] width 105 height 105
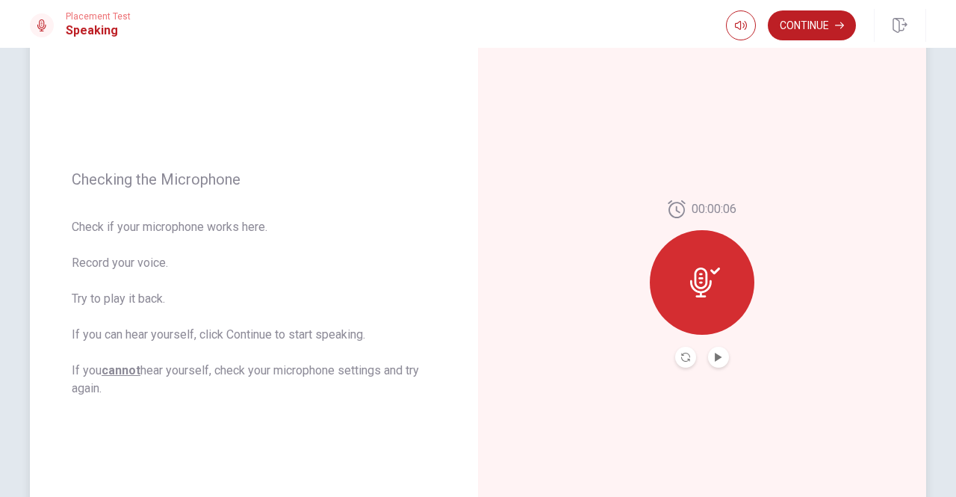
click at [706, 279] on icon at bounding box center [705, 282] width 30 height 30
click at [684, 355] on icon "Record Again" at bounding box center [685, 357] width 9 height 9
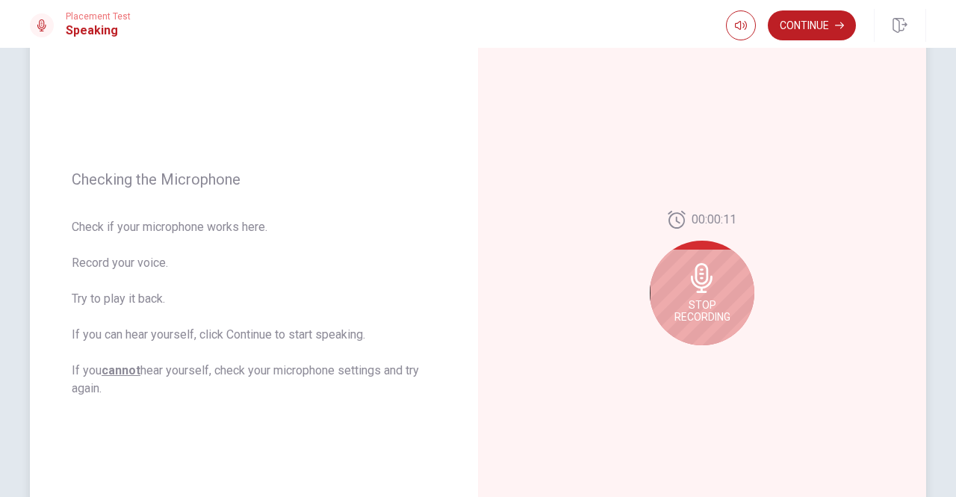
click at [694, 318] on span "Stop Recording" at bounding box center [703, 311] width 56 height 24
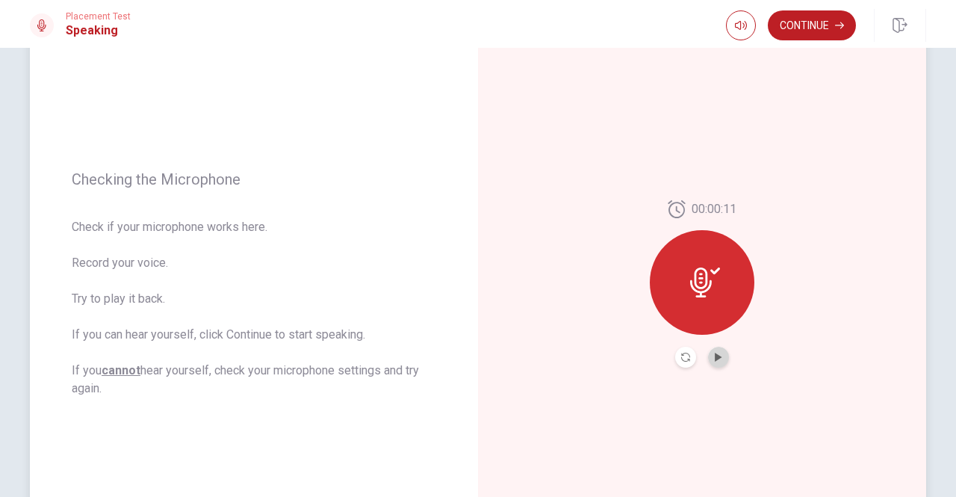
click at [711, 349] on button "Play Audio" at bounding box center [718, 357] width 21 height 21
click at [849, 28] on button "Continue" at bounding box center [812, 25] width 88 height 30
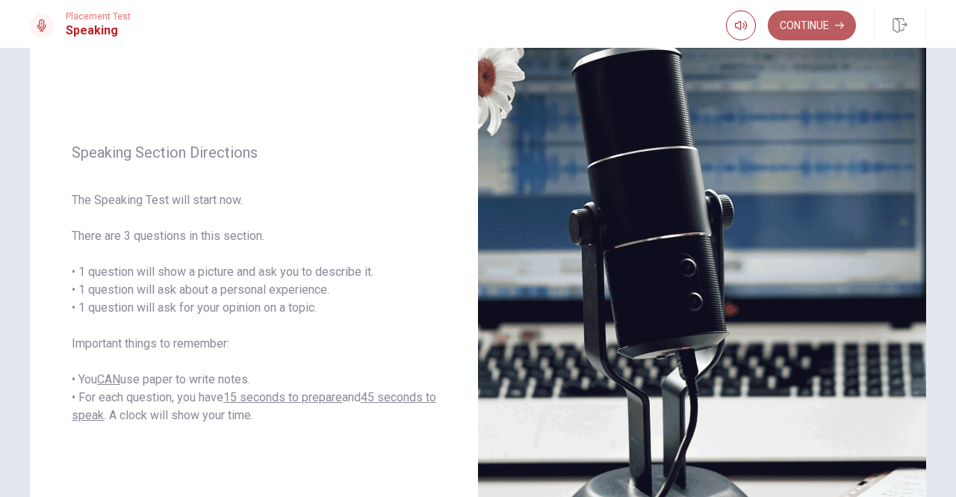
click at [833, 28] on button "Continue" at bounding box center [812, 25] width 88 height 30
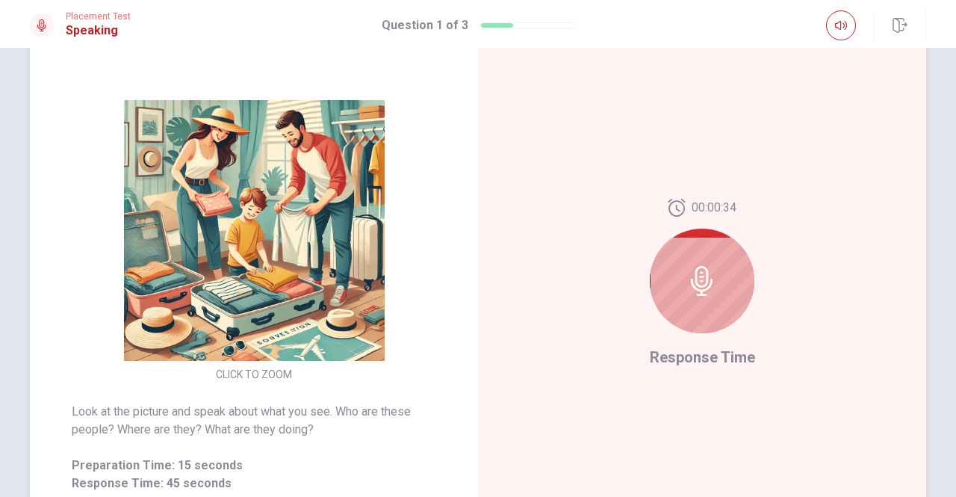
click at [694, 279] on icon at bounding box center [702, 281] width 30 height 30
click at [693, 257] on div at bounding box center [702, 281] width 105 height 105
click at [696, 282] on icon at bounding box center [702, 281] width 30 height 30
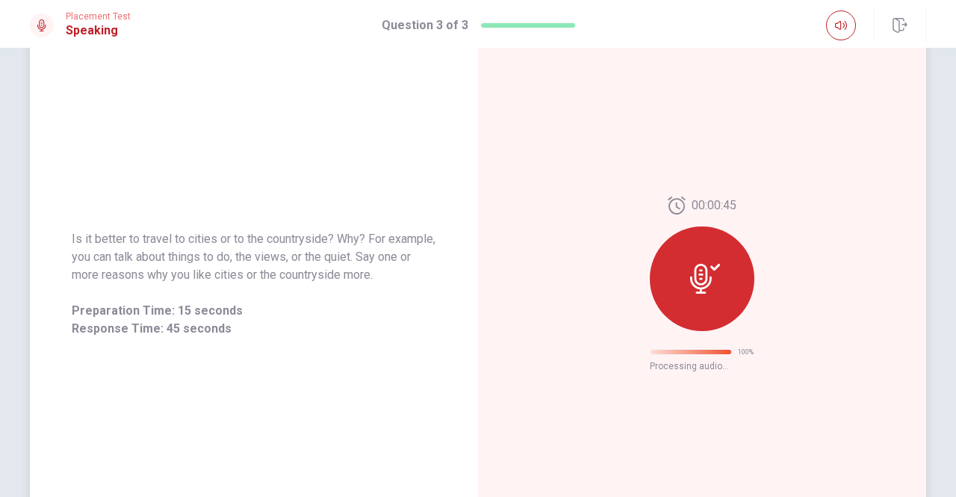
scroll to position [0, 0]
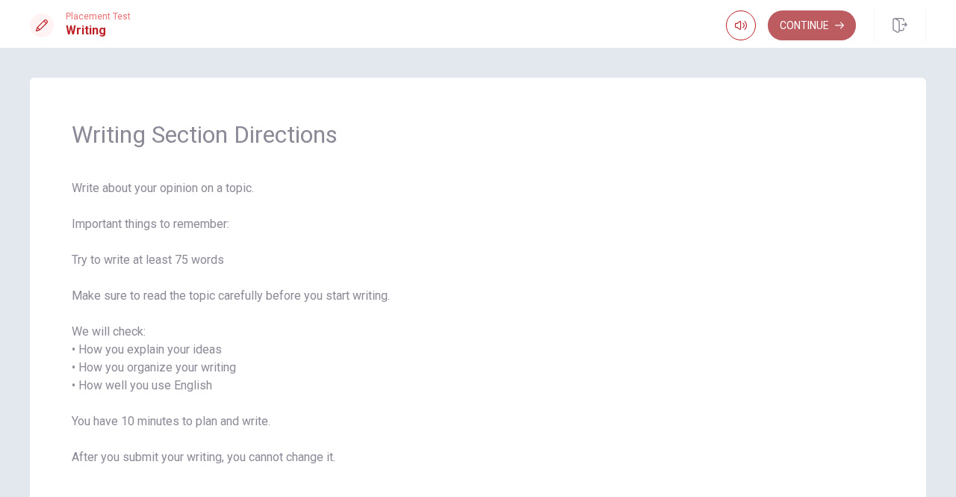
click at [814, 25] on button "Continue" at bounding box center [812, 25] width 88 height 30
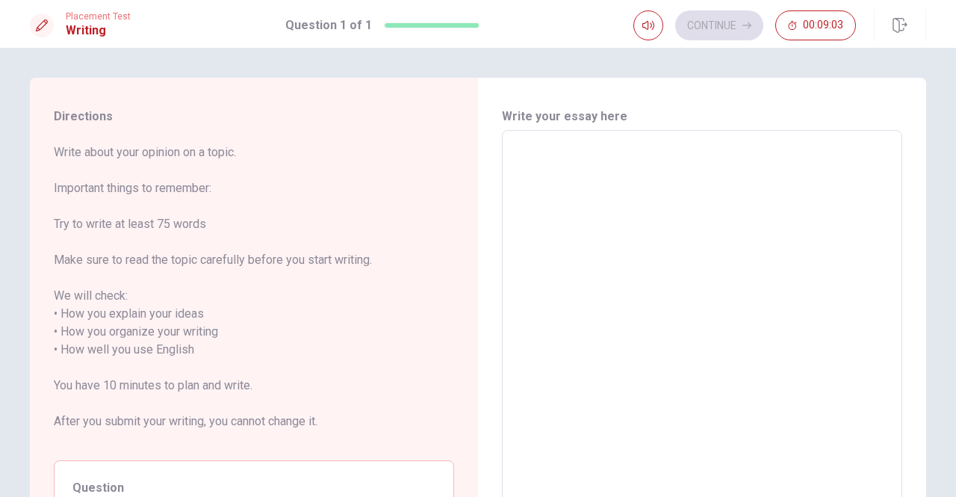
click at [229, 160] on span "Write about your opinion on a topic. Important things to remember: Try to write…" at bounding box center [254, 295] width 400 height 305
click at [526, 155] on textarea at bounding box center [702, 350] width 380 height 415
type textarea "m"
click at [530, 155] on textarea "m" at bounding box center [702, 350] width 380 height 415
type textarea "x"
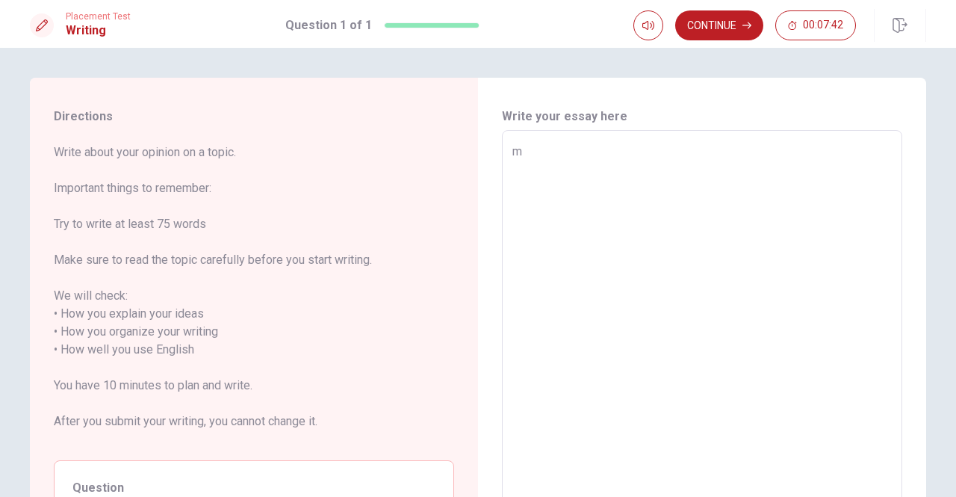
type textarea "my"
type textarea "x"
type textarea "my"
type textarea "x"
type textarea "my"
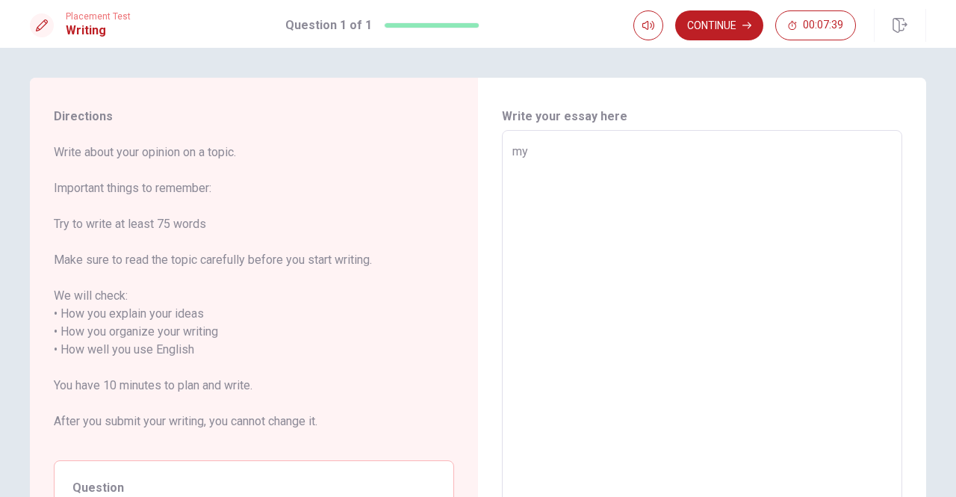
click at [399, 161] on span "Write about your opinion on a topic. Important things to remember: Try to write…" at bounding box center [254, 295] width 400 height 305
click at [528, 147] on textarea "my" at bounding box center [702, 350] width 380 height 415
type textarea "x"
type textarea "my d"
type textarea "x"
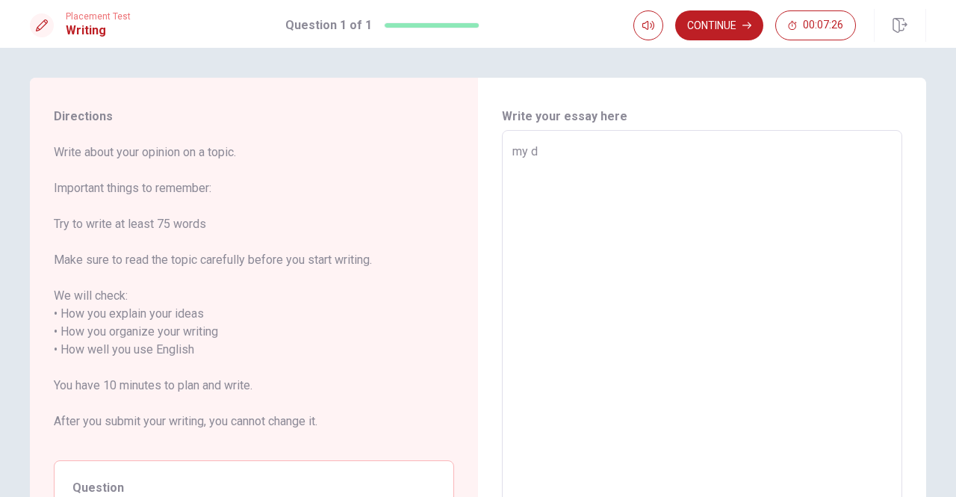
type textarea "my dr"
type textarea "x"
type textarea "my dri"
type textarea "x"
type textarea "my drin"
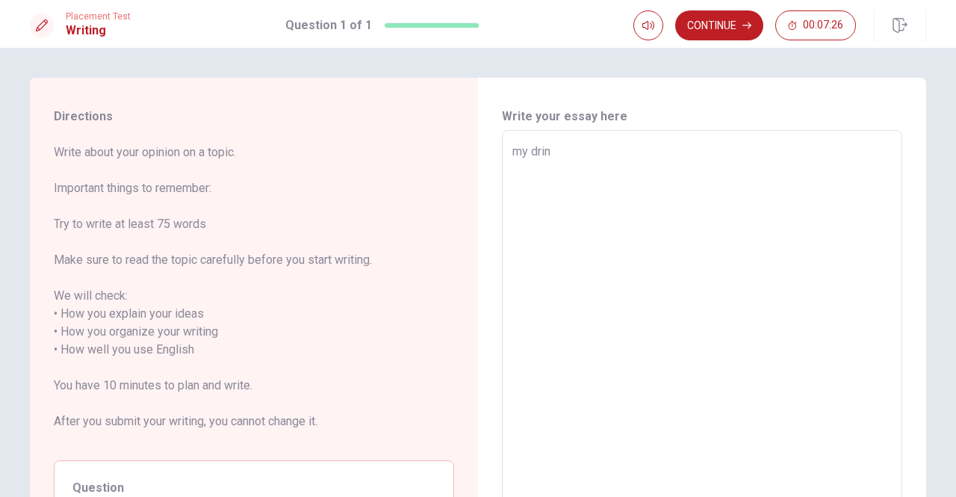
type textarea "x"
type textarea "my drink"
type textarea "x"
type textarea "my drink"
type textarea "x"
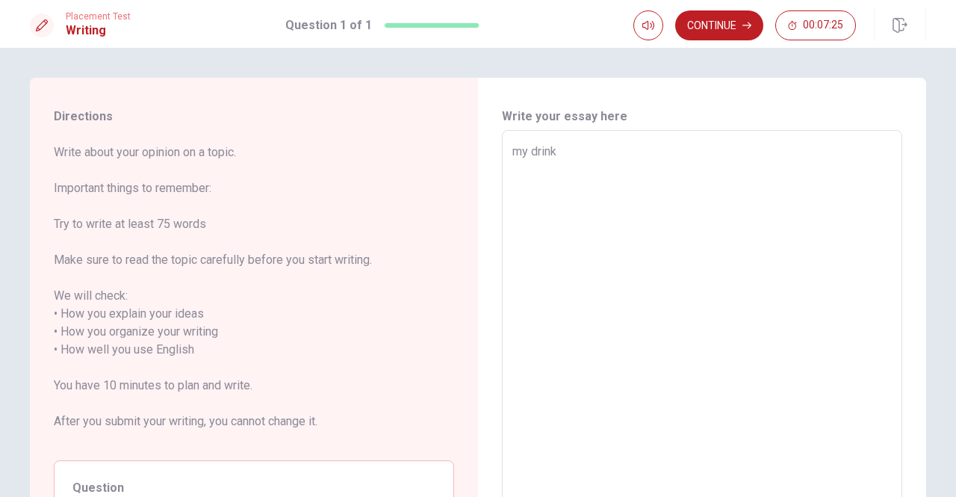
type textarea "my drink f"
type textarea "x"
type textarea "my drink fe"
type textarea "x"
type textarea "my drink f"
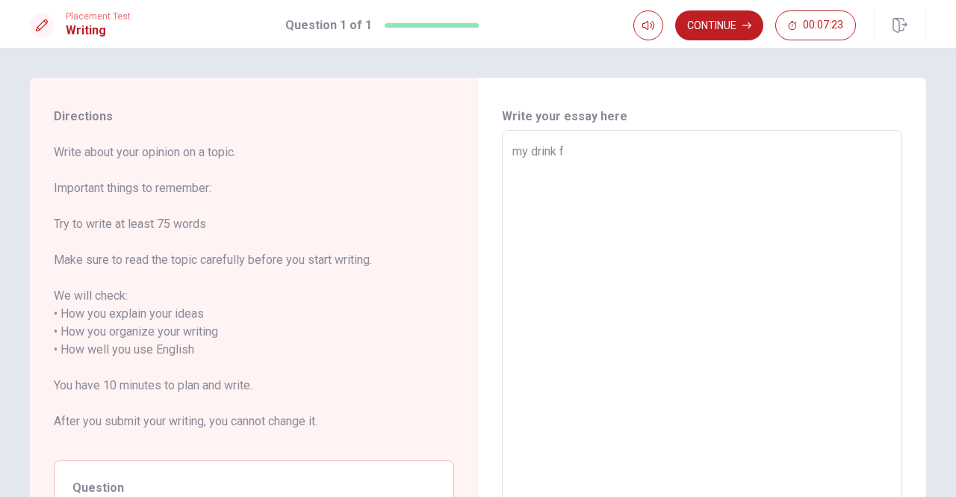
type textarea "x"
type textarea "my drink fa"
type textarea "x"
type textarea "my drink fav"
type textarea "x"
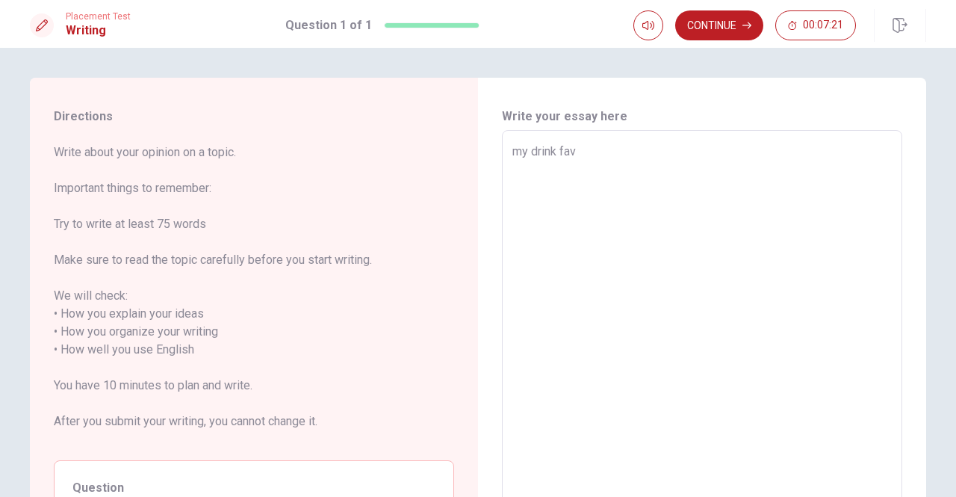
type textarea "my drink favo"
type textarea "x"
type textarea "my drink favor"
type textarea "x"
type textarea "my drink favori"
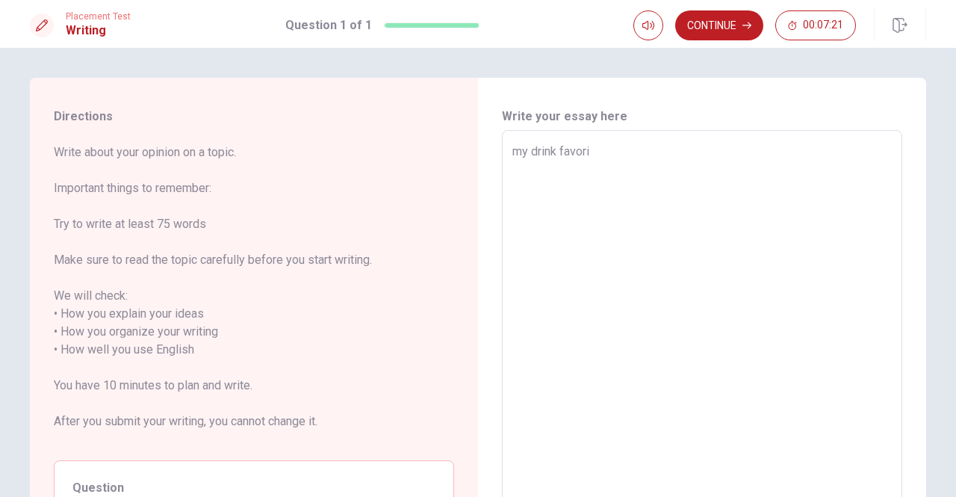
type textarea "x"
type textarea "my drink favorit"
type textarea "x"
type textarea "my drink favorite"
type textarea "x"
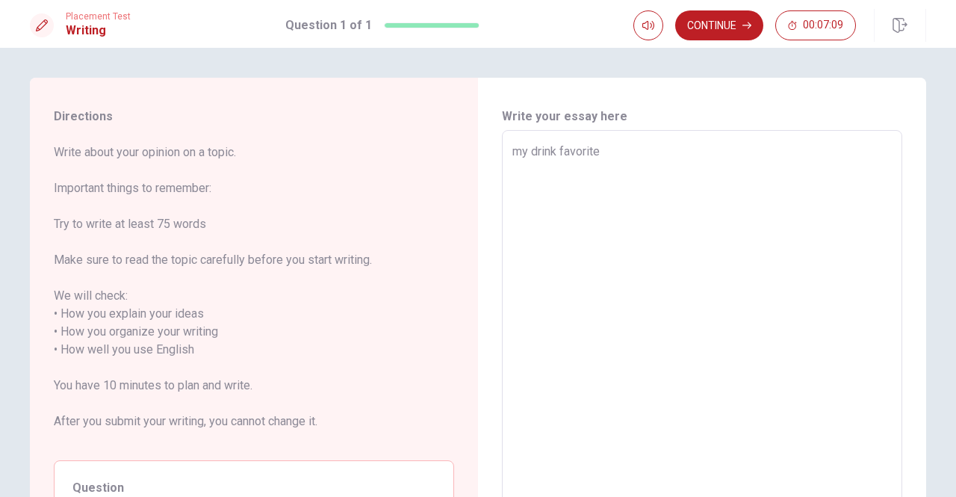
type textarea "my drink favorite"
type textarea "x"
type textarea "my drink favorite i"
type textarea "x"
type textarea "my drink favorite is"
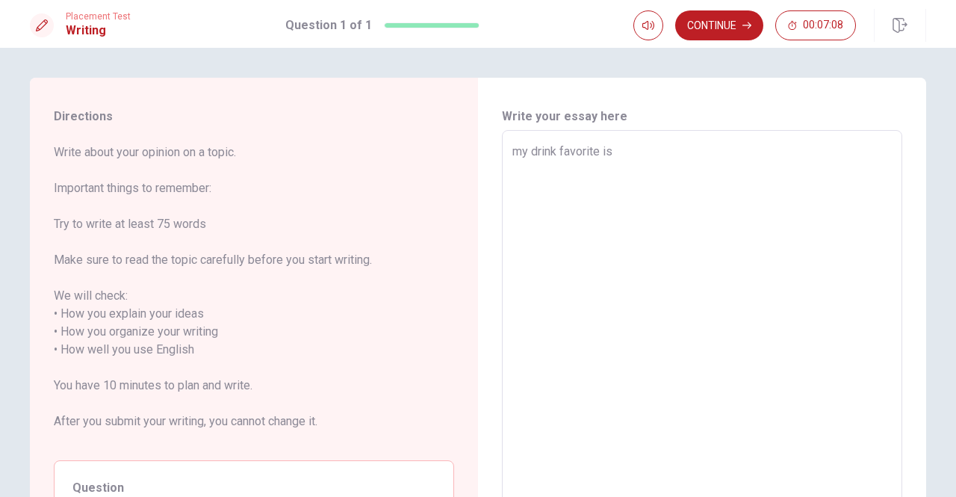
type textarea "x"
type textarea "my drink favorite is"
type textarea "x"
type textarea "my drink favorite is o"
type textarea "x"
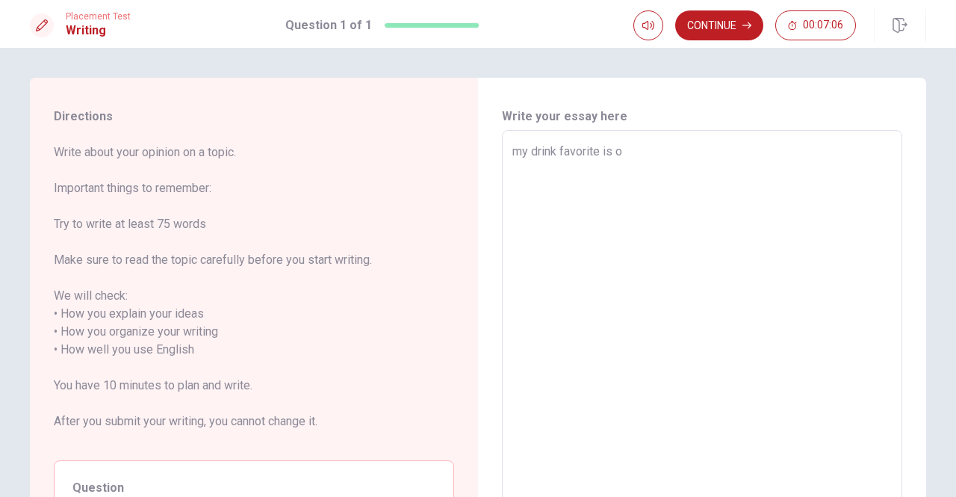
type textarea "my drink favorite is or"
type textarea "x"
type textarea "my drink favorite is ora"
type textarea "x"
type textarea "my drink favorite is oran"
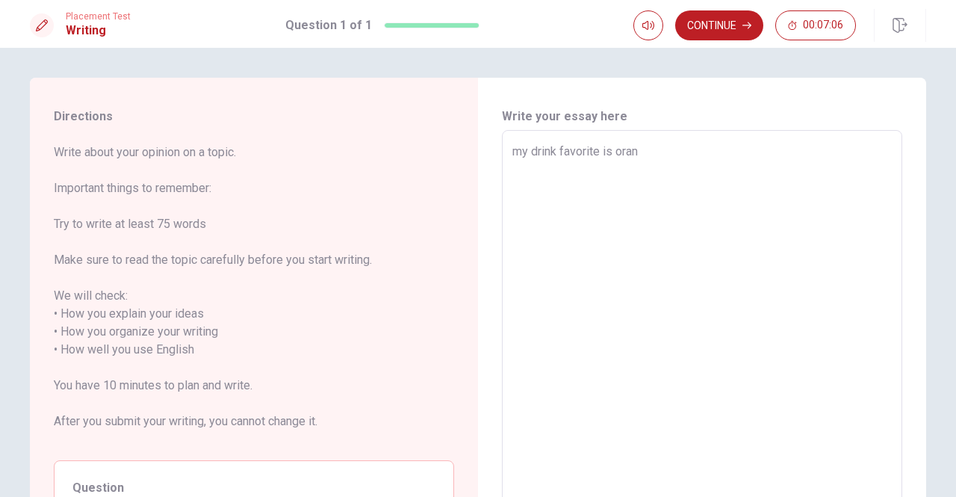
type textarea "x"
type textarea "my drink favorite is orang"
type textarea "x"
type textarea "my drink favorite is orange"
type textarea "x"
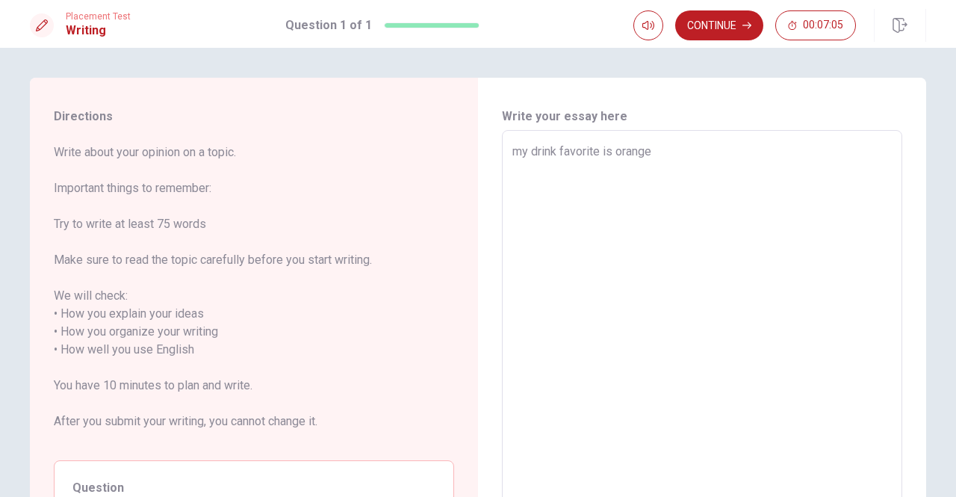
type textarea "my drink favorite is orange"
type textarea "x"
type textarea "my drink favorite is orange d"
type textarea "x"
type textarea "my drink favorite is orange"
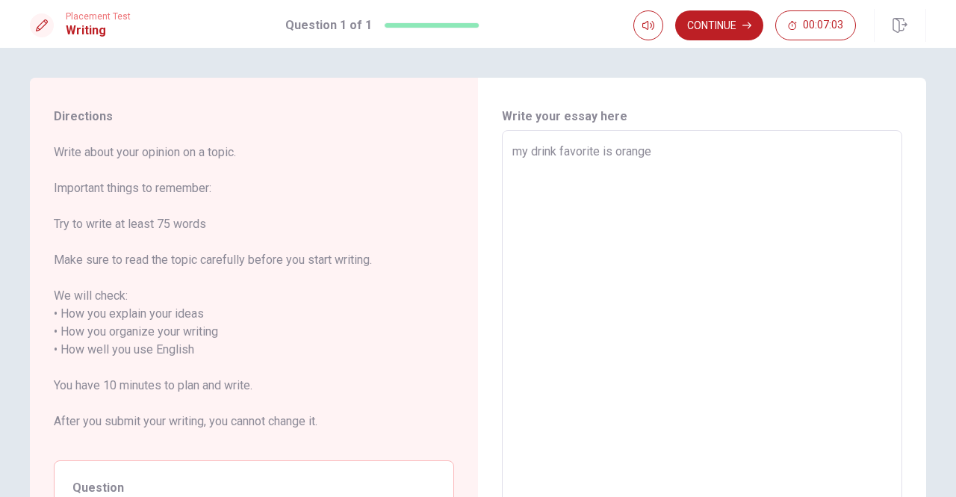
type textarea "x"
type textarea "my drink favorite is orange j"
type textarea "x"
type textarea "my drink favorite is orange ju"
type textarea "x"
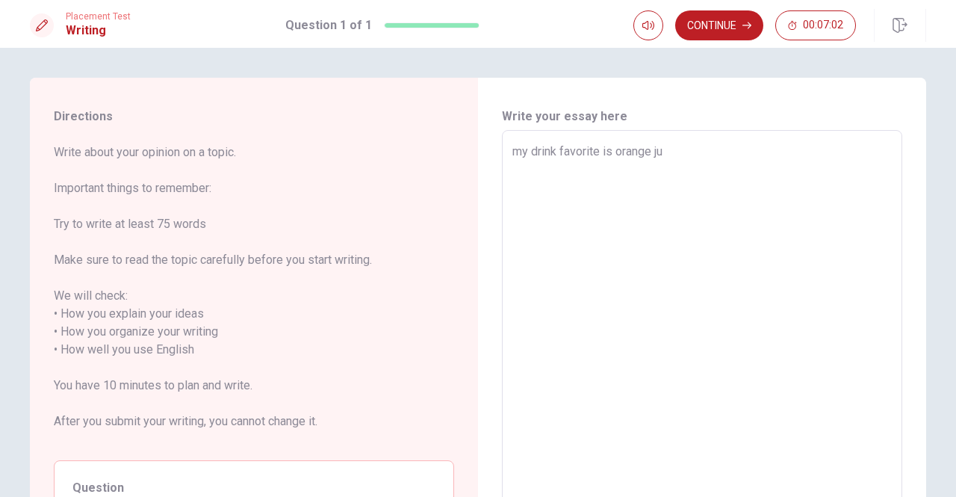
type textarea "my drink favorite is orange jui"
type textarea "x"
type textarea "my drink favorite is orange juic"
type textarea "x"
type textarea "my drink favorite is orange juice"
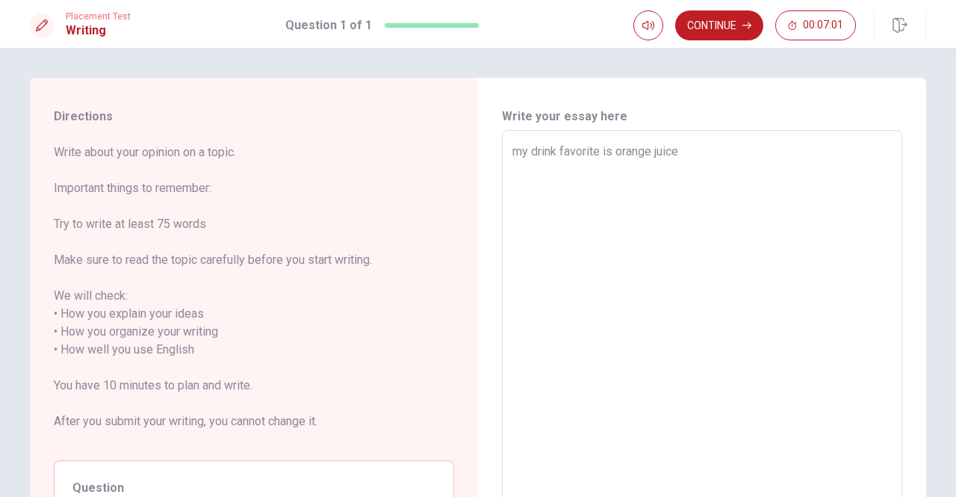
type textarea "x"
type textarea "my drink favorite is orange juice,"
type textarea "x"
type textarea "my drink favorite is orange juice,"
type textarea "x"
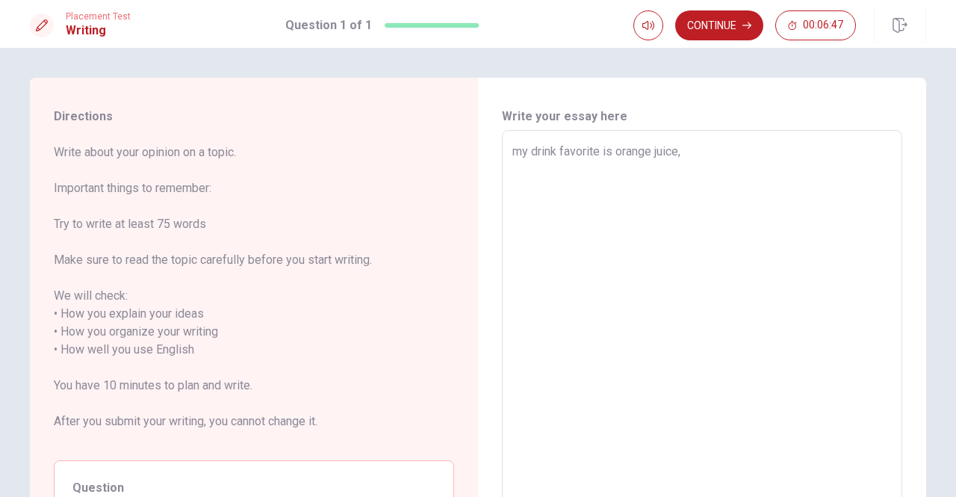
type textarea "my drink favorite is orange juice, i"
type textarea "x"
type textarea "my drink favorite is orange juice, it"
type textarea "x"
type textarea "my drink favorite is orange juice, it"
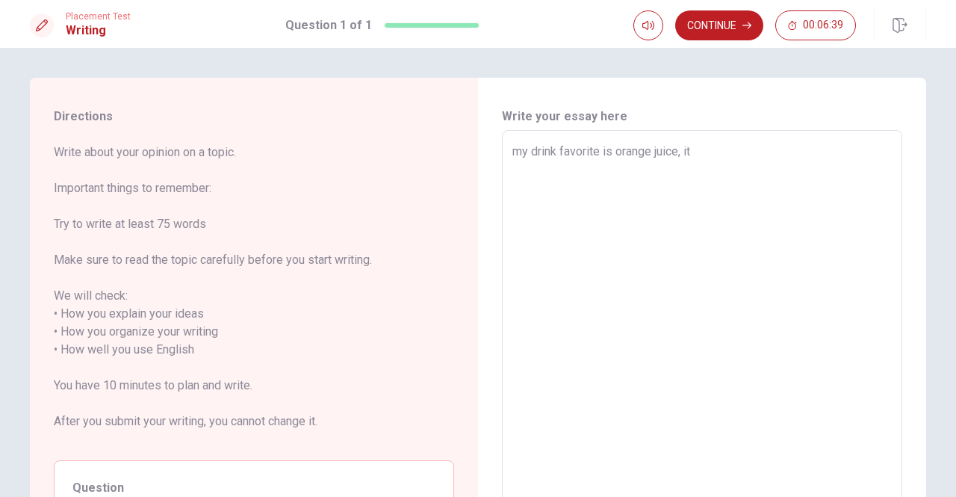
type textarea "x"
type textarea "my drink favorite is orange juice, it i"
type textarea "x"
type textarea "my drink favorite is orange juice, it is"
type textarea "x"
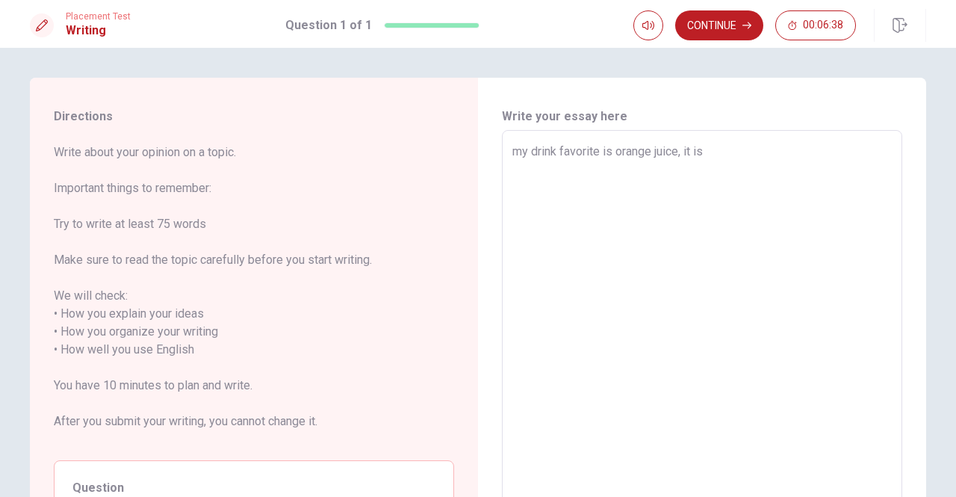
type textarea "my drink favorite is orange juice, it is"
type textarea "x"
type textarea "my drink favorite is orange juice, it is o"
type textarea "x"
type textarea "my drink favorite is orange juice, it is"
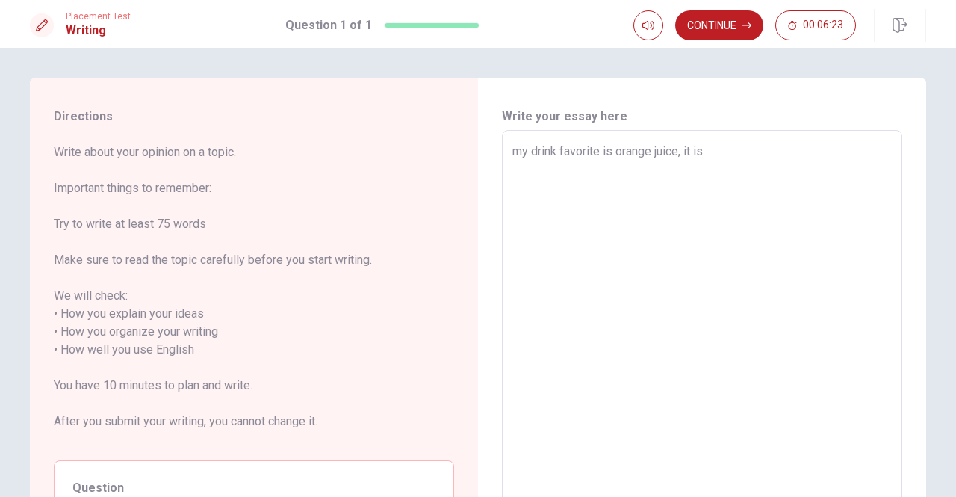
type textarea "x"
type textarea "my drink favorite is orange juice, it is v"
type textarea "x"
type textarea "my drink favorite is orange juice, it is ve"
type textarea "x"
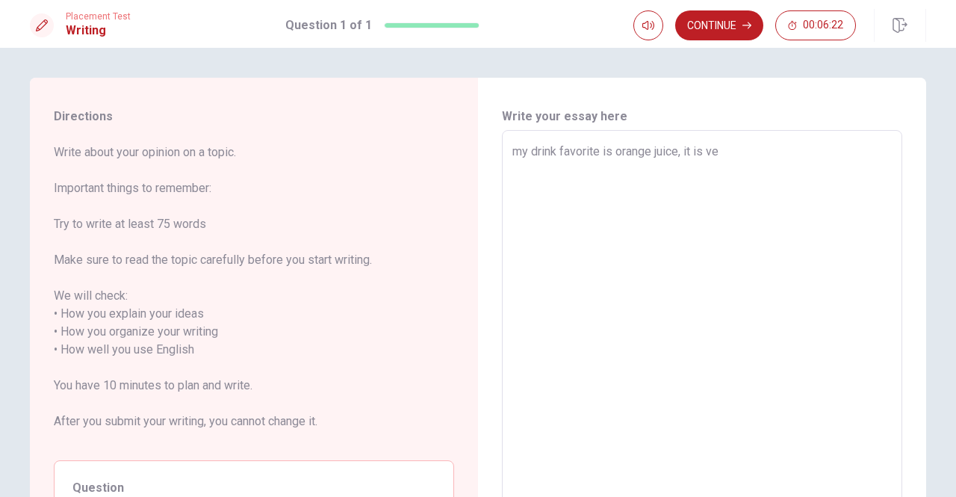
type textarea "my drink favorite is orange juice, it is ver"
type textarea "x"
type textarea "my drink favorite is orange juice, it is very"
type textarea "x"
type textarea "my drink favorite is orange juice, it is very"
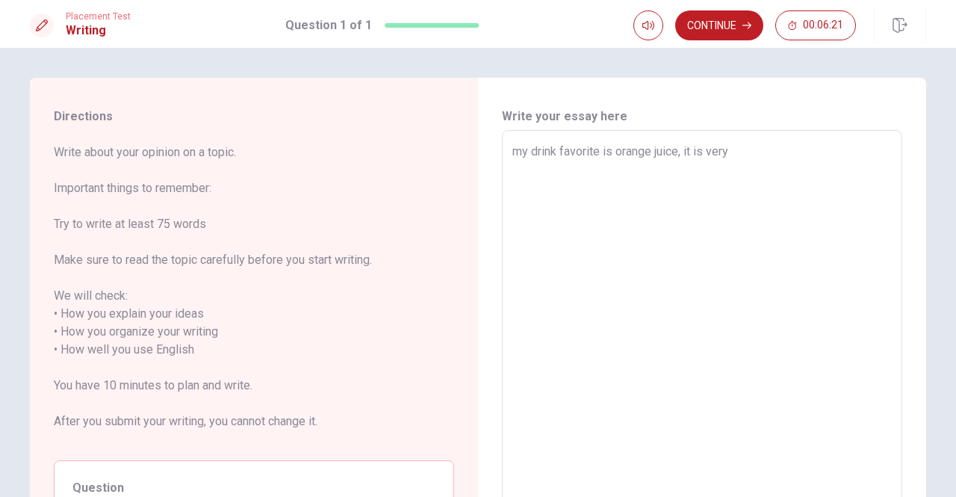
type textarea "x"
type textarea "my drink favorite is orange juice, it is very g"
type textarea "x"
type textarea "my drink favorite is orange juice, it is very go"
type textarea "x"
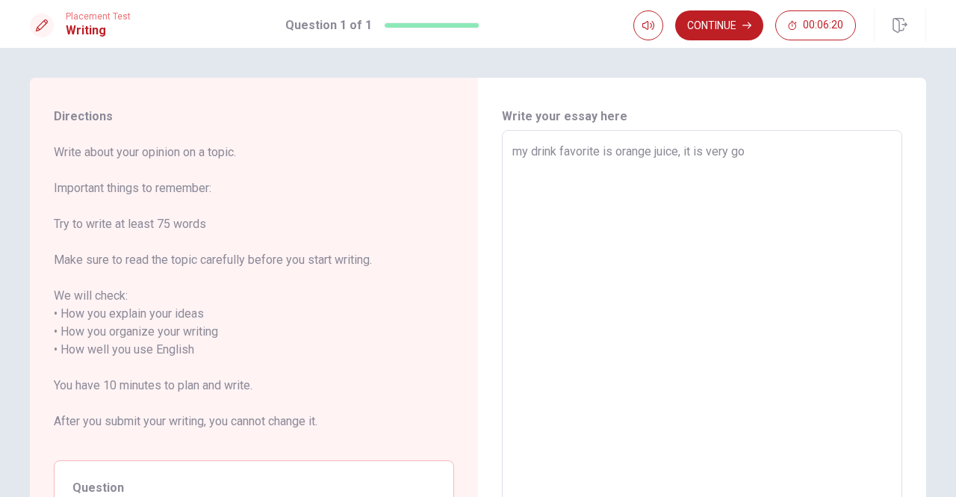
type textarea "my drink favorite is orange juice, it is very goo"
type textarea "x"
type textarea "my drink favorite is orange juice, it is very good"
type textarea "x"
type textarea "my drink favorite is orange juice, it is very good."
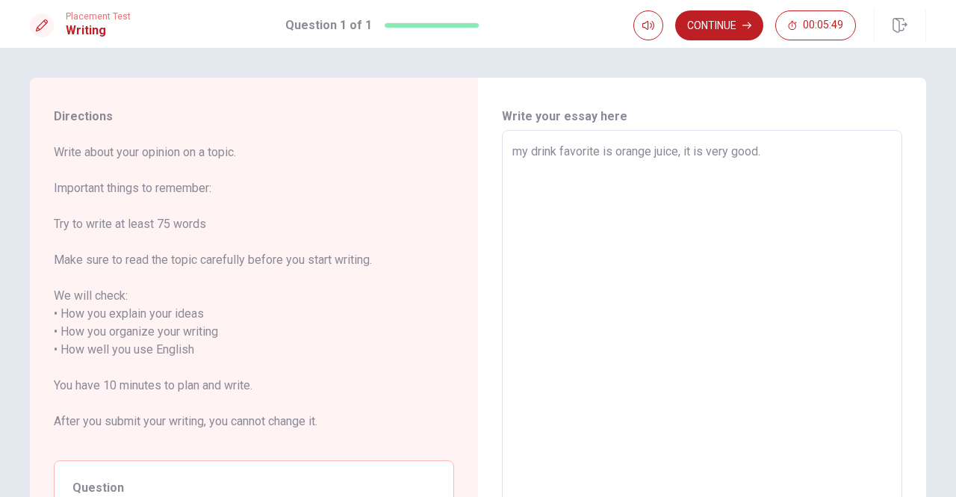
type textarea "x"
type textarea "my drink favorite is orange juice, it is very good."
click at [443, 180] on span "Write about your opinion on a topic. Important things to remember: Try to write…" at bounding box center [254, 295] width 400 height 305
click at [770, 149] on textarea "my drink favorite is orange juice, it is very good." at bounding box center [702, 350] width 380 height 415
click at [719, 29] on button "Continue" at bounding box center [719, 25] width 88 height 30
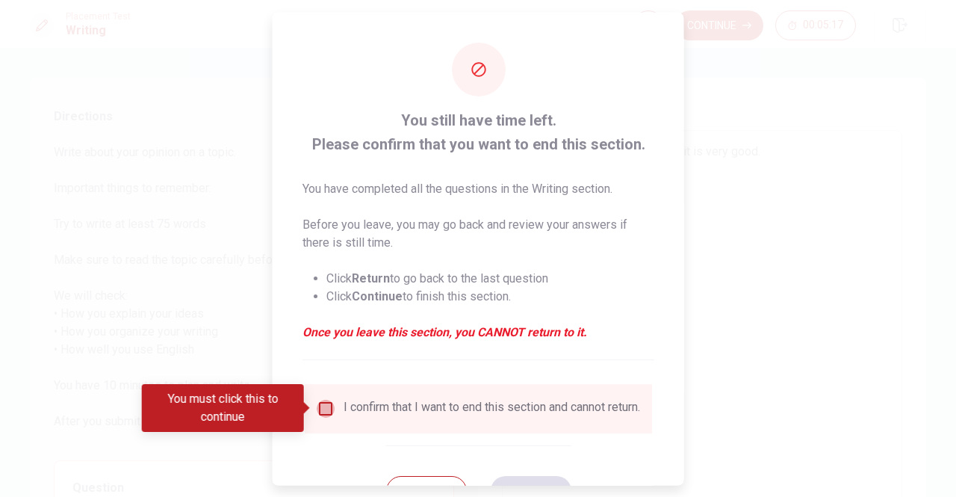
click at [318, 406] on input "You must click this to continue" at bounding box center [326, 408] width 18 height 18
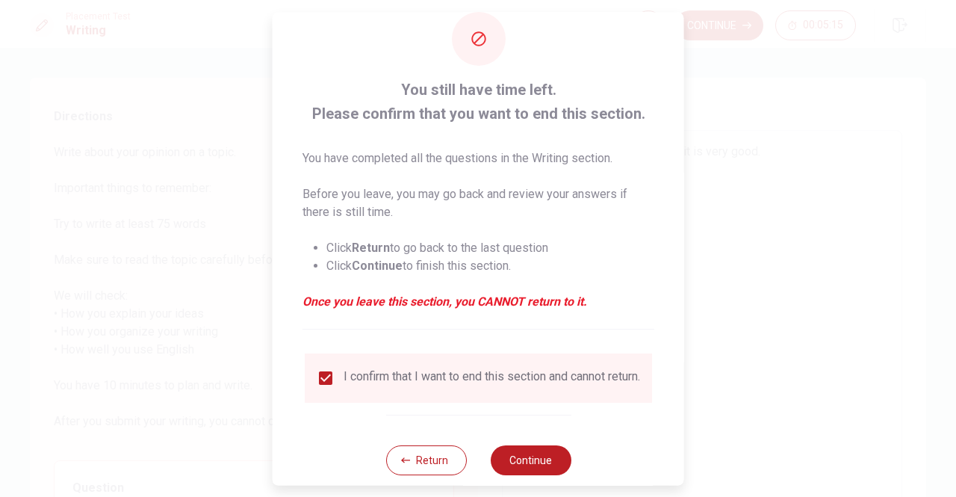
scroll to position [60, 0]
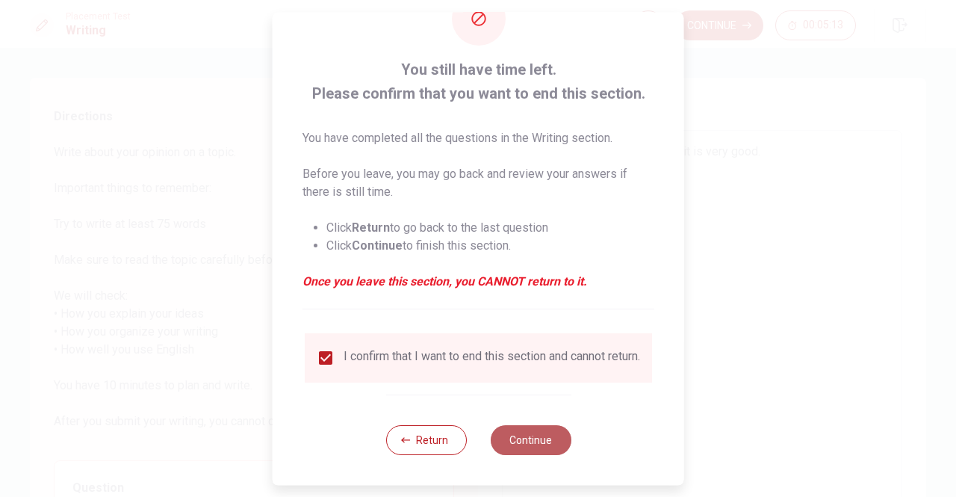
click at [534, 442] on button "Continue" at bounding box center [530, 440] width 81 height 30
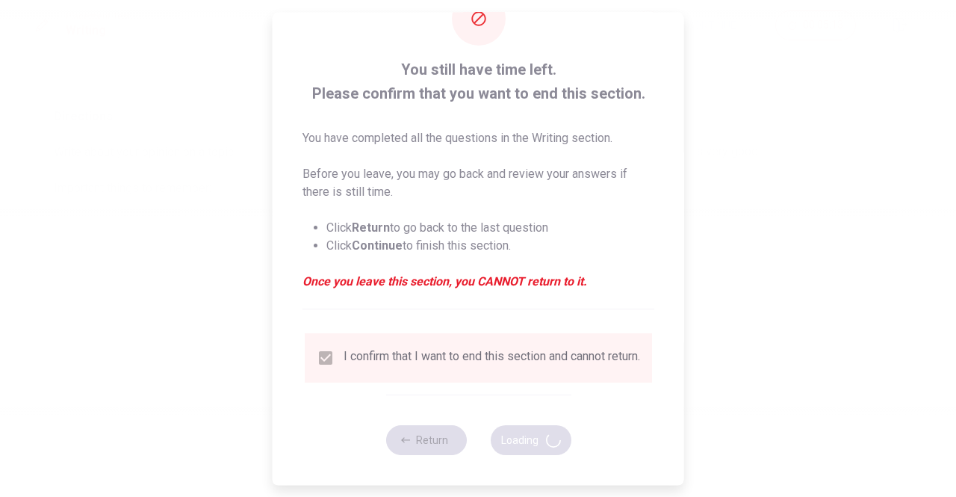
type textarea "x"
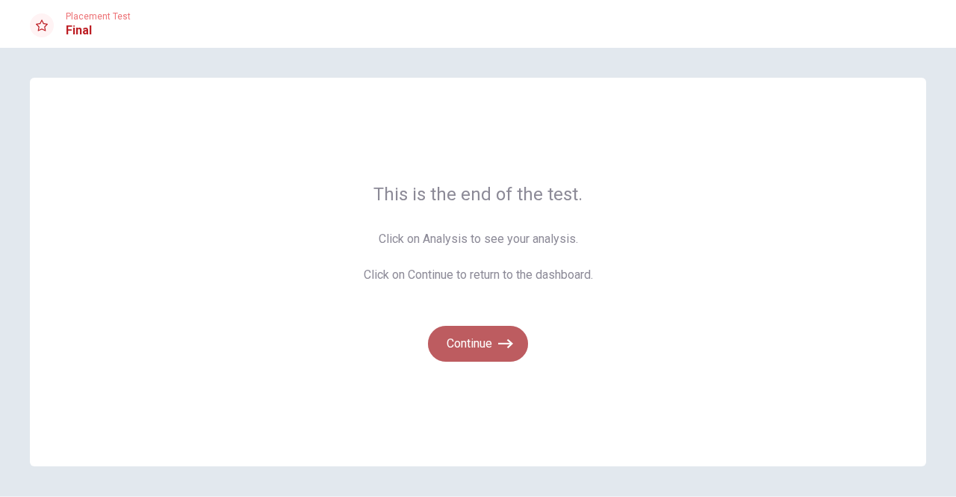
click at [494, 334] on button "Continue" at bounding box center [478, 344] width 100 height 36
